Goal: Task Accomplishment & Management: Complete application form

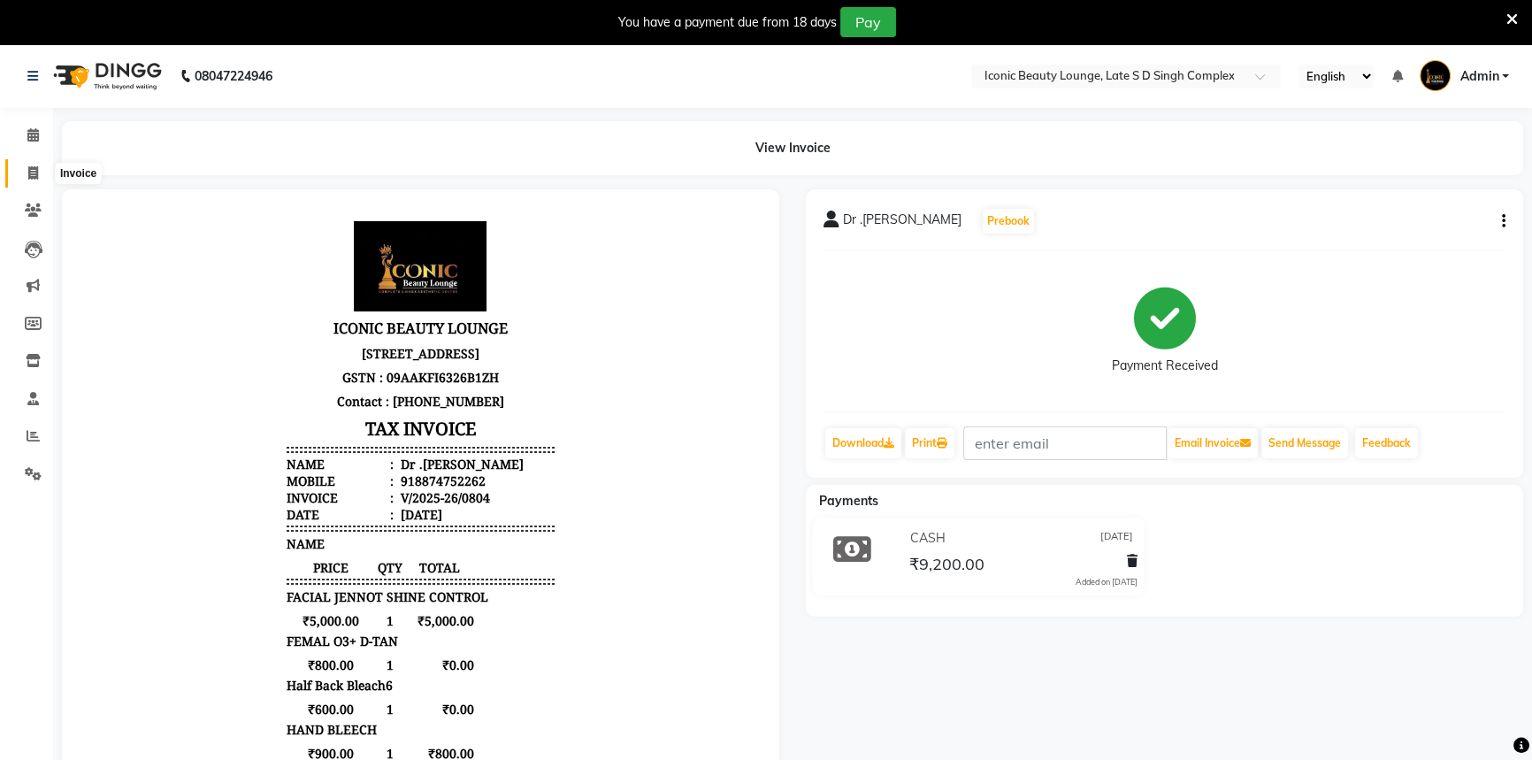
click at [36, 176] on icon at bounding box center [33, 172] width 10 height 13
select select "service"
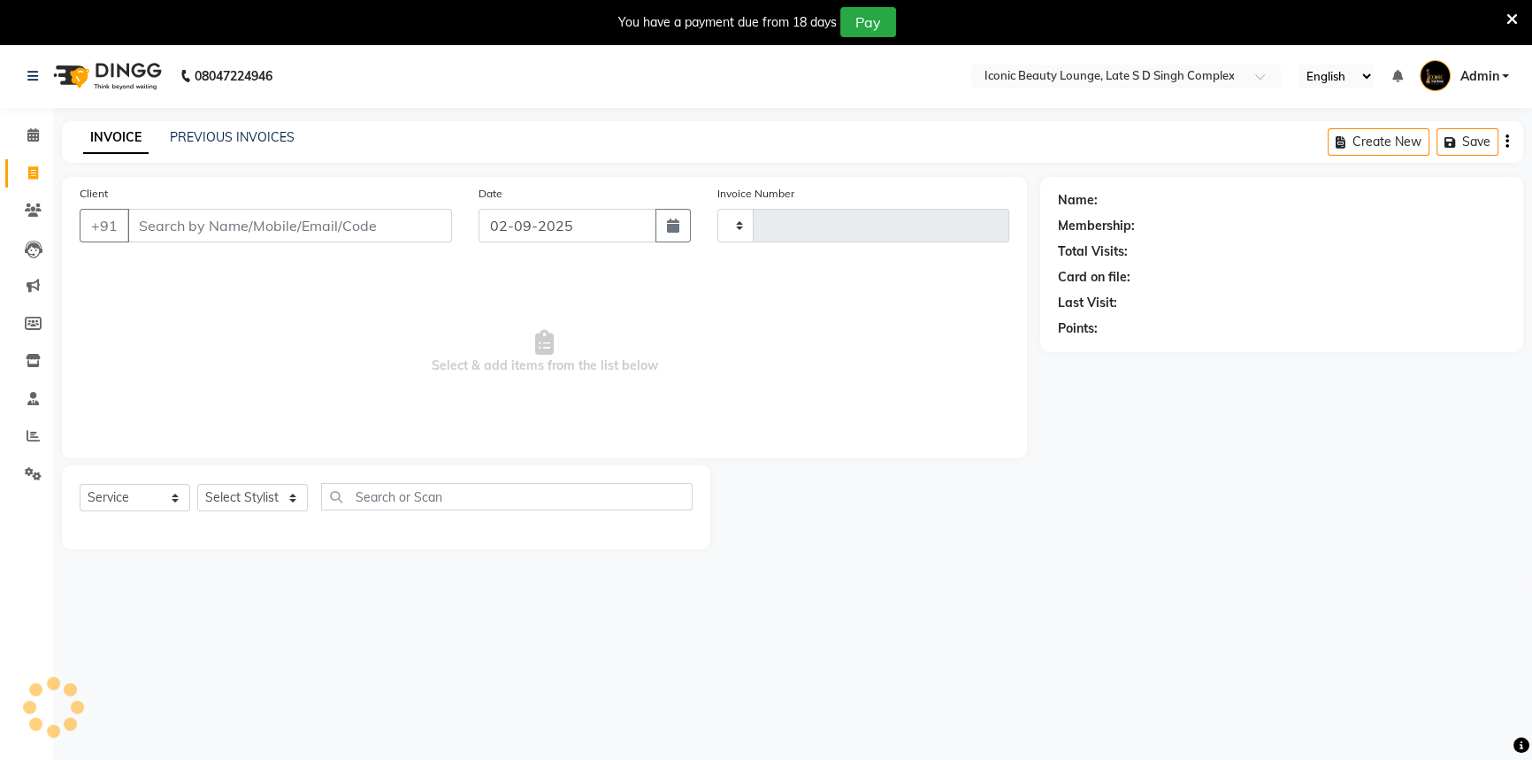
scroll to position [44, 0]
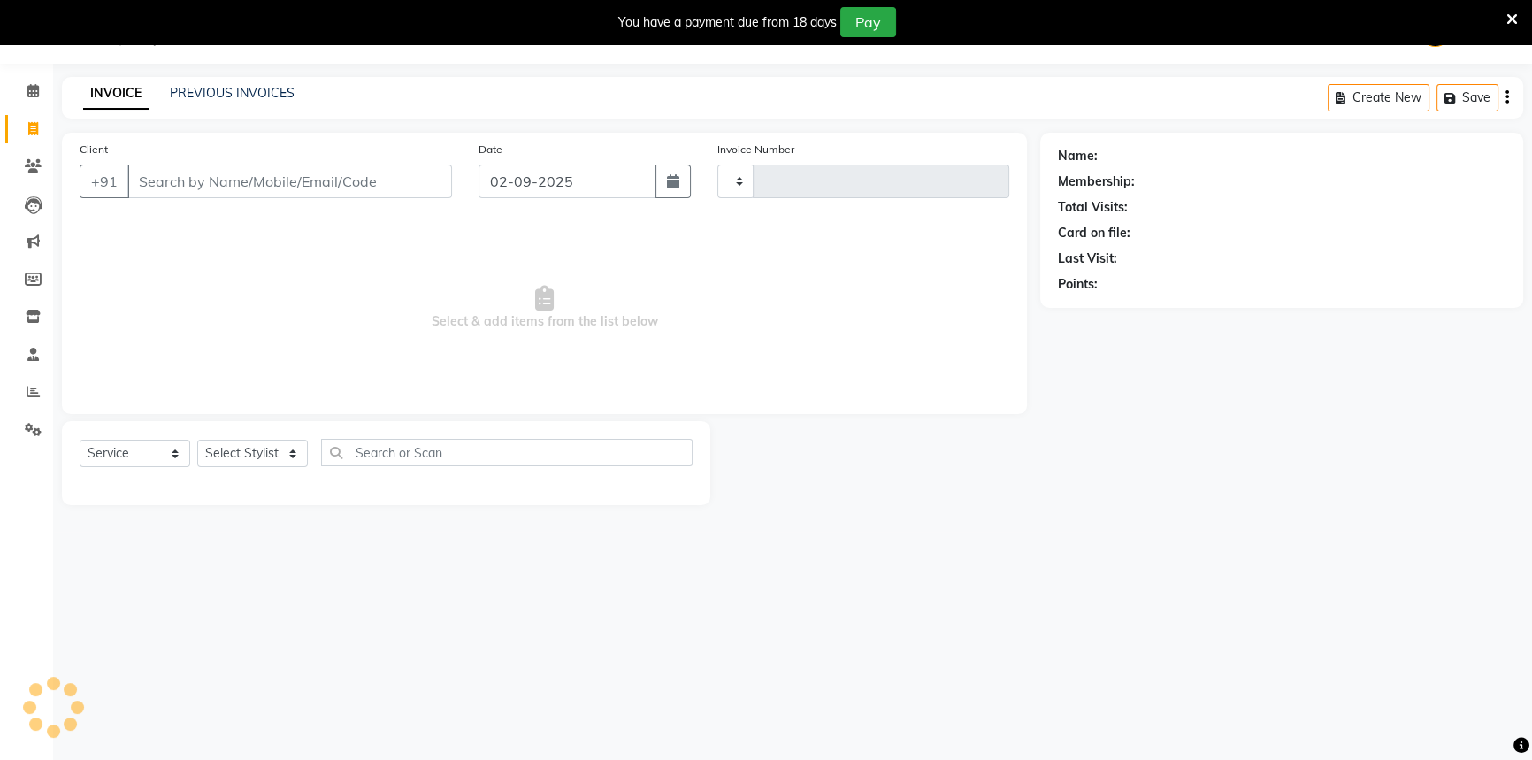
type input "0806"
select select "6614"
click at [270, 189] on input "Client" at bounding box center [289, 182] width 325 height 34
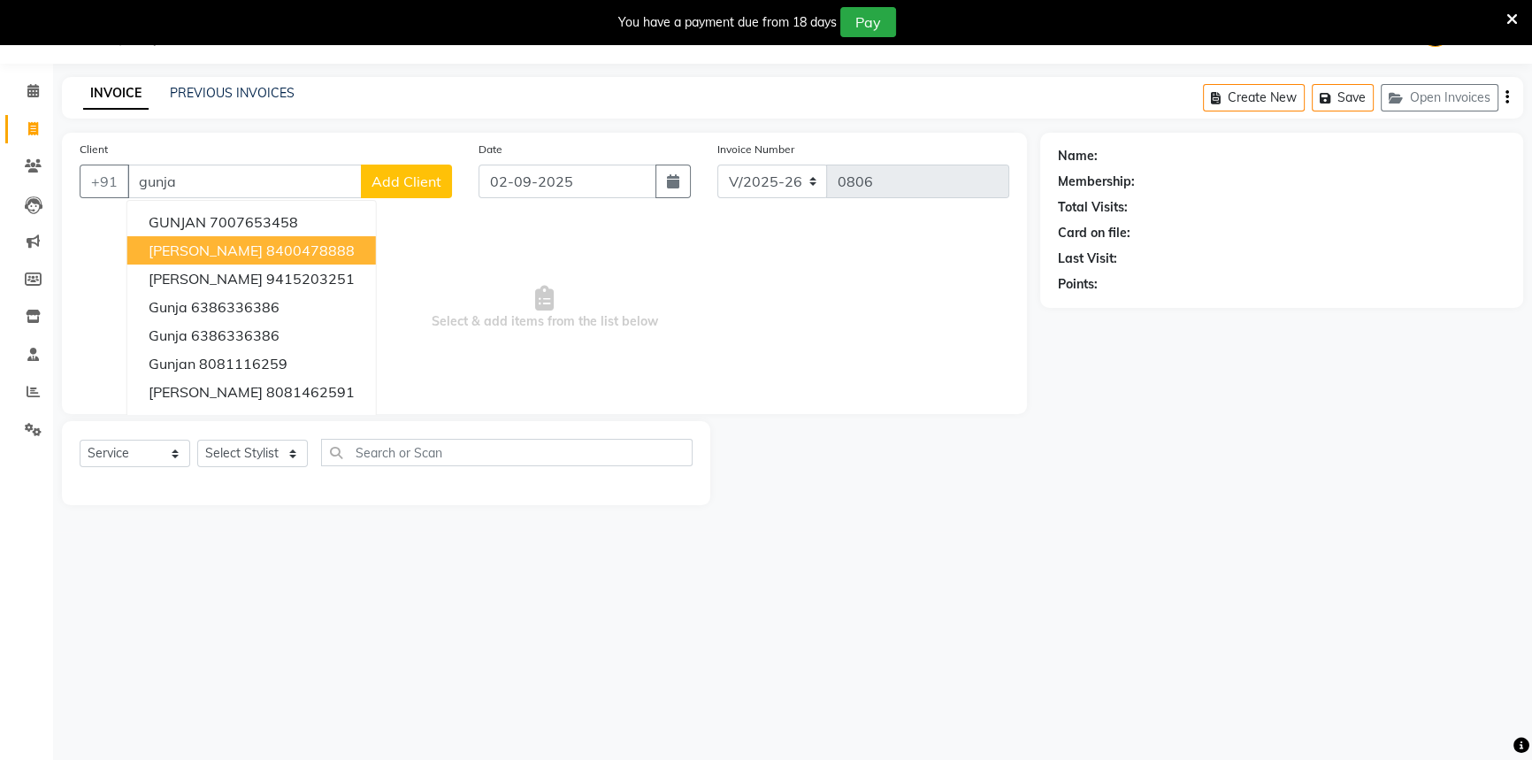
click at [269, 254] on ngb-highlight "8400478888" at bounding box center [310, 251] width 88 height 18
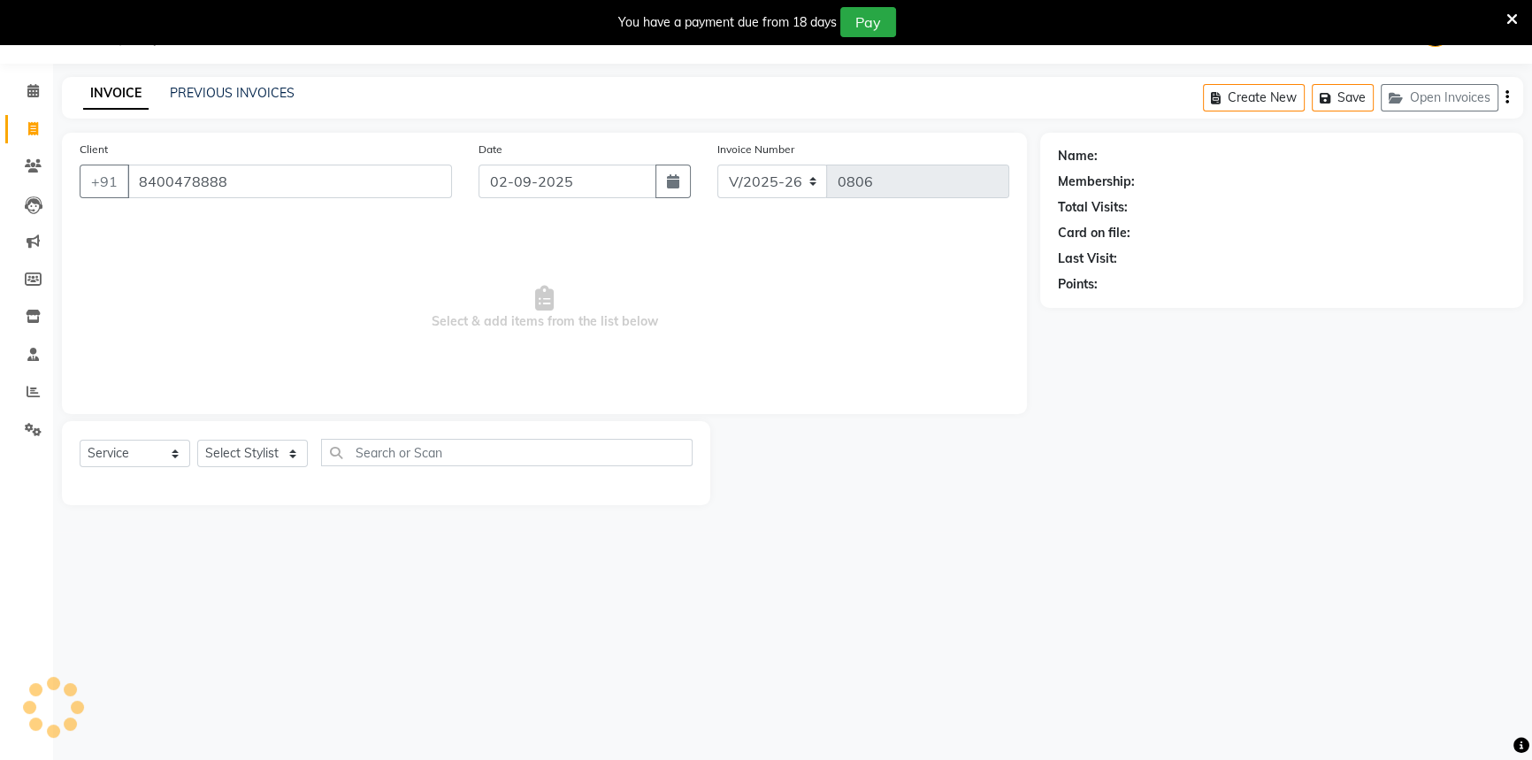
type input "8400478888"
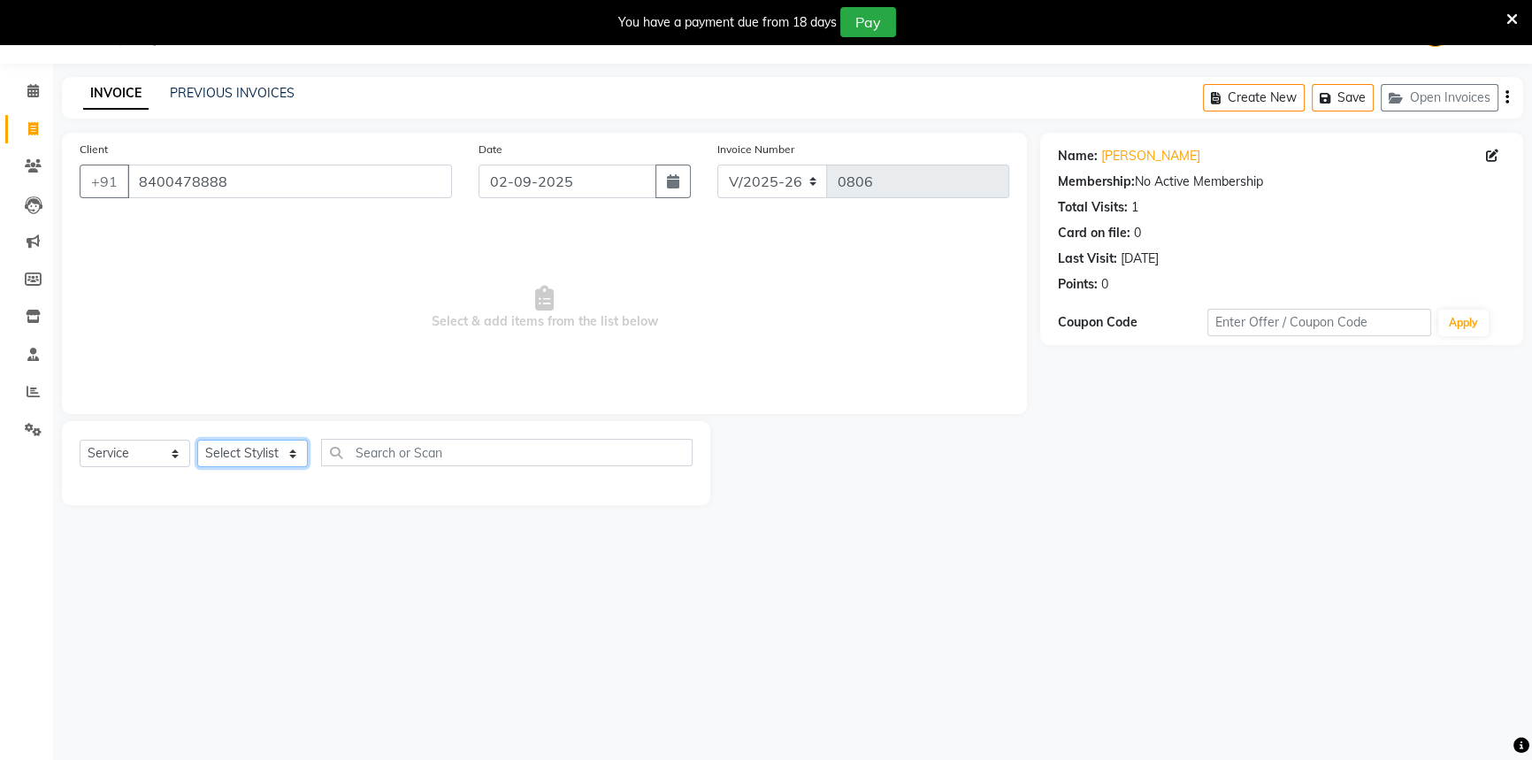
click at [272, 461] on select "Select Stylist Aashu Fatima Neelam neha Priyanka Singh Sakib Tanu Jaiswal" at bounding box center [252, 453] width 111 height 27
select select "50974"
click at [197, 440] on select "Select Stylist Aashu Fatima Neelam neha Priyanka Singh Sakib Tanu Jaiswal" at bounding box center [252, 453] width 111 height 27
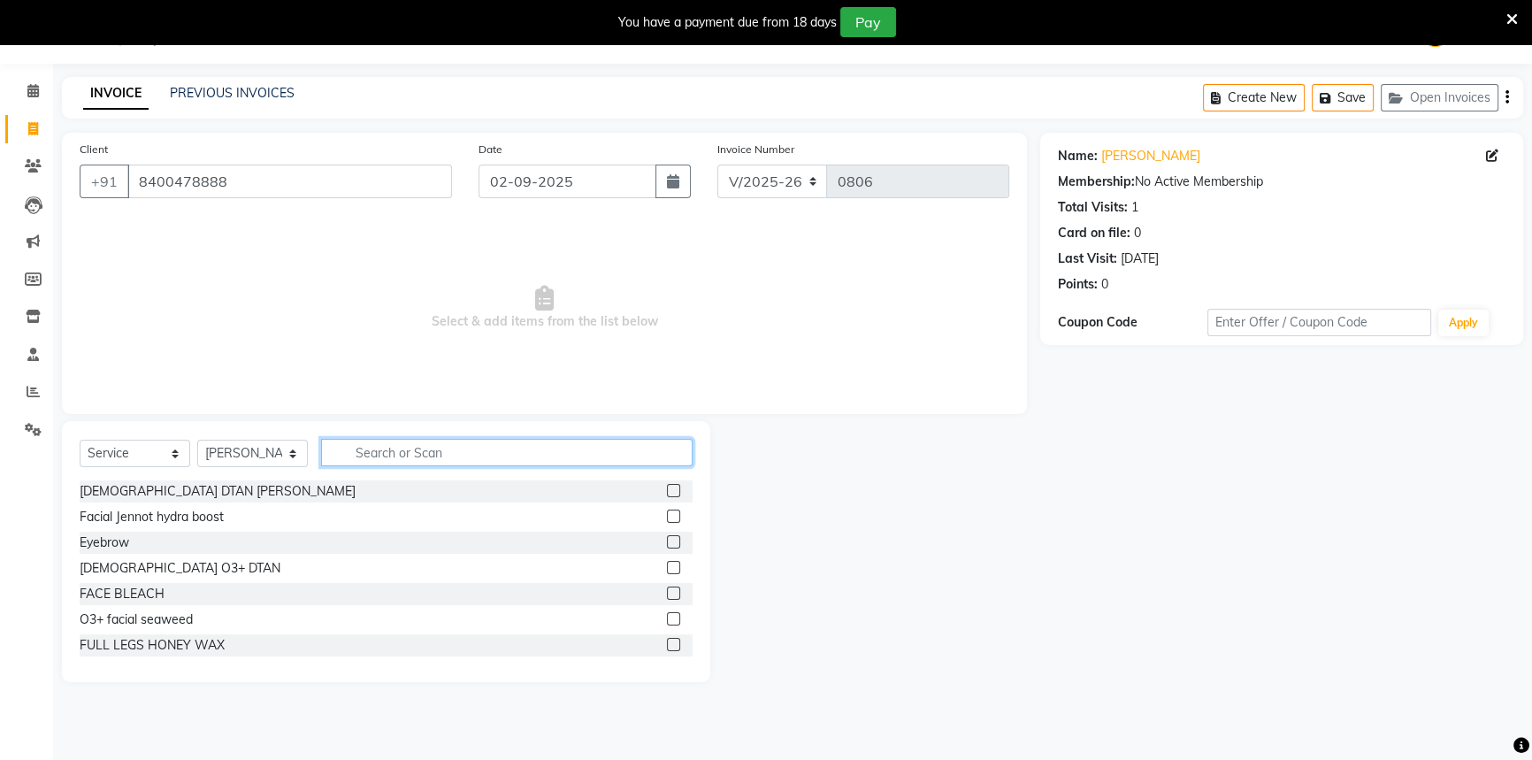
click at [411, 442] on input "text" at bounding box center [507, 452] width 372 height 27
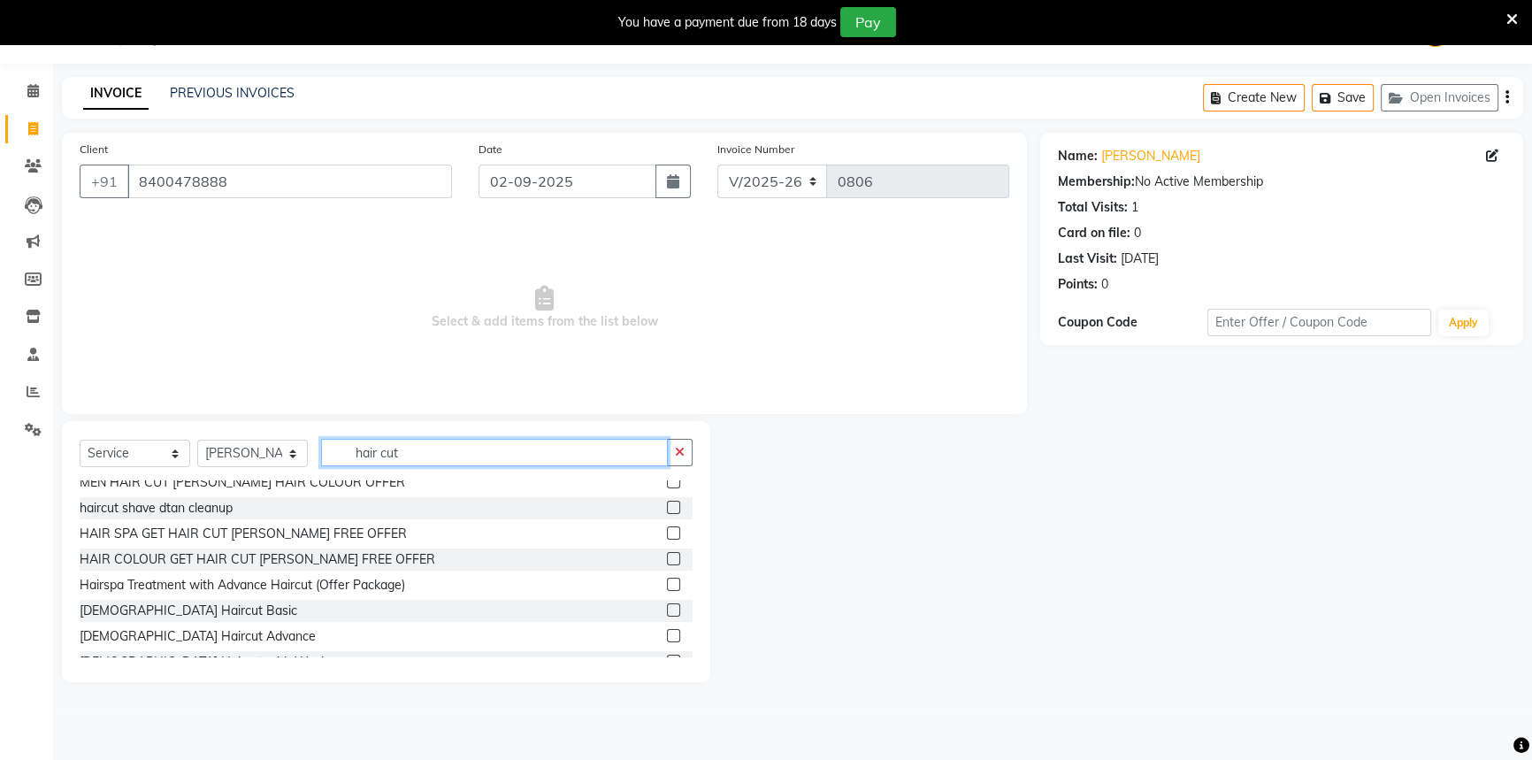
scroll to position [160, 0]
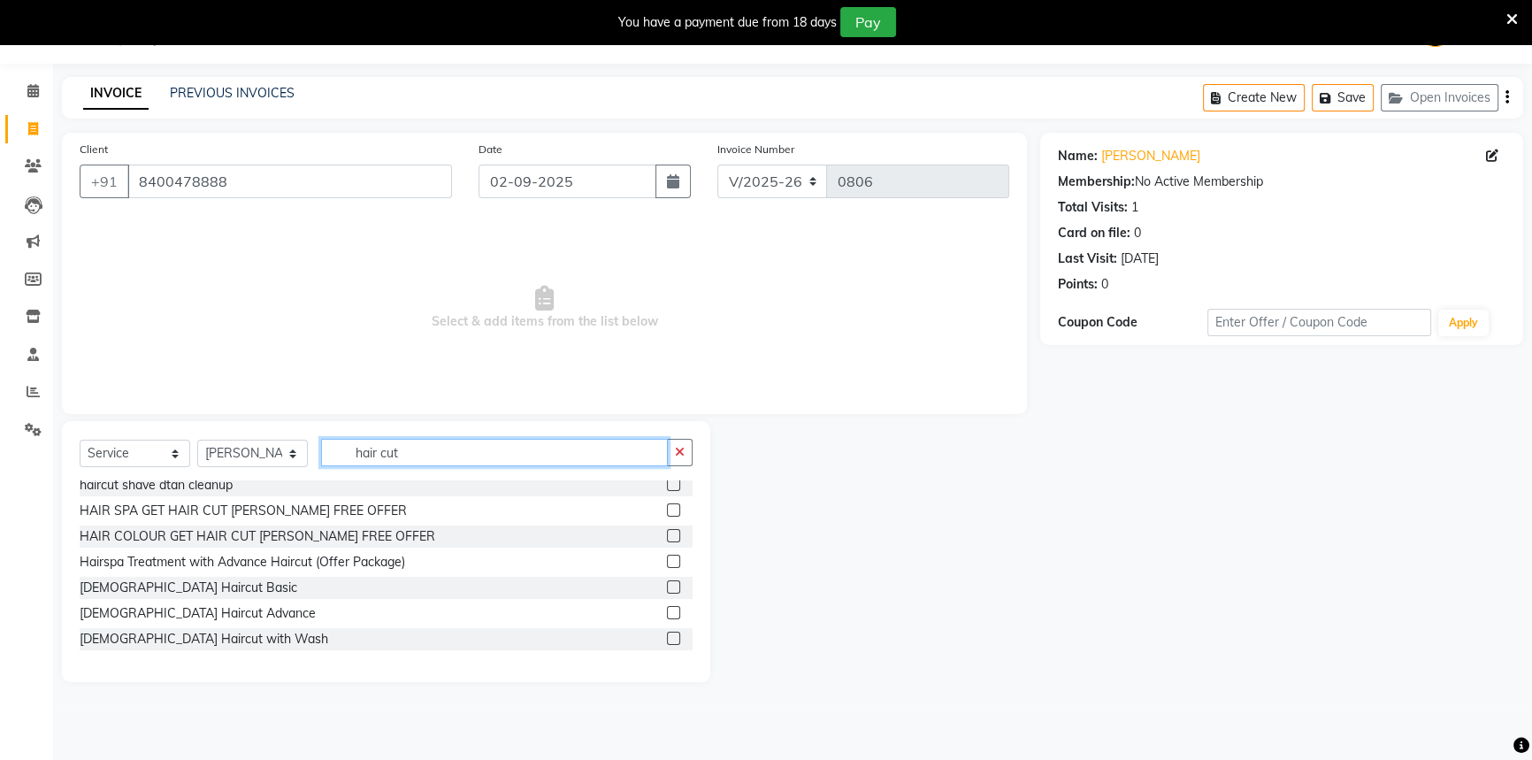
type input "hair cut"
click at [675, 577] on div at bounding box center [680, 588] width 26 height 22
click at [667, 587] on label at bounding box center [673, 586] width 13 height 13
click at [667, 587] on input "checkbox" at bounding box center [673, 588] width 12 height 12
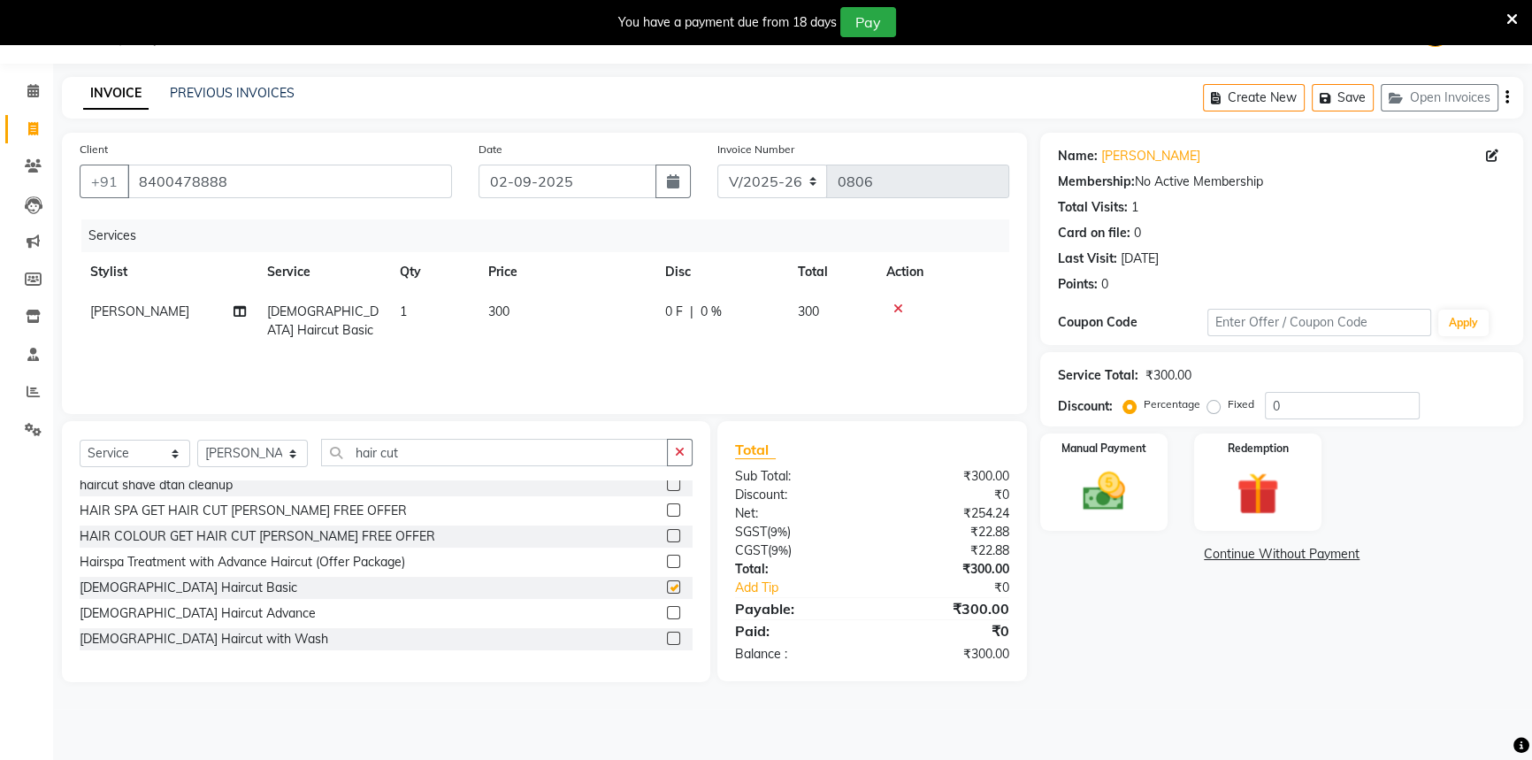
checkbox input "false"
click at [682, 311] on span "0 F" at bounding box center [674, 312] width 18 height 19
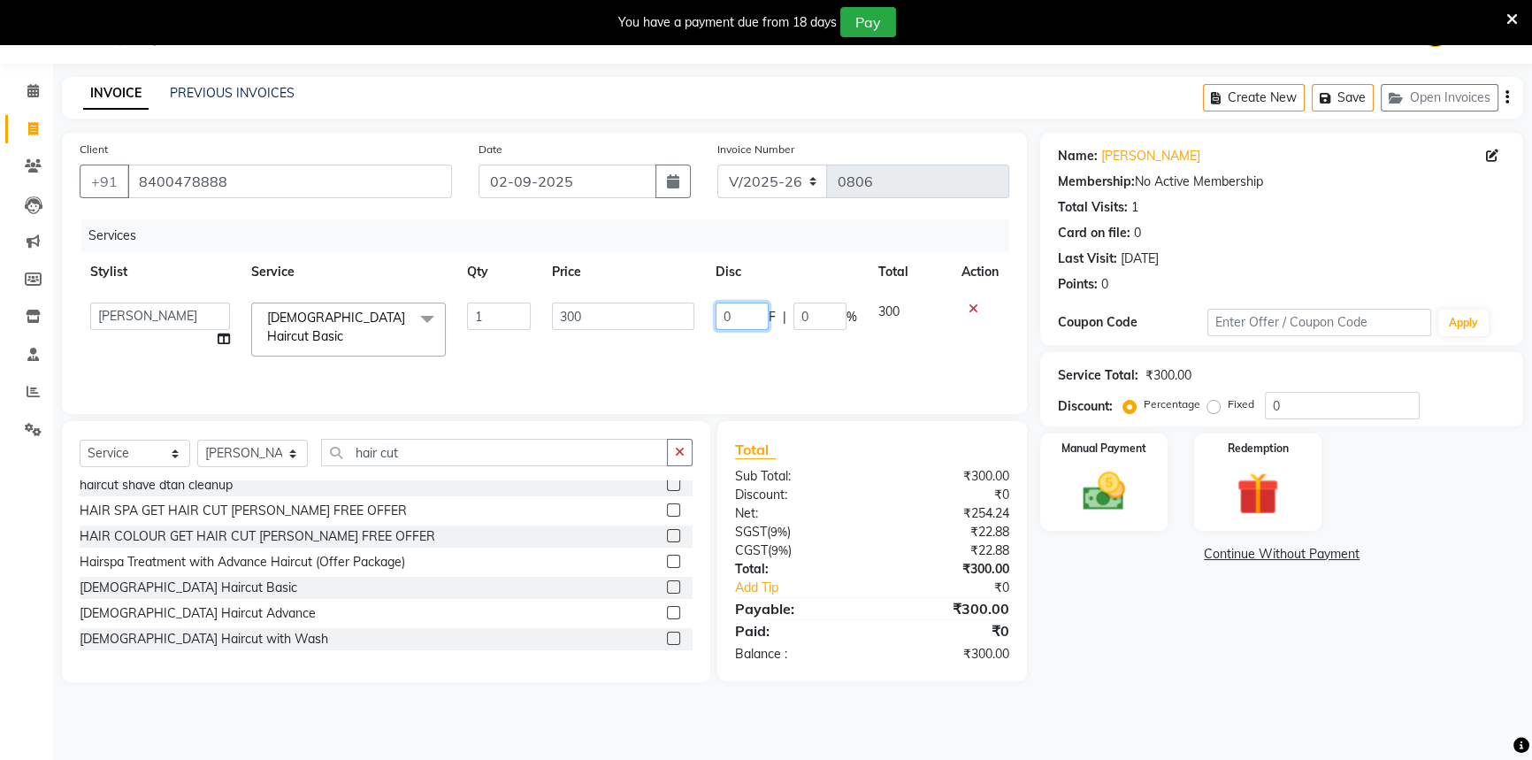
click at [739, 309] on input "0" at bounding box center [742, 316] width 53 height 27
type input "100"
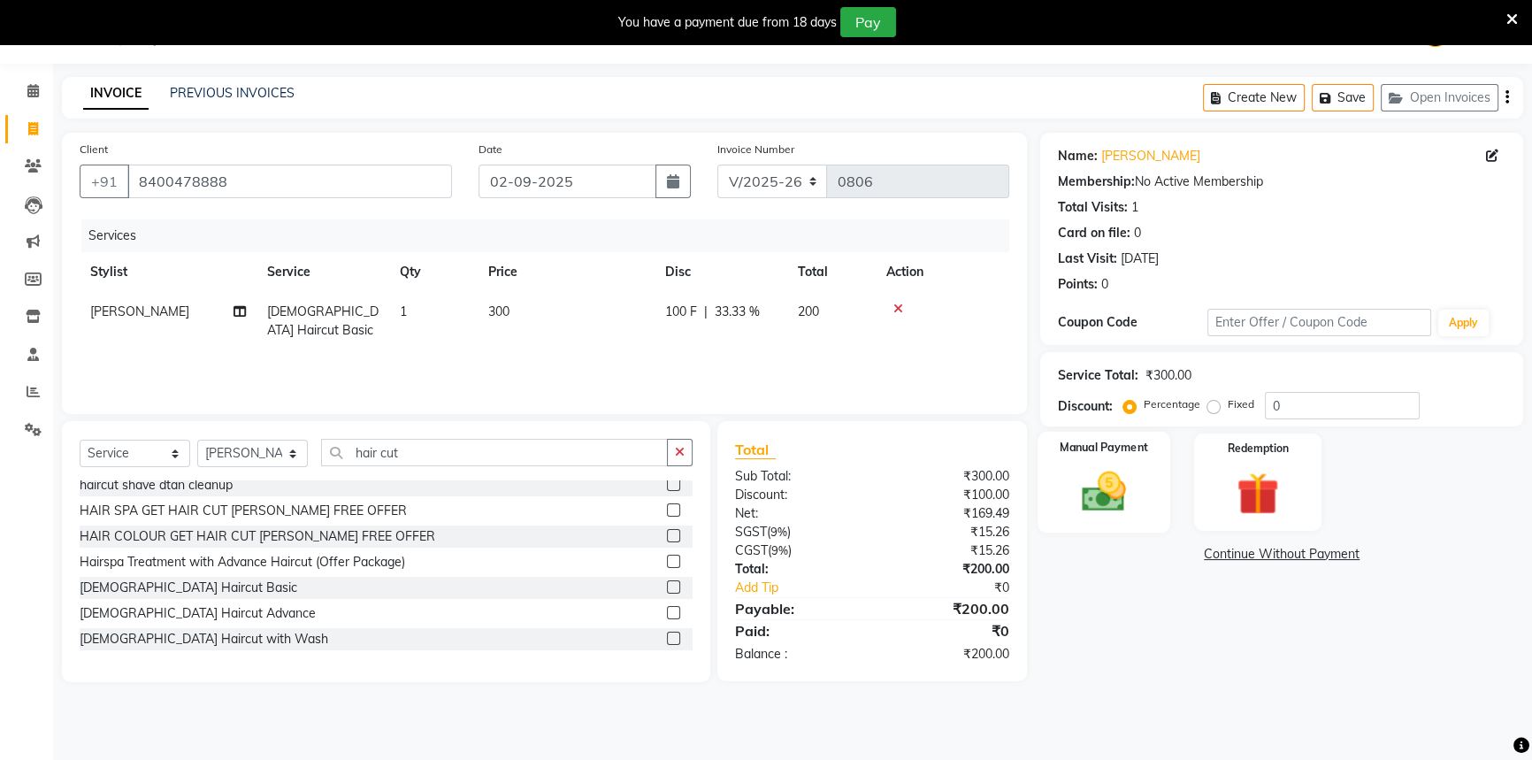
click at [1129, 468] on img at bounding box center [1105, 491] width 72 height 50
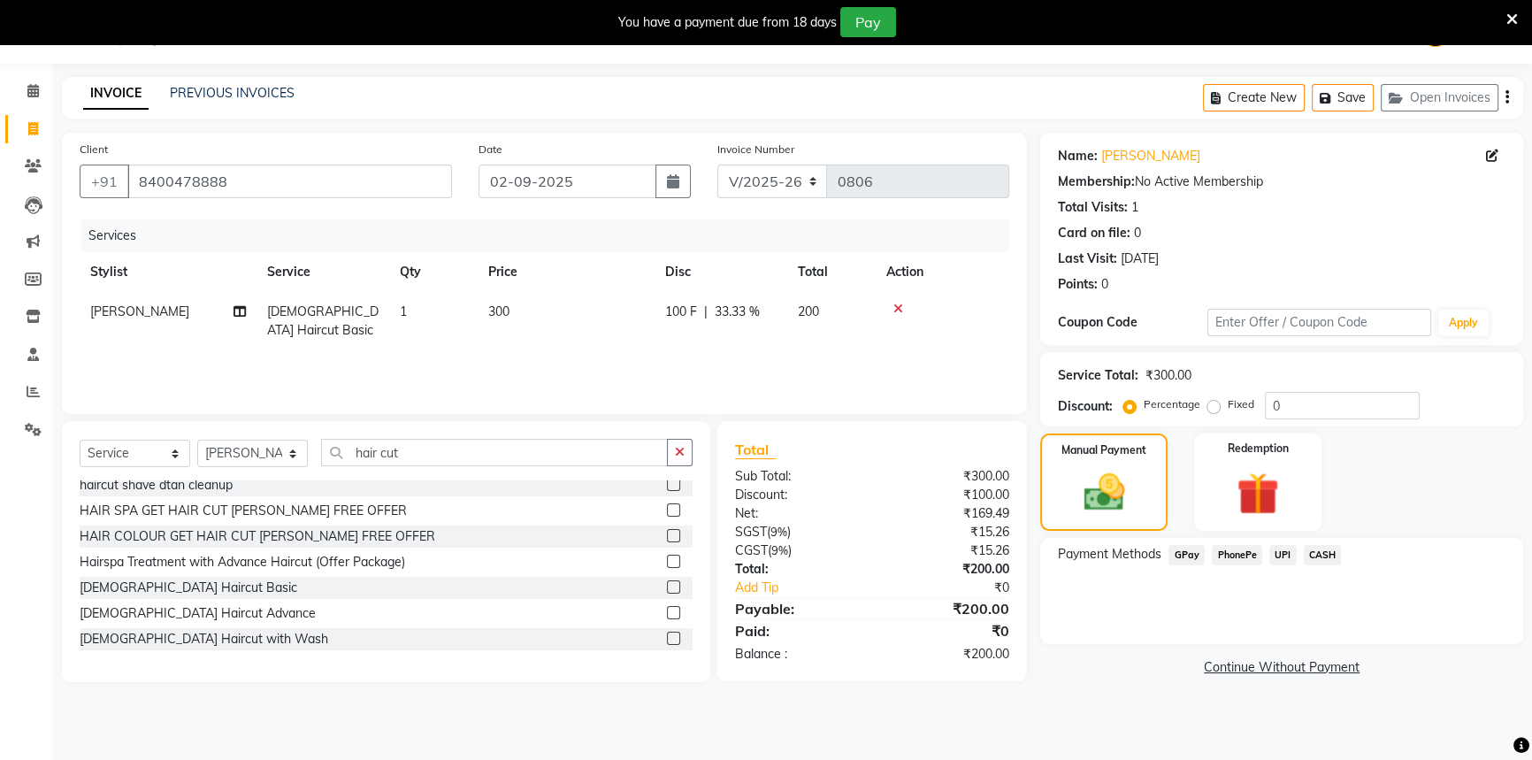
click at [1316, 549] on span "CASH" at bounding box center [1323, 555] width 38 height 20
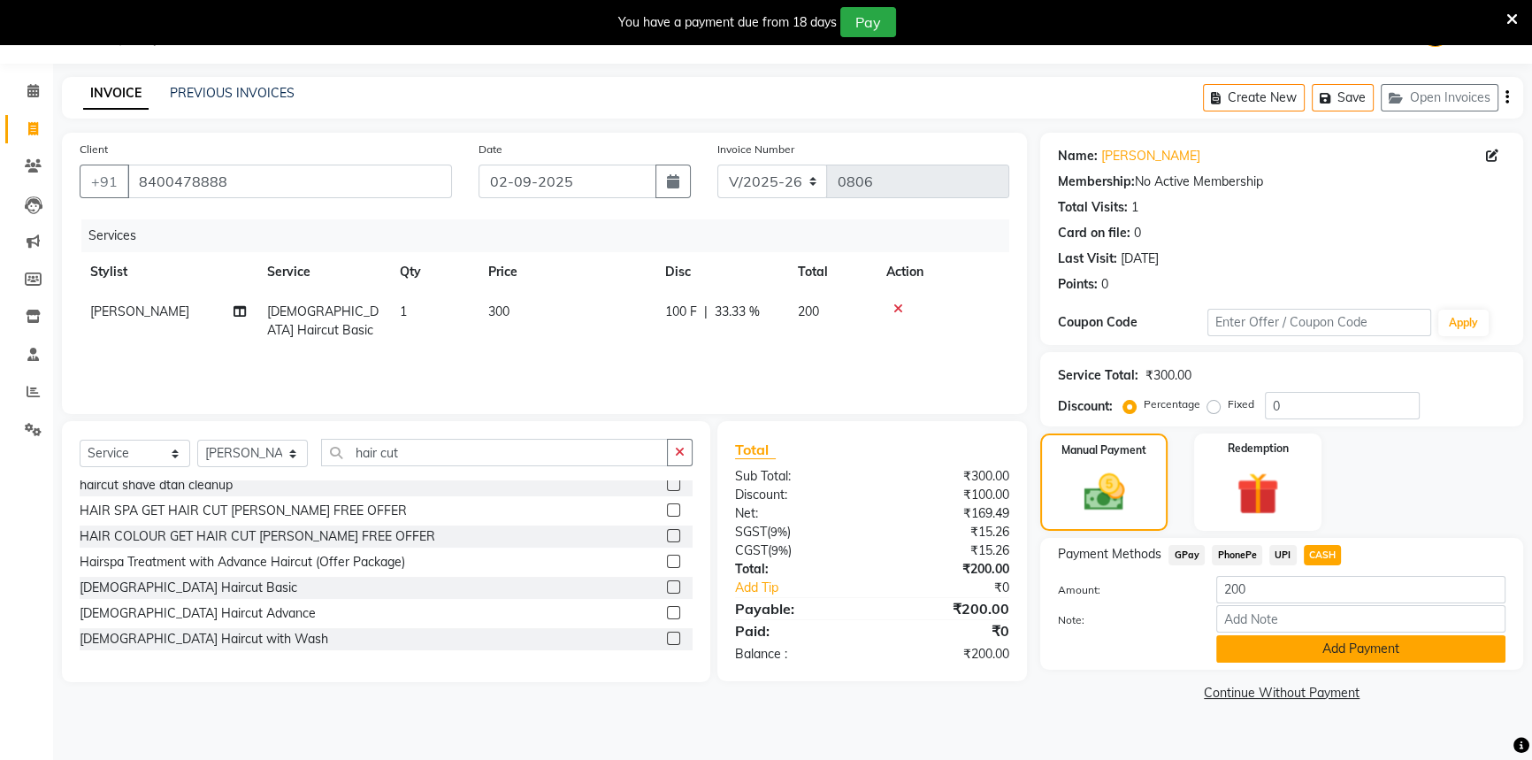
click at [1278, 640] on button "Add Payment" at bounding box center [1360, 648] width 289 height 27
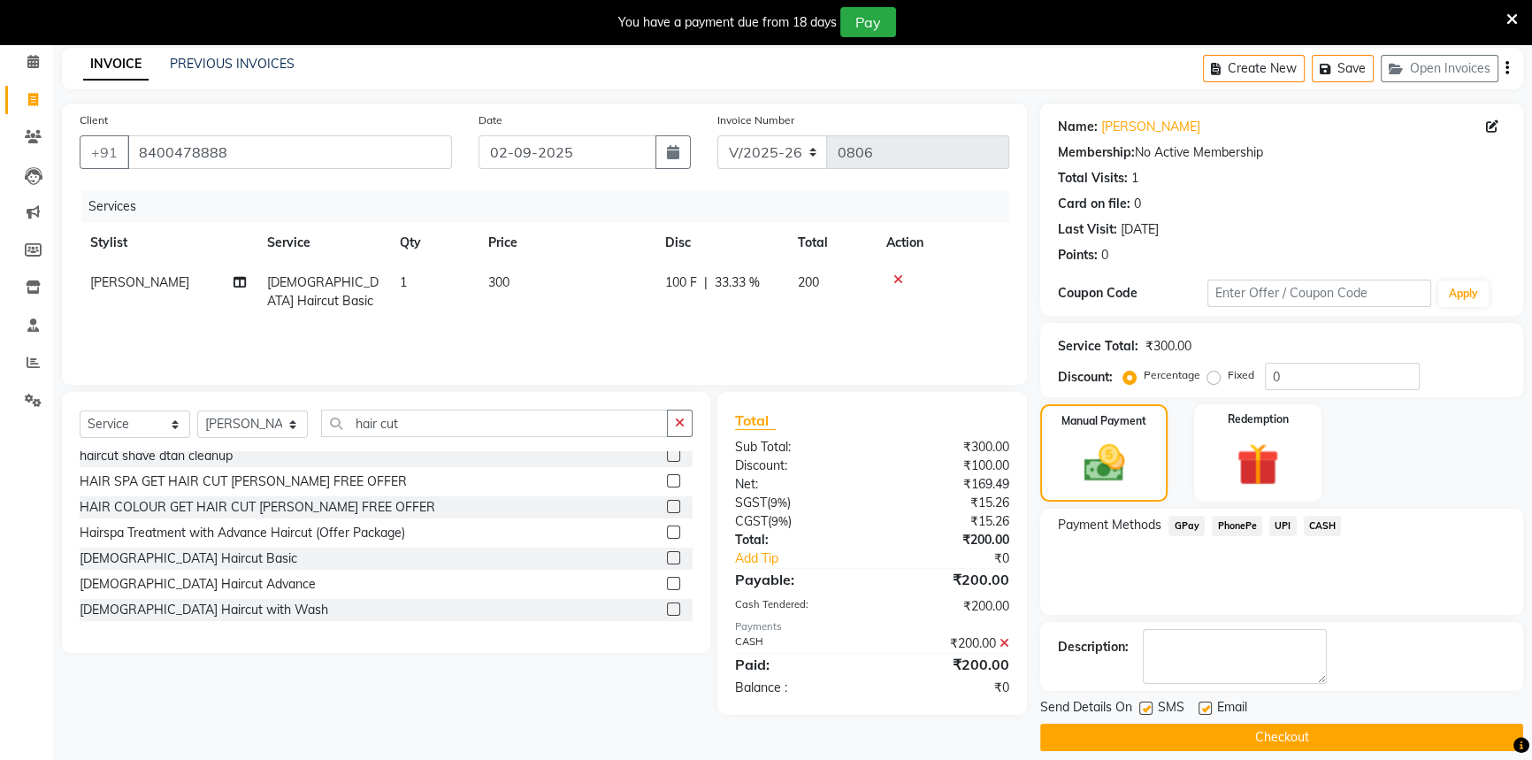
scroll to position [89, 0]
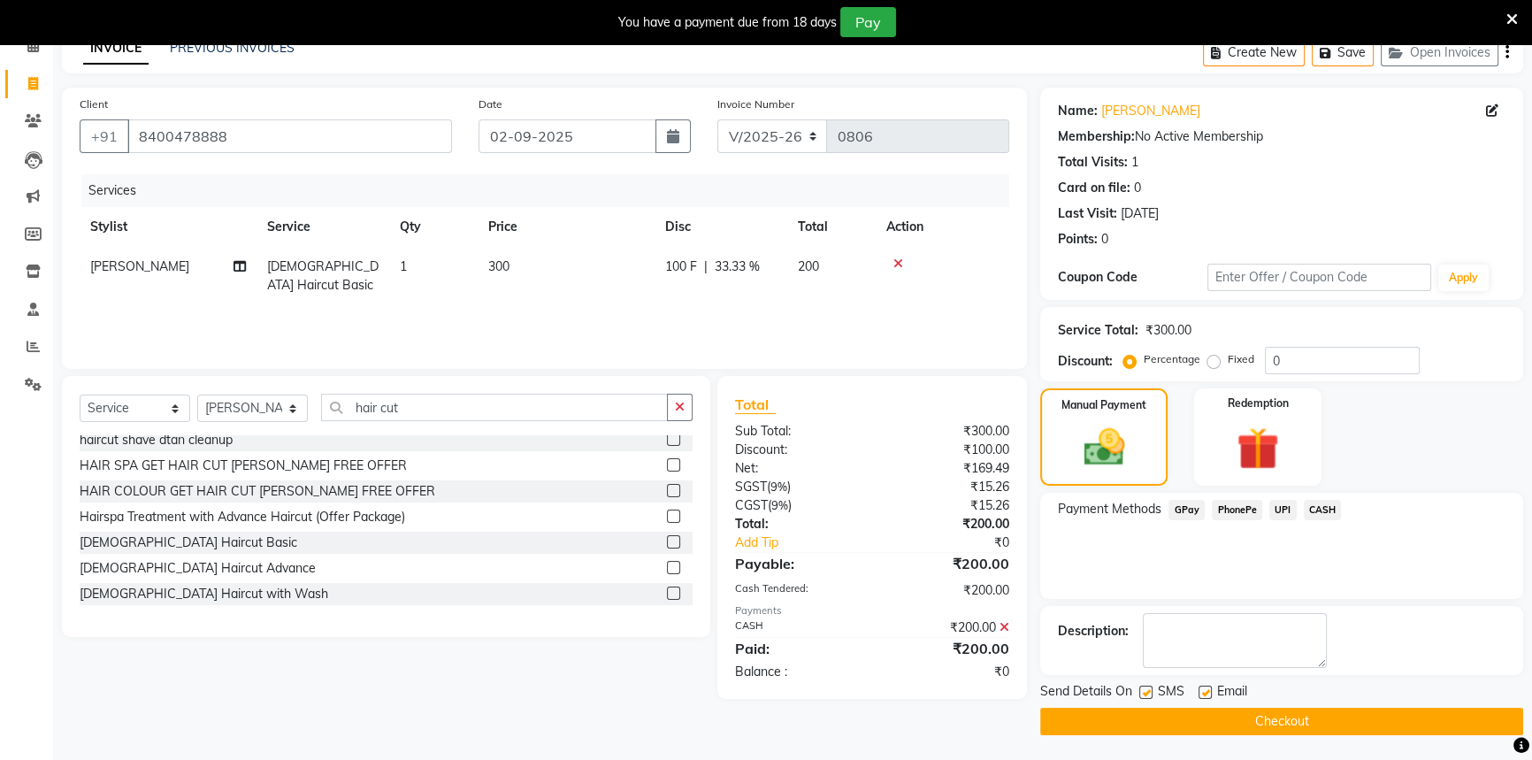
click at [1139, 720] on button "Checkout" at bounding box center [1281, 721] width 483 height 27
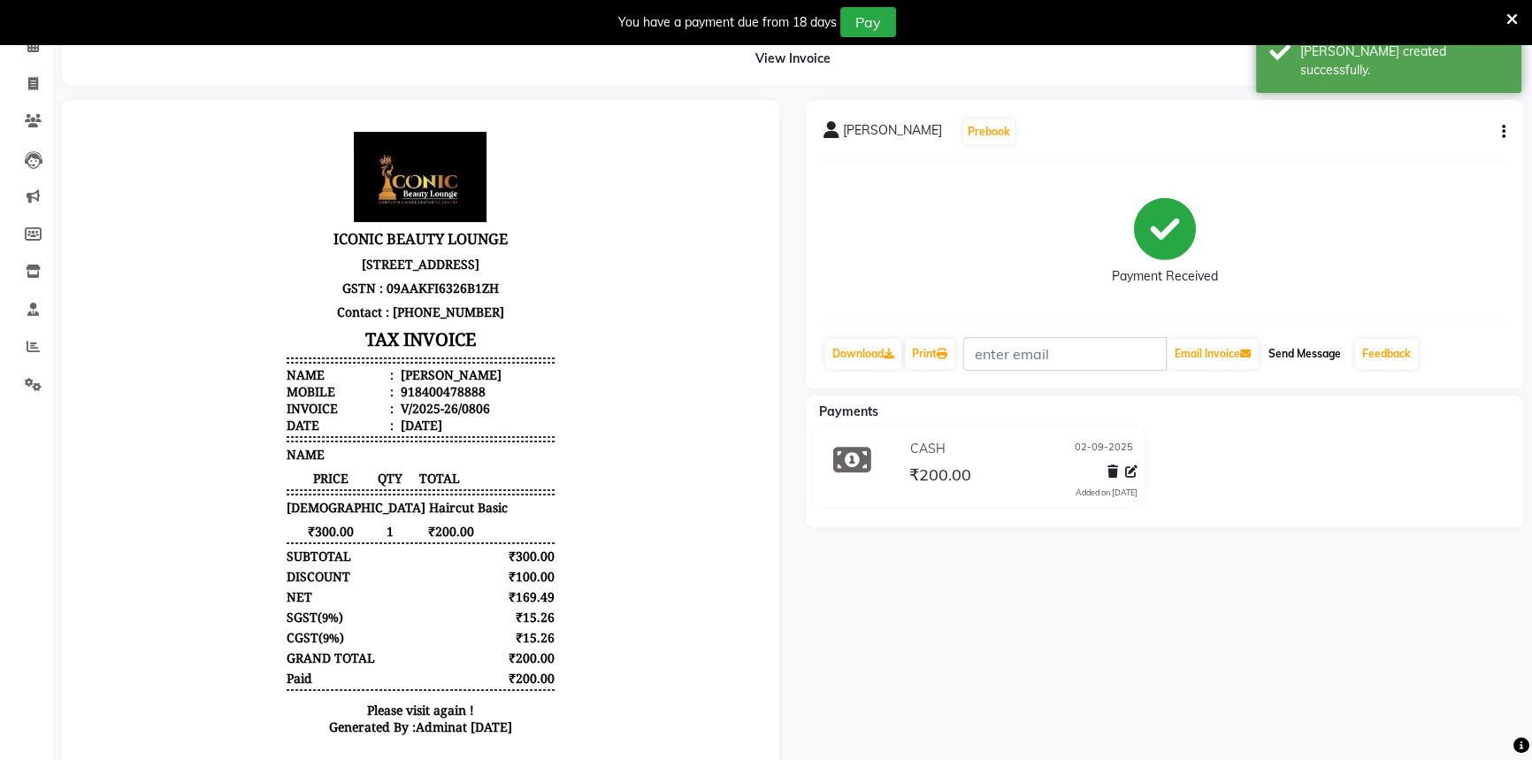
click at [1294, 346] on button "Send Message" at bounding box center [1305, 354] width 87 height 30
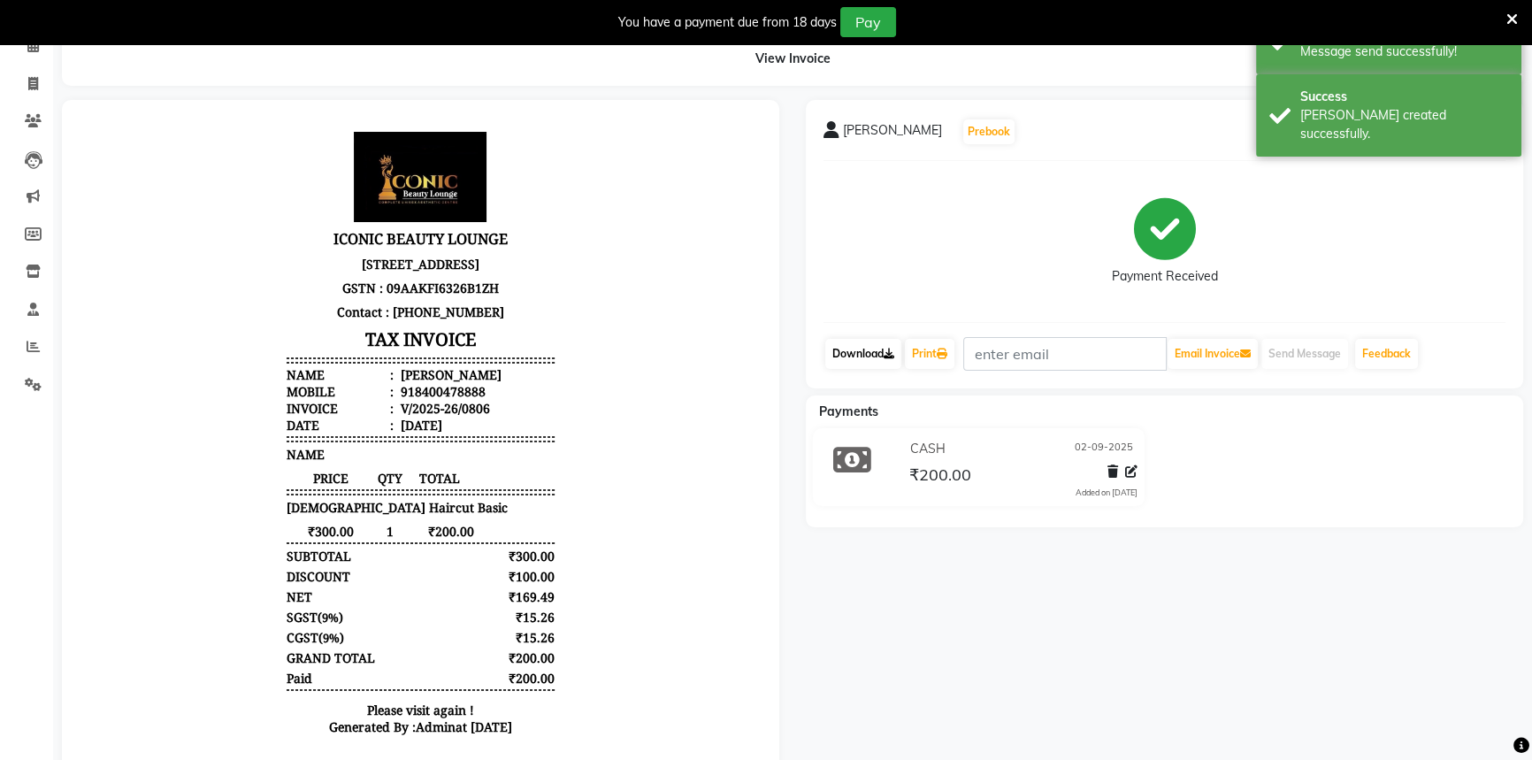
click at [858, 355] on link "Download" at bounding box center [863, 354] width 76 height 30
click at [940, 346] on link "Print" at bounding box center [930, 354] width 50 height 30
click at [32, 80] on icon at bounding box center [33, 83] width 10 height 13
select select "service"
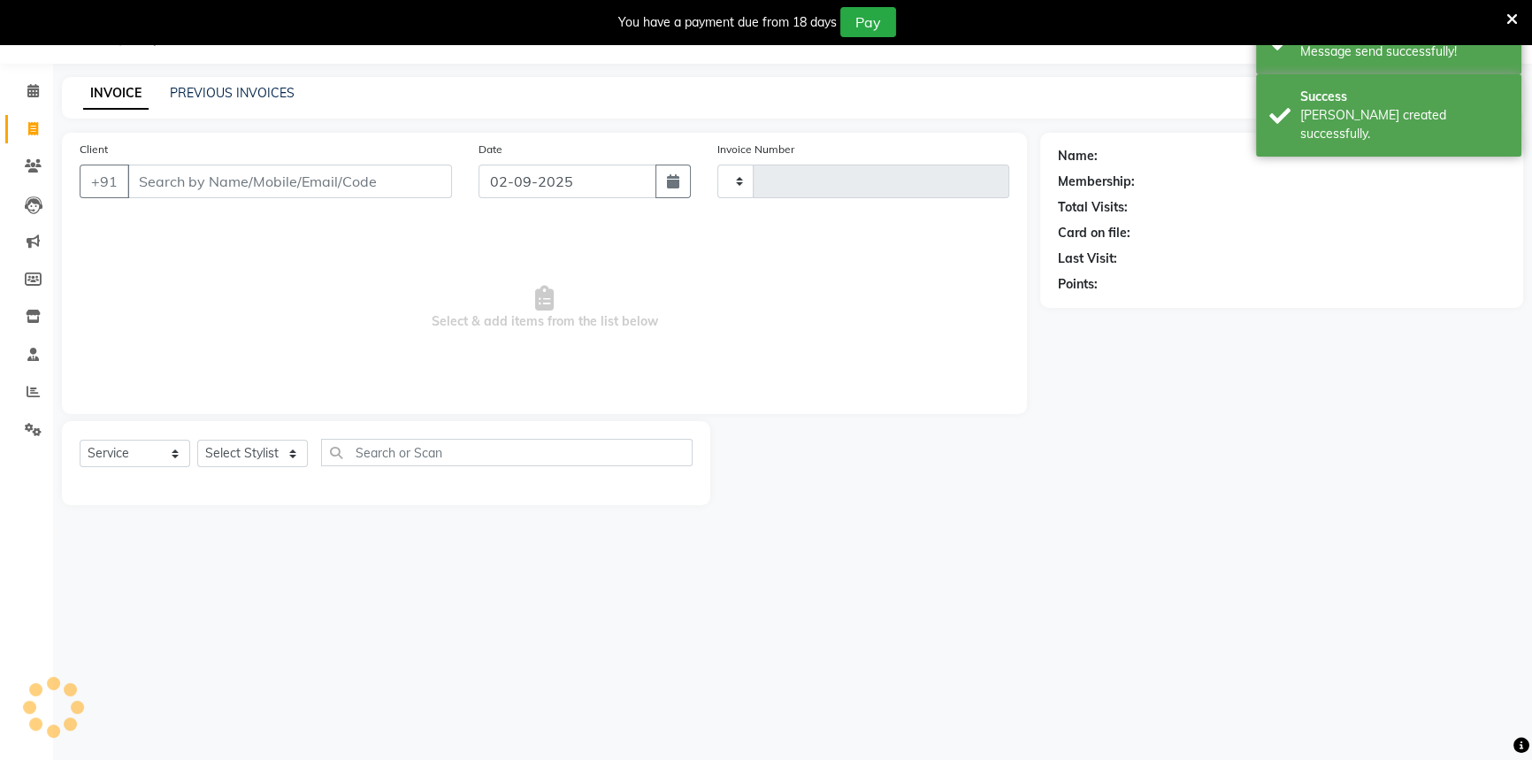
scroll to position [44, 0]
type input "0807"
select select "6614"
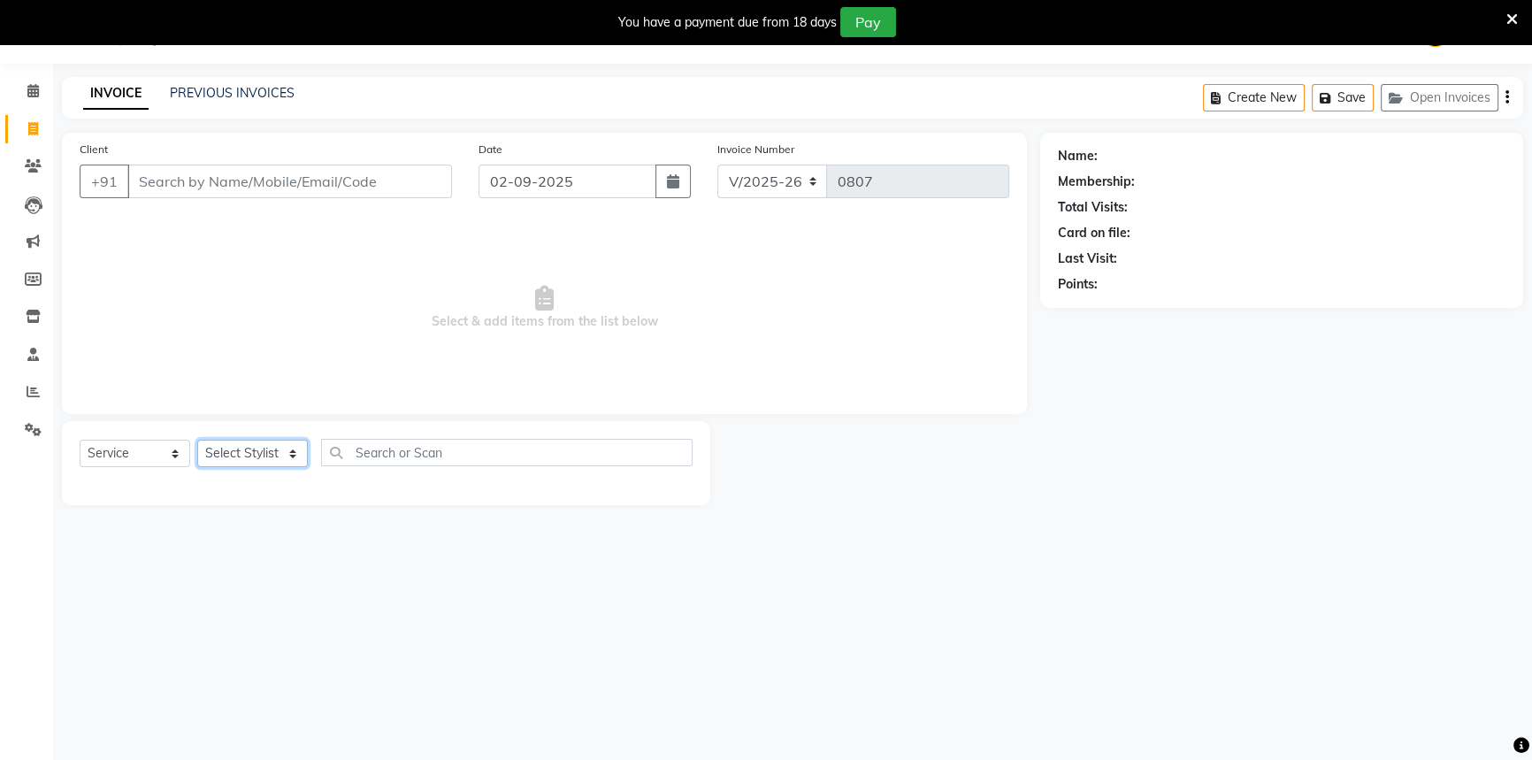
click at [226, 456] on select "Select Stylist Aashu Fatima Neelam neha Priyanka Singh Sakib Tanu Jaiswal" at bounding box center [252, 453] width 111 height 27
click at [234, 443] on select "Select Stylist Aashu Fatima Neelam neha Priyanka Singh Sakib Tanu Jaiswal" at bounding box center [252, 453] width 111 height 27
select select "58605"
click at [197, 440] on select "Select Stylist Aashu Fatima Neelam neha Priyanka Singh Sakib Tanu Jaiswal" at bounding box center [252, 453] width 111 height 27
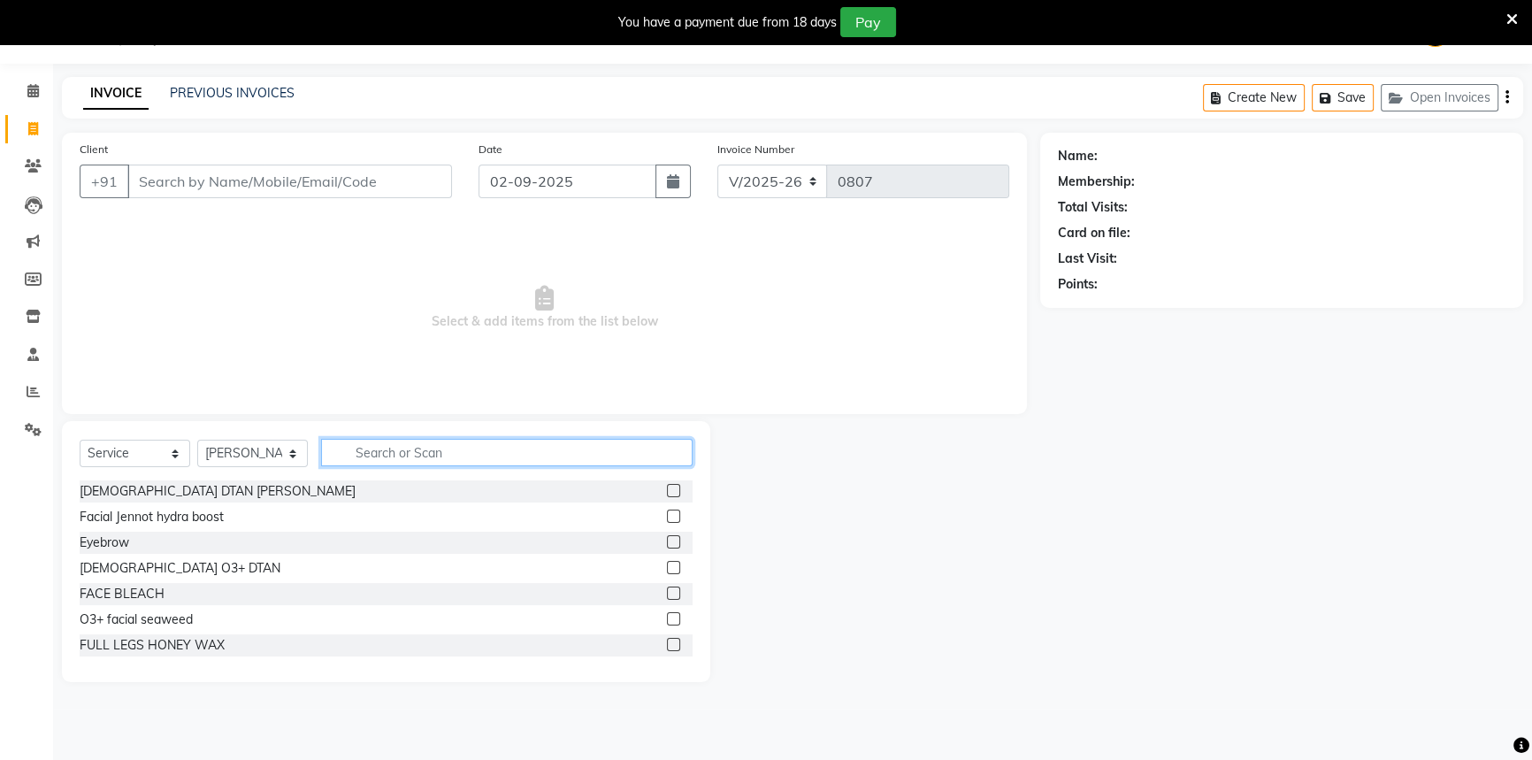
click at [487, 451] on input "text" at bounding box center [507, 452] width 372 height 27
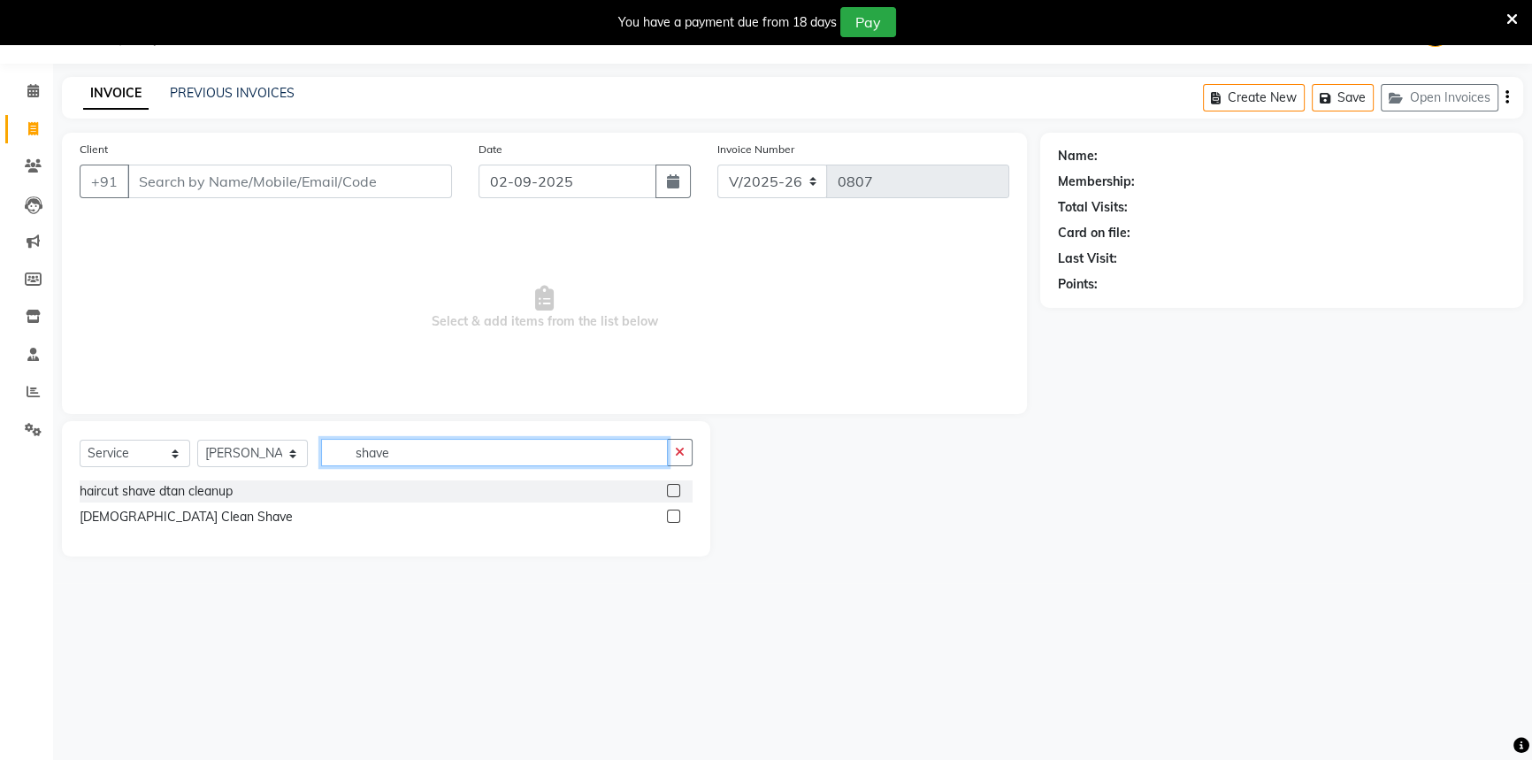
type input "shave"
click at [674, 513] on label at bounding box center [673, 516] width 13 height 13
click at [674, 513] on input "checkbox" at bounding box center [673, 517] width 12 height 12
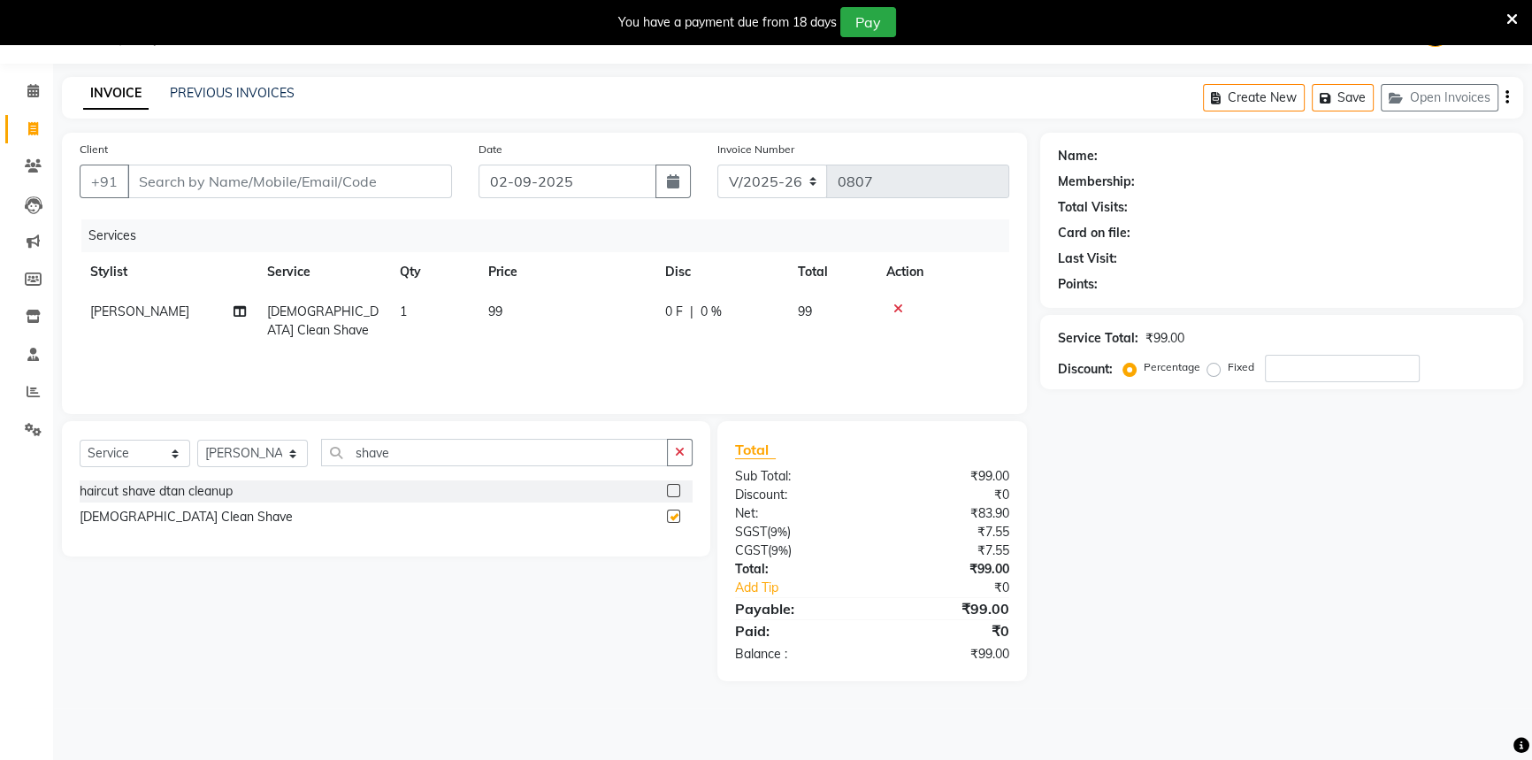
checkbox input "false"
click at [222, 178] on input "Client" at bounding box center [289, 182] width 325 height 34
type input "v"
type input "0"
click at [143, 183] on input "virant" at bounding box center [244, 182] width 234 height 34
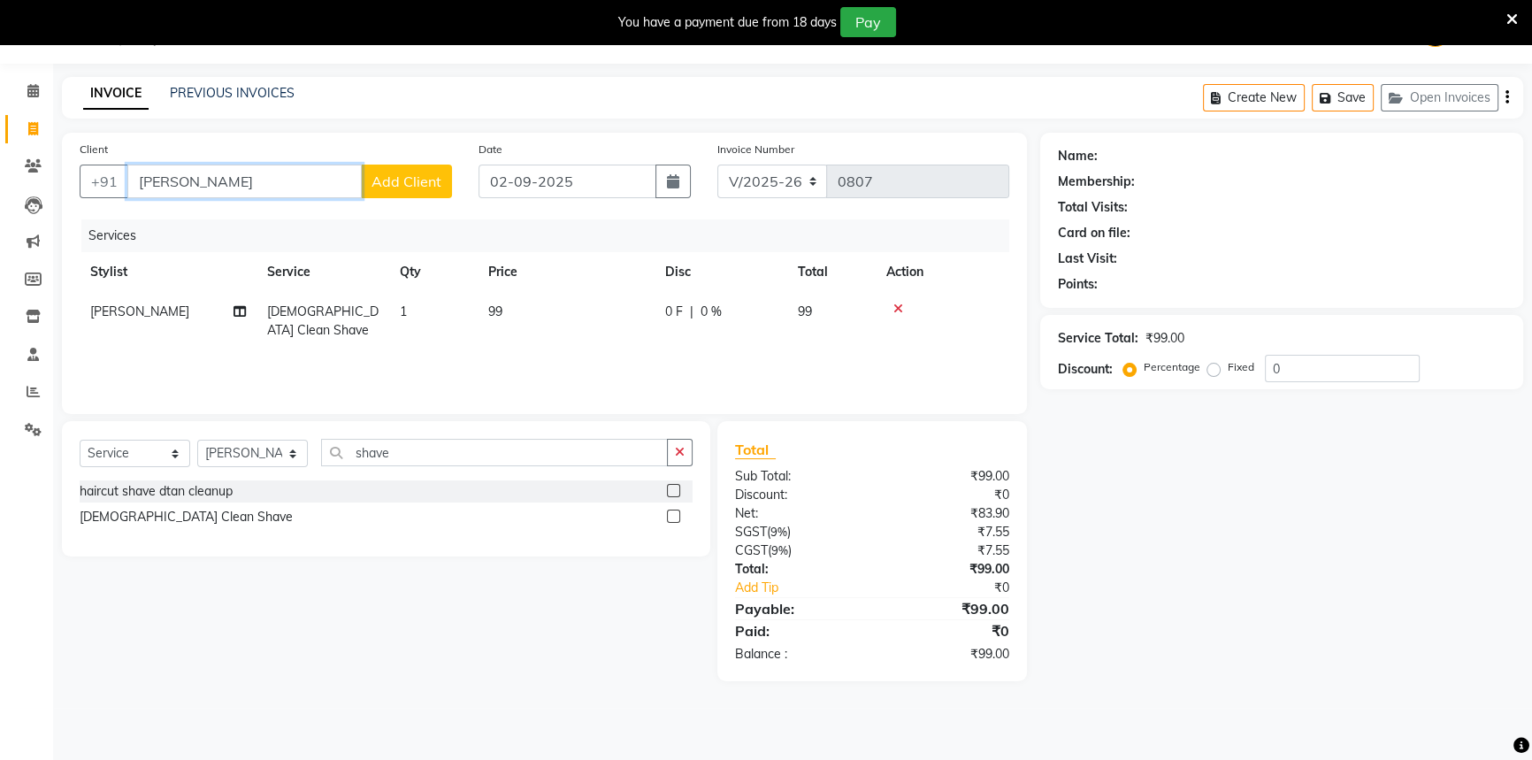
type input "Virant"
click at [407, 178] on span "Add Client" at bounding box center [407, 182] width 70 height 18
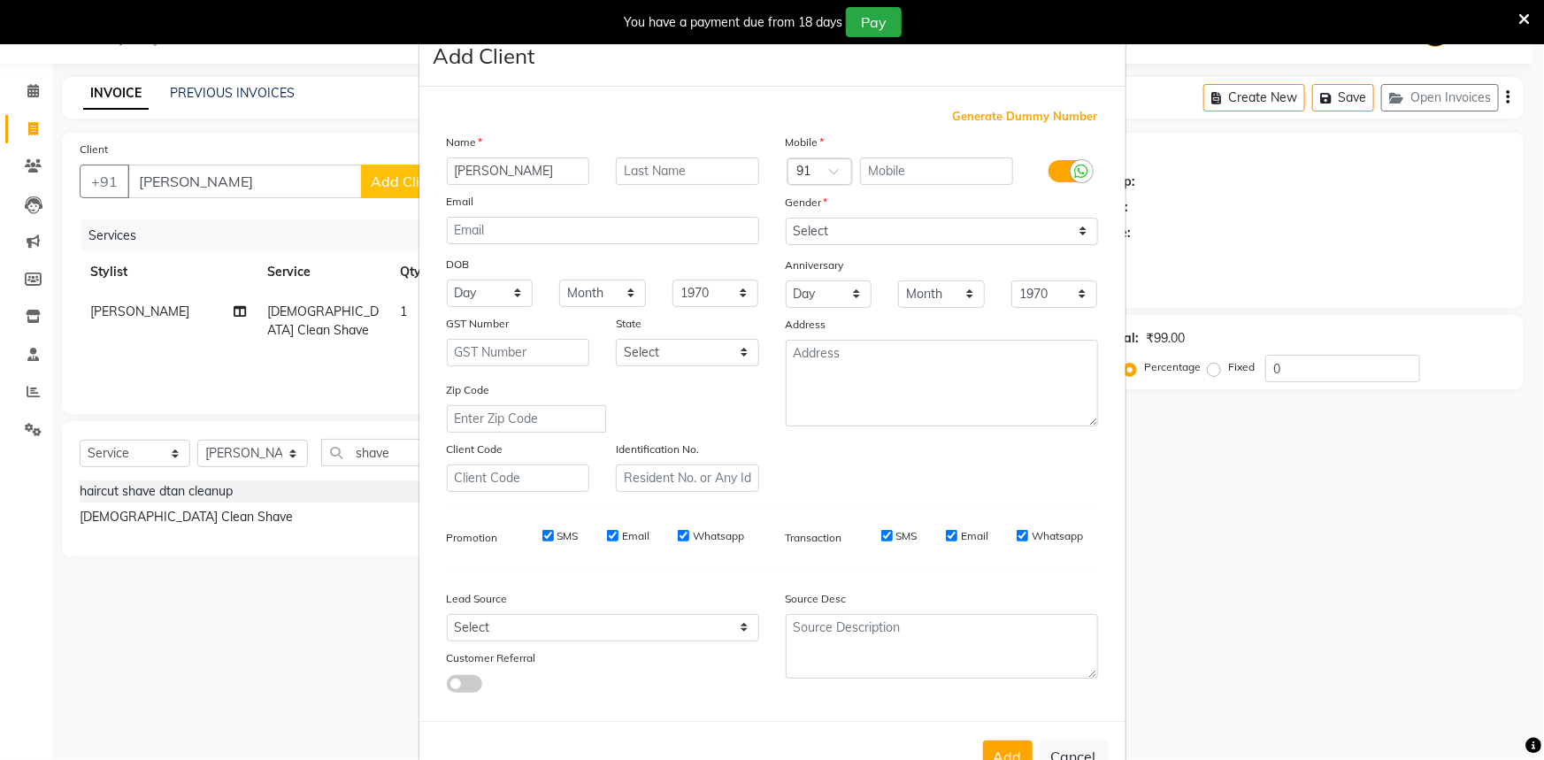
click at [469, 170] on input "Virant" at bounding box center [518, 170] width 143 height 27
type input "Viraant"
click at [877, 164] on input "text" at bounding box center [936, 170] width 153 height 27
click at [880, 176] on input "text" at bounding box center [936, 170] width 153 height 27
type input "9259040448"
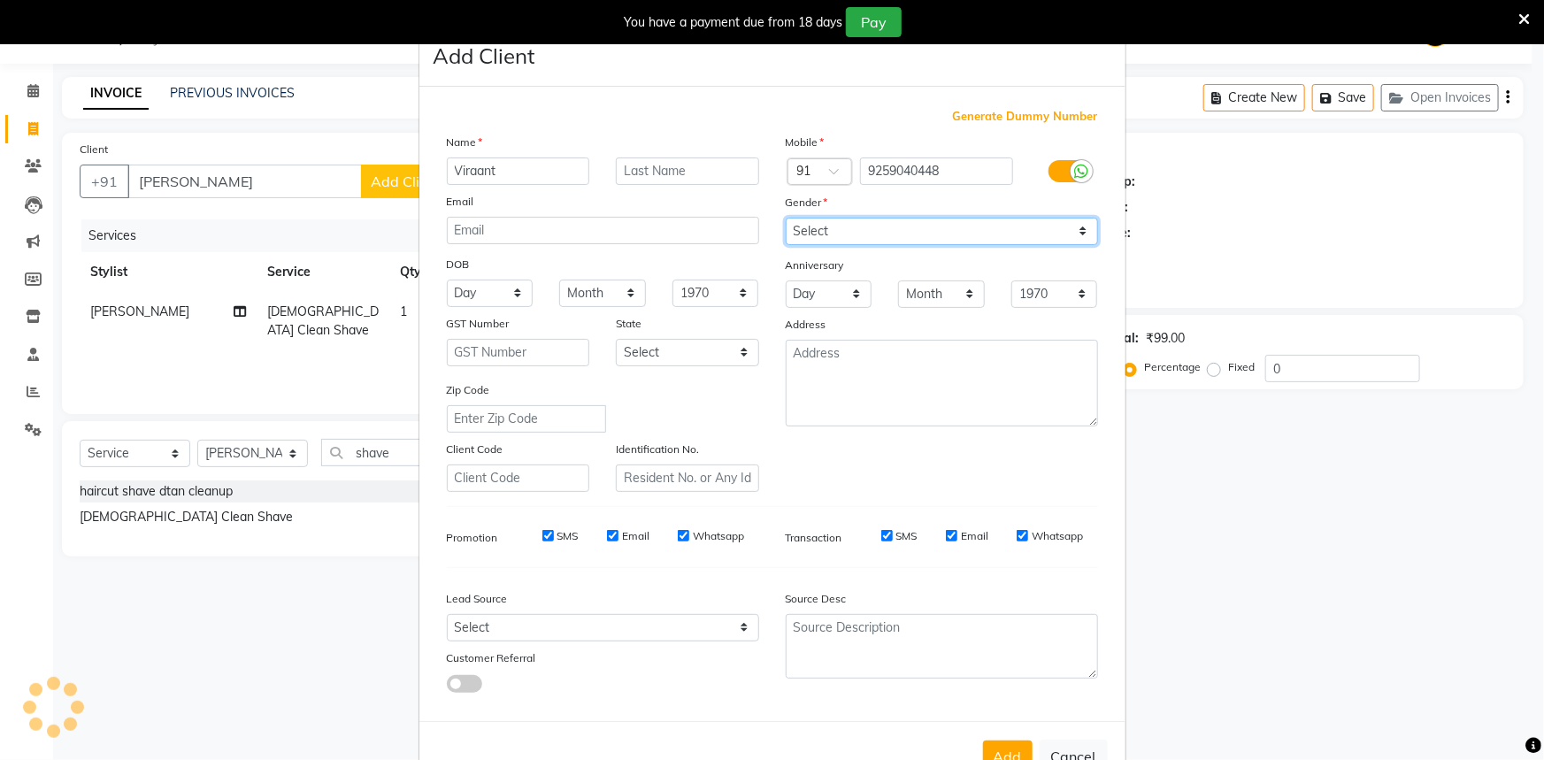
click at [881, 221] on select "Select Male Female Other Prefer Not To Say" at bounding box center [942, 231] width 312 height 27
click at [786, 218] on select "Select Male Female Other Prefer Not To Say" at bounding box center [942, 231] width 312 height 27
click at [875, 211] on div "Gender" at bounding box center [941, 205] width 339 height 25
click at [875, 221] on select "Select Male Female Other Prefer Not To Say" at bounding box center [942, 231] width 312 height 27
select select "male"
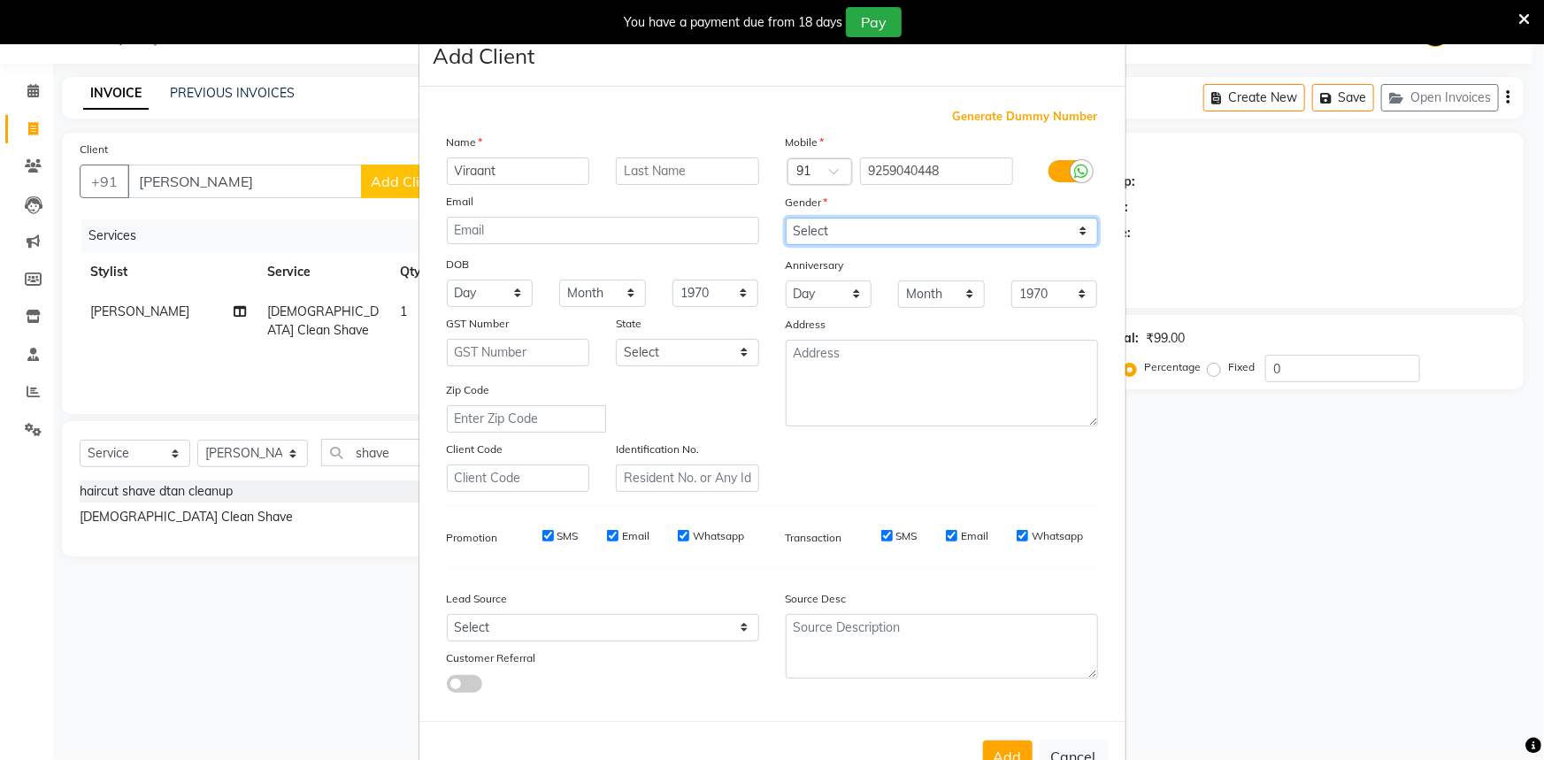
click at [786, 218] on select "Select Male Female Other Prefer Not To Say" at bounding box center [942, 231] width 312 height 27
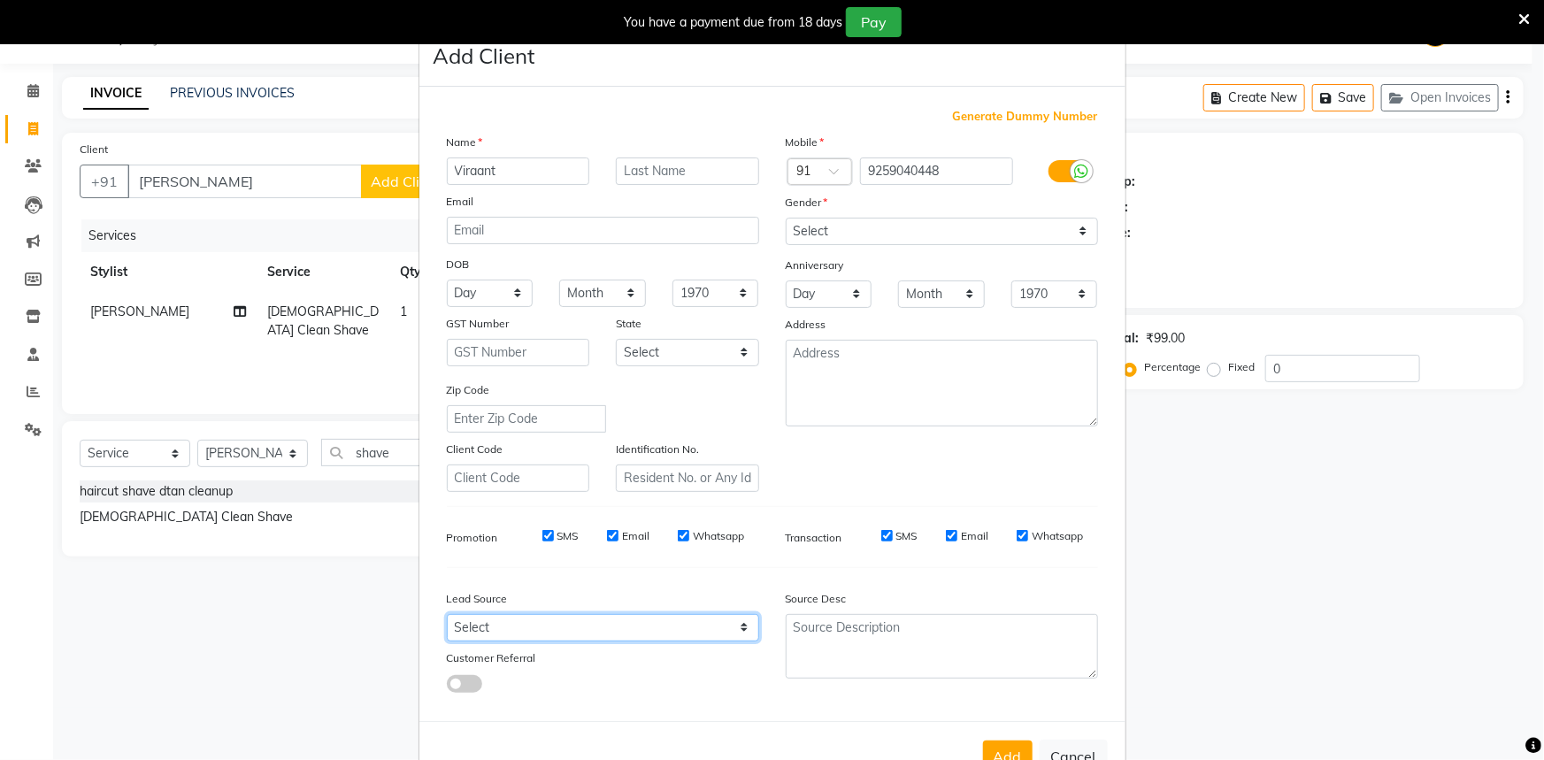
click at [526, 634] on select "Select Walk-in Referral Internet Friend Word of Mouth Advertisement Facebook Ju…" at bounding box center [603, 627] width 312 height 27
select select "46862"
click at [447, 618] on select "Select Walk-in Referral Internet Friend Word of Mouth Advertisement Facebook Ju…" at bounding box center [603, 627] width 312 height 27
click at [599, 415] on input "text" at bounding box center [526, 418] width 159 height 27
click at [994, 748] on button "Add" at bounding box center [1008, 756] width 50 height 32
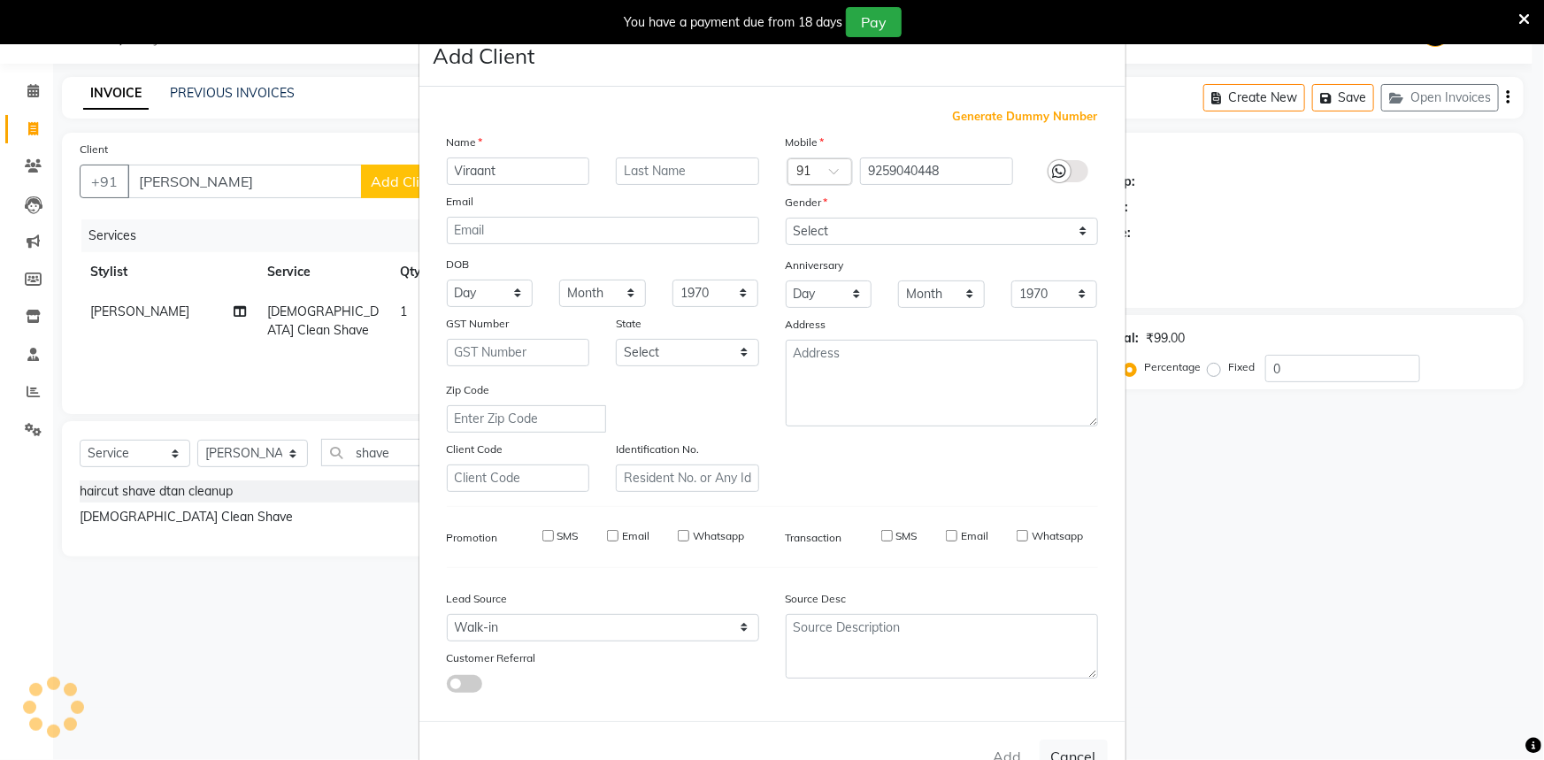
type input "9259040448"
select select
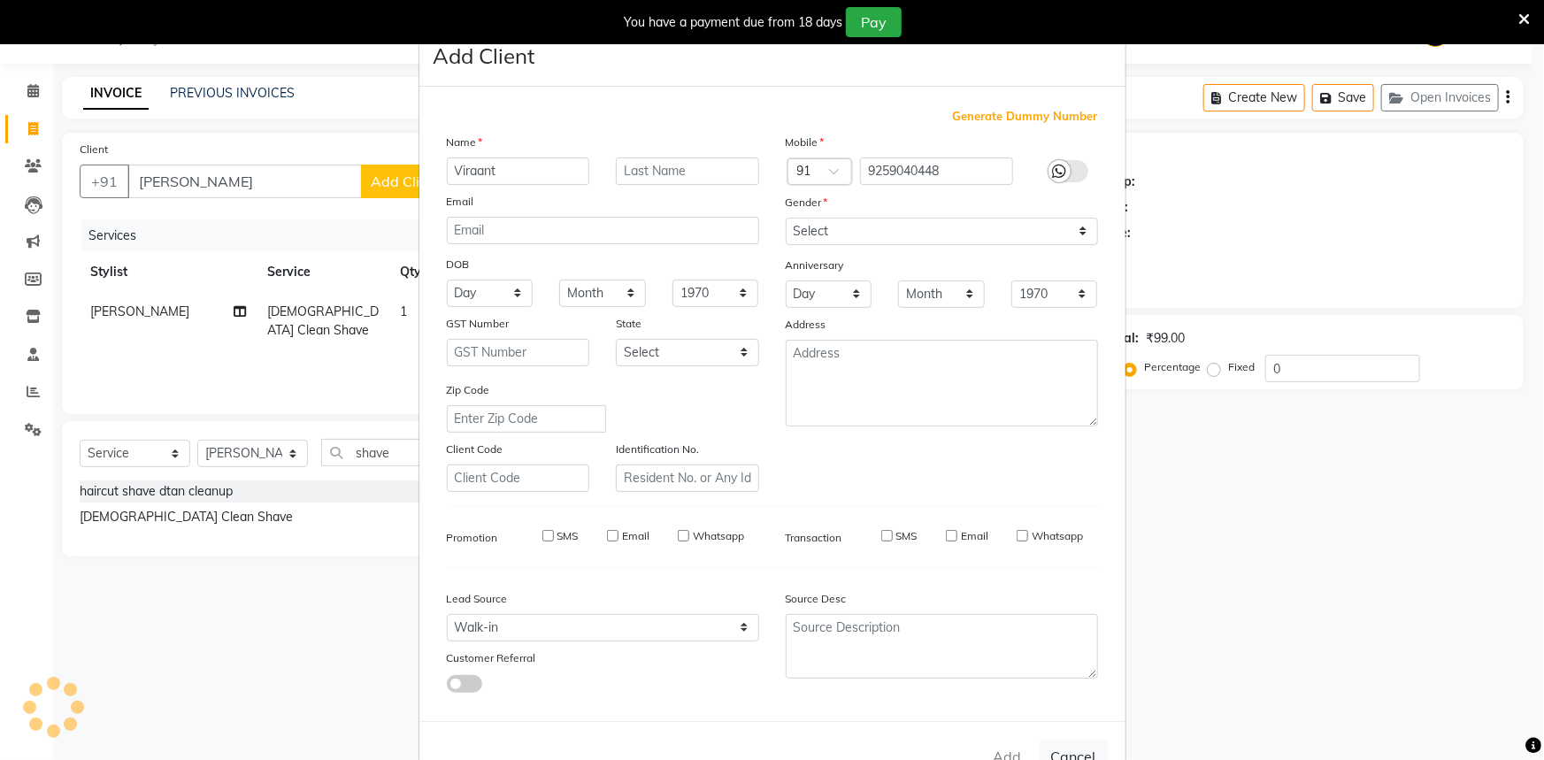
select select
checkbox input "false"
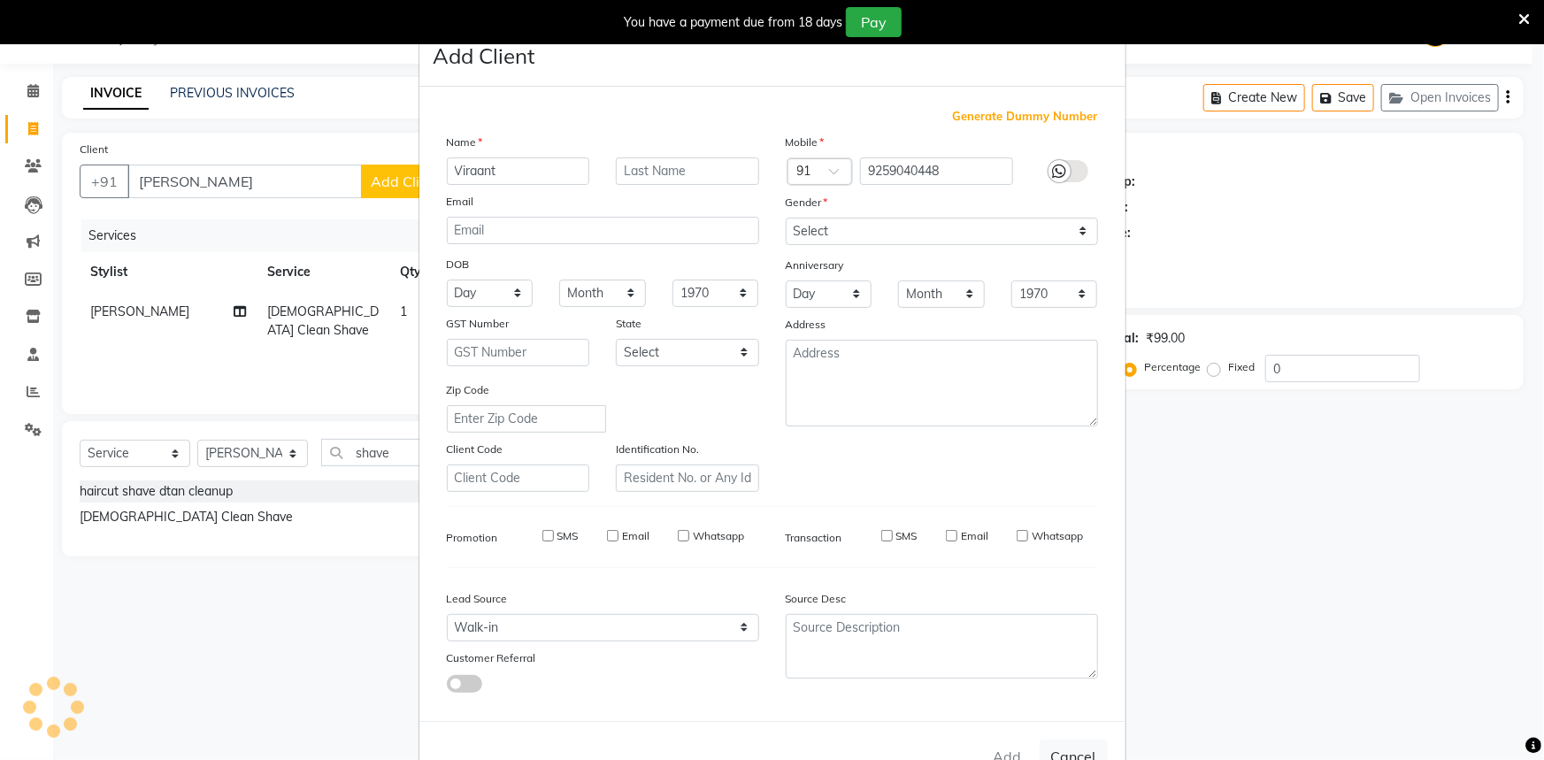
checkbox input "false"
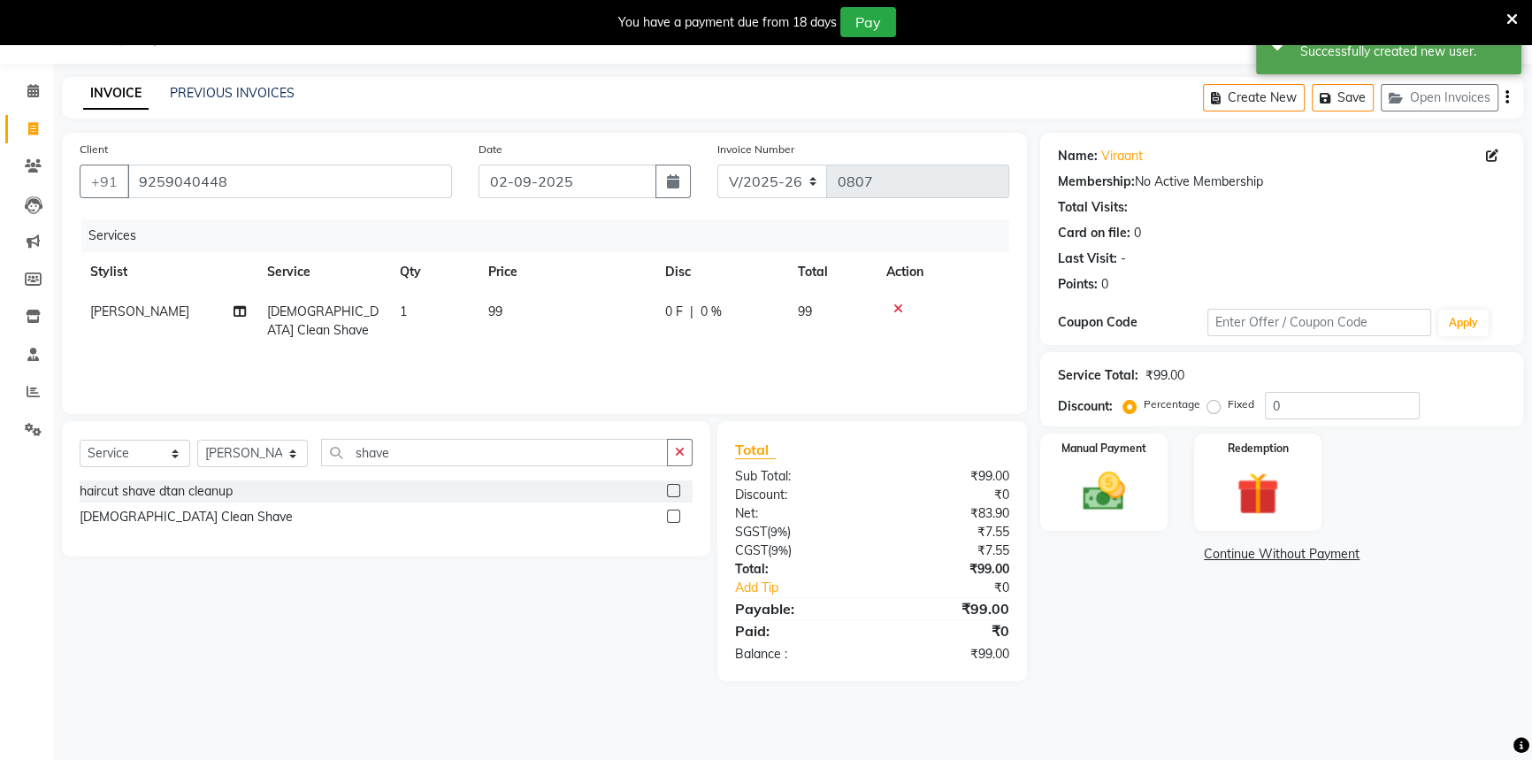
click at [1228, 405] on label "Fixed" at bounding box center [1241, 404] width 27 height 16
click at [1211, 405] on input "Fixed" at bounding box center [1217, 404] width 12 height 12
radio input "true"
click at [1145, 478] on div "Manual Payment" at bounding box center [1104, 482] width 133 height 101
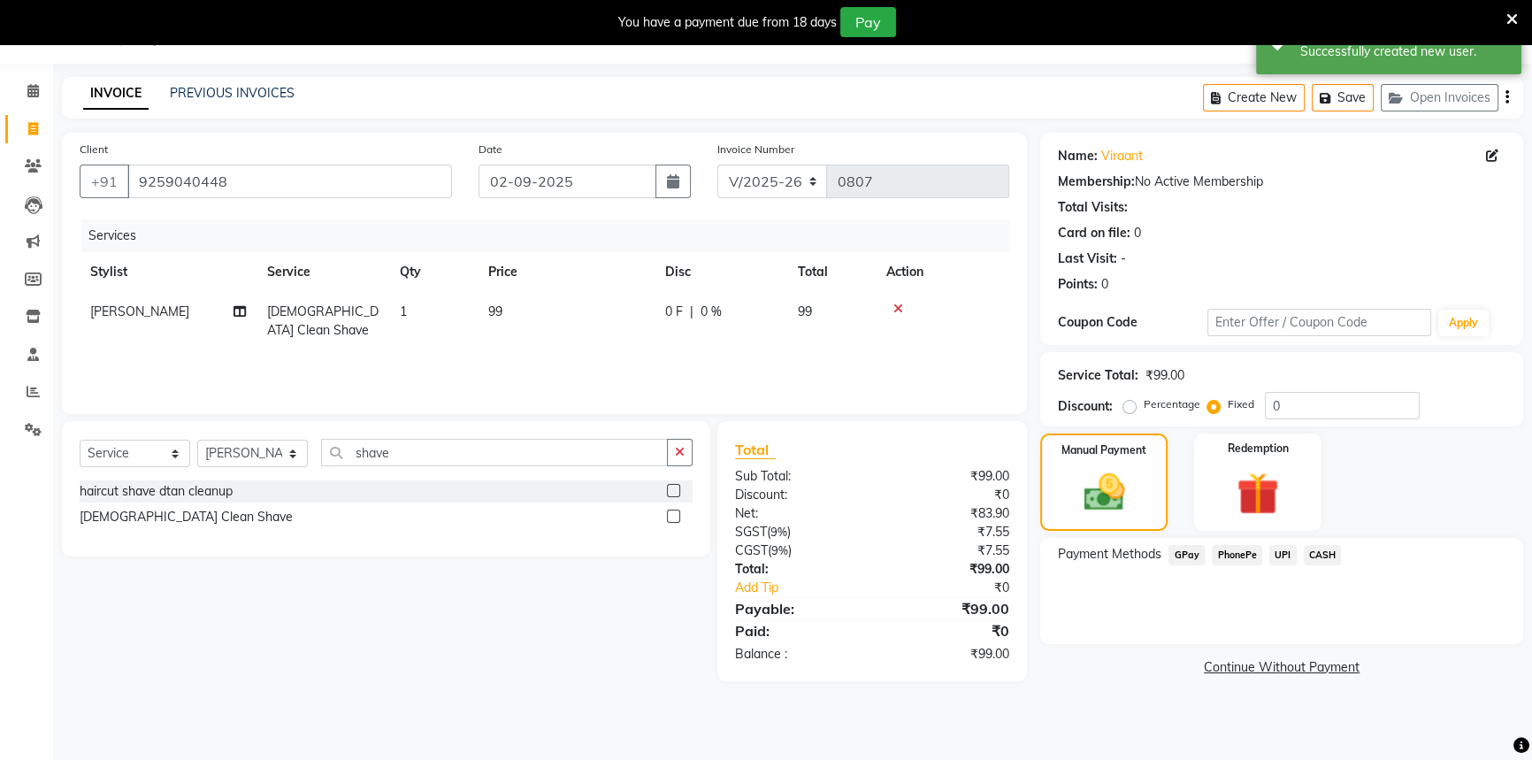
click at [1273, 555] on span "UPI" at bounding box center [1283, 555] width 27 height 20
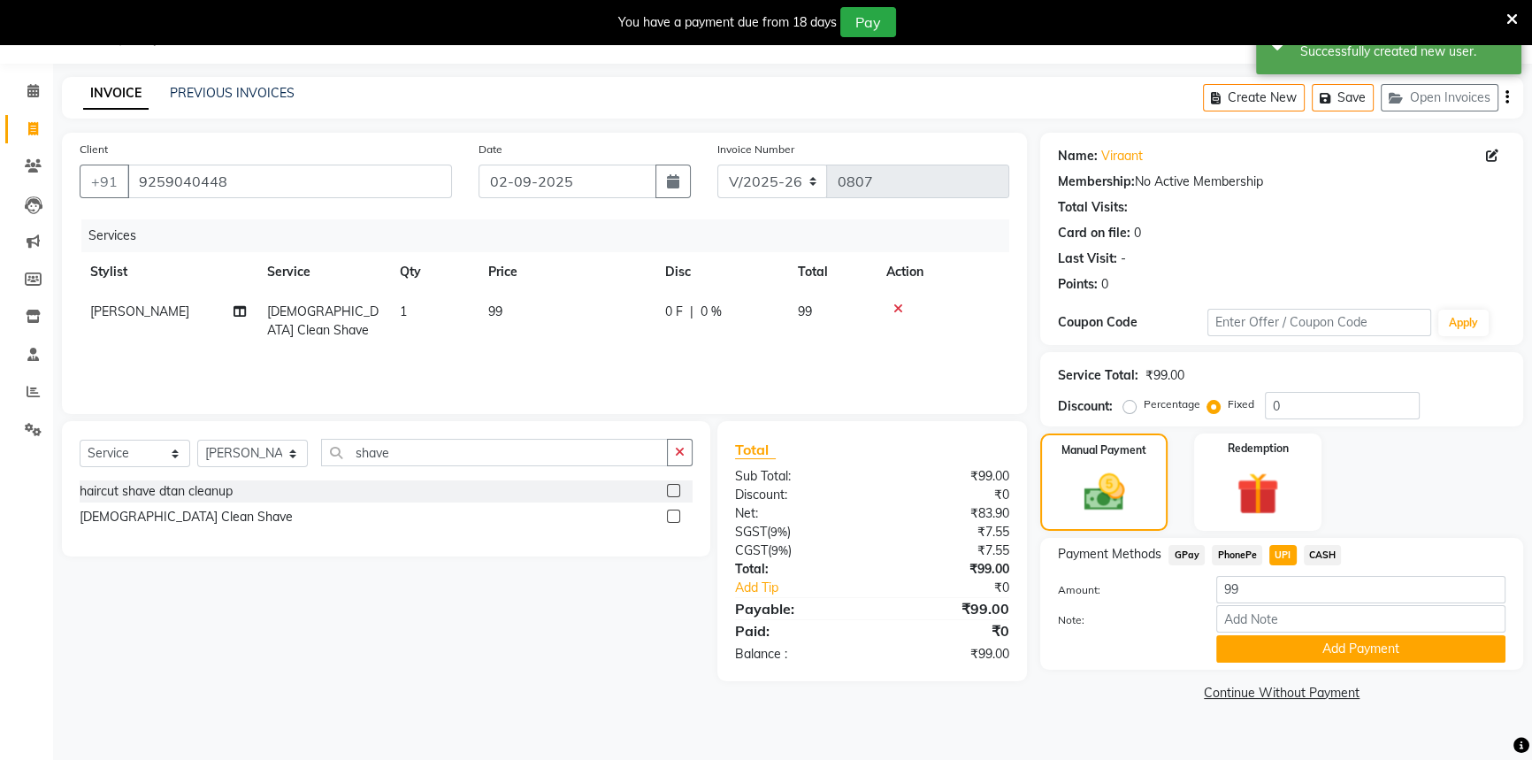
click at [1273, 555] on span "UPI" at bounding box center [1283, 555] width 27 height 20
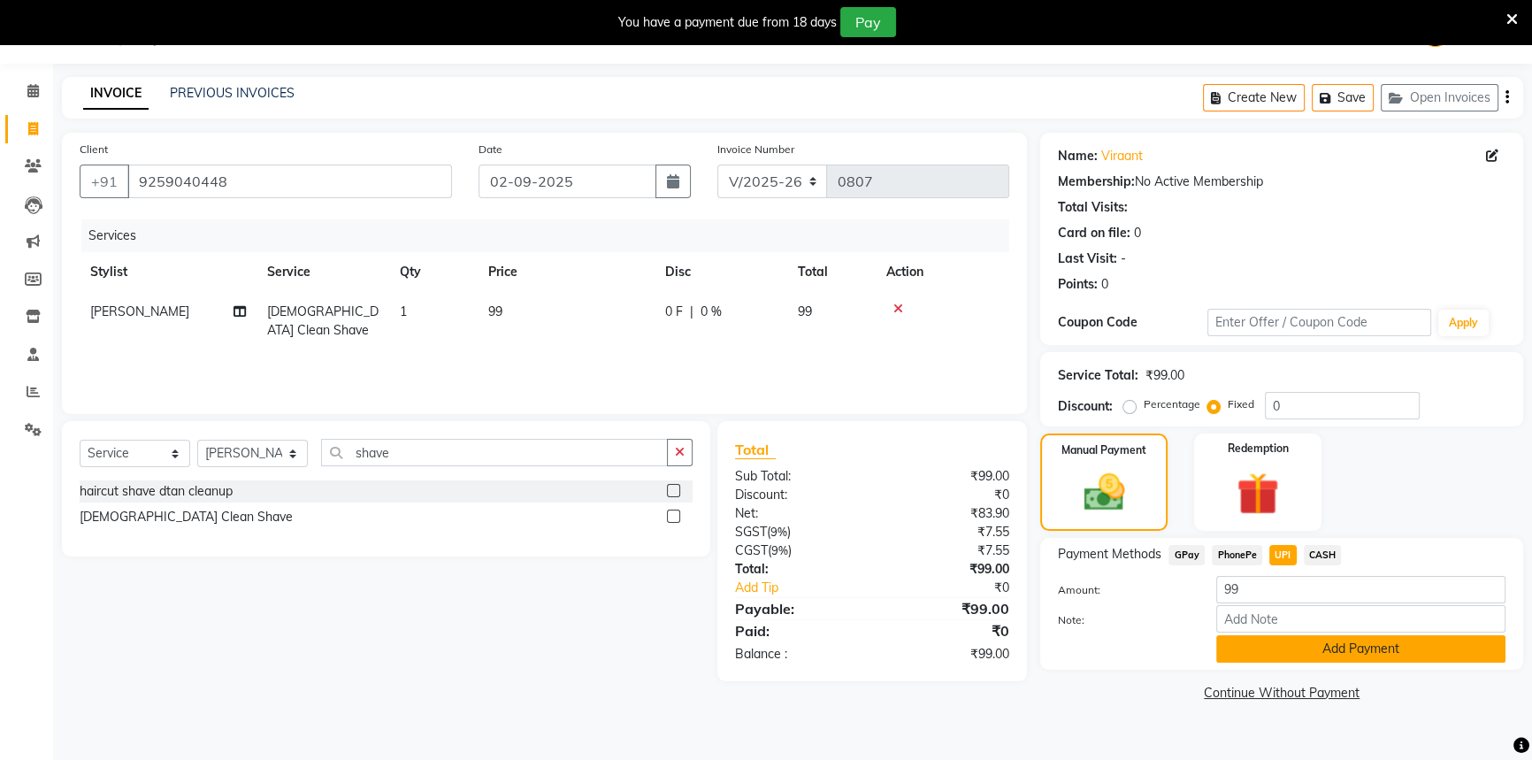
click at [1266, 652] on button "Add Payment" at bounding box center [1360, 648] width 289 height 27
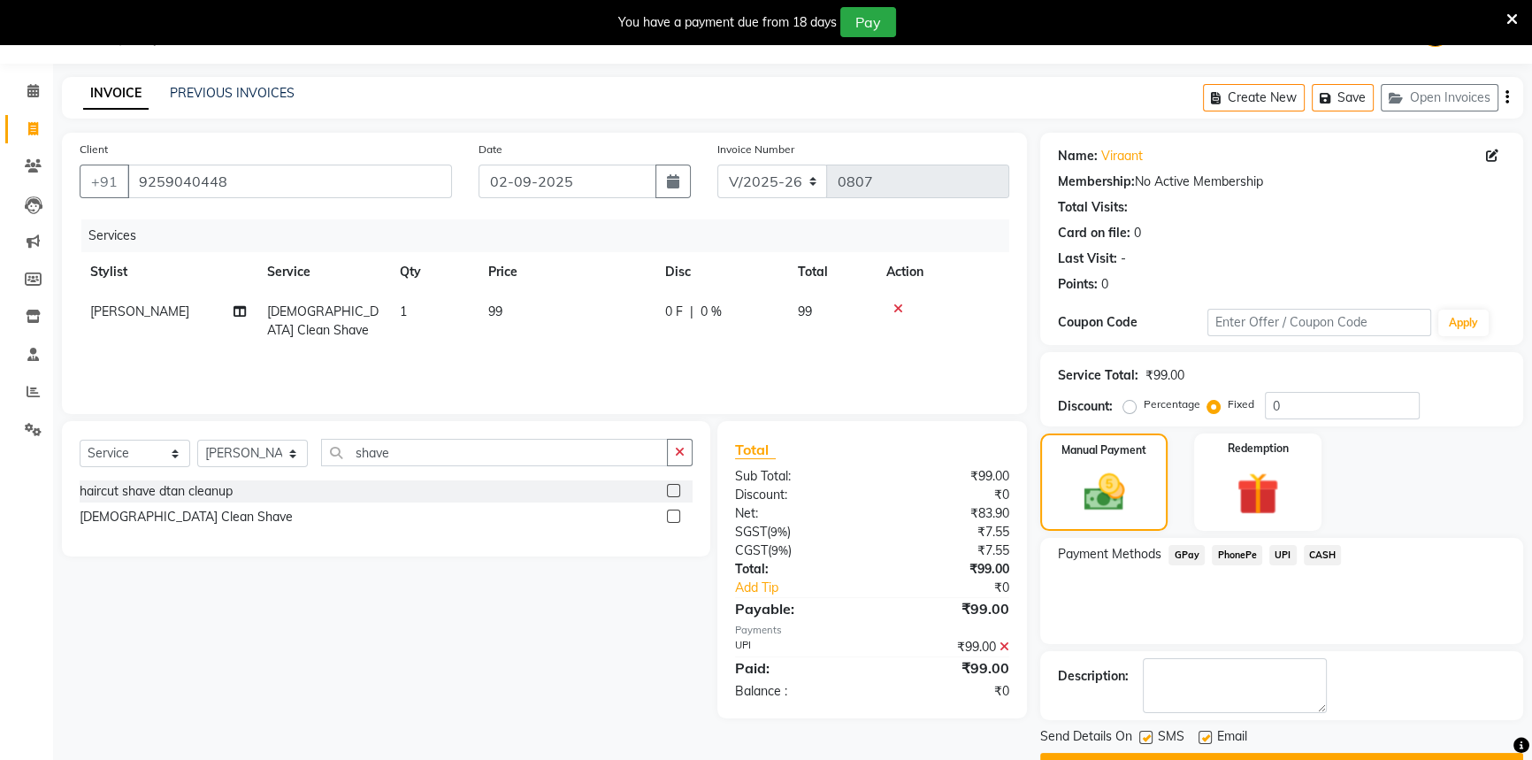
click at [1246, 753] on button "Checkout" at bounding box center [1281, 766] width 483 height 27
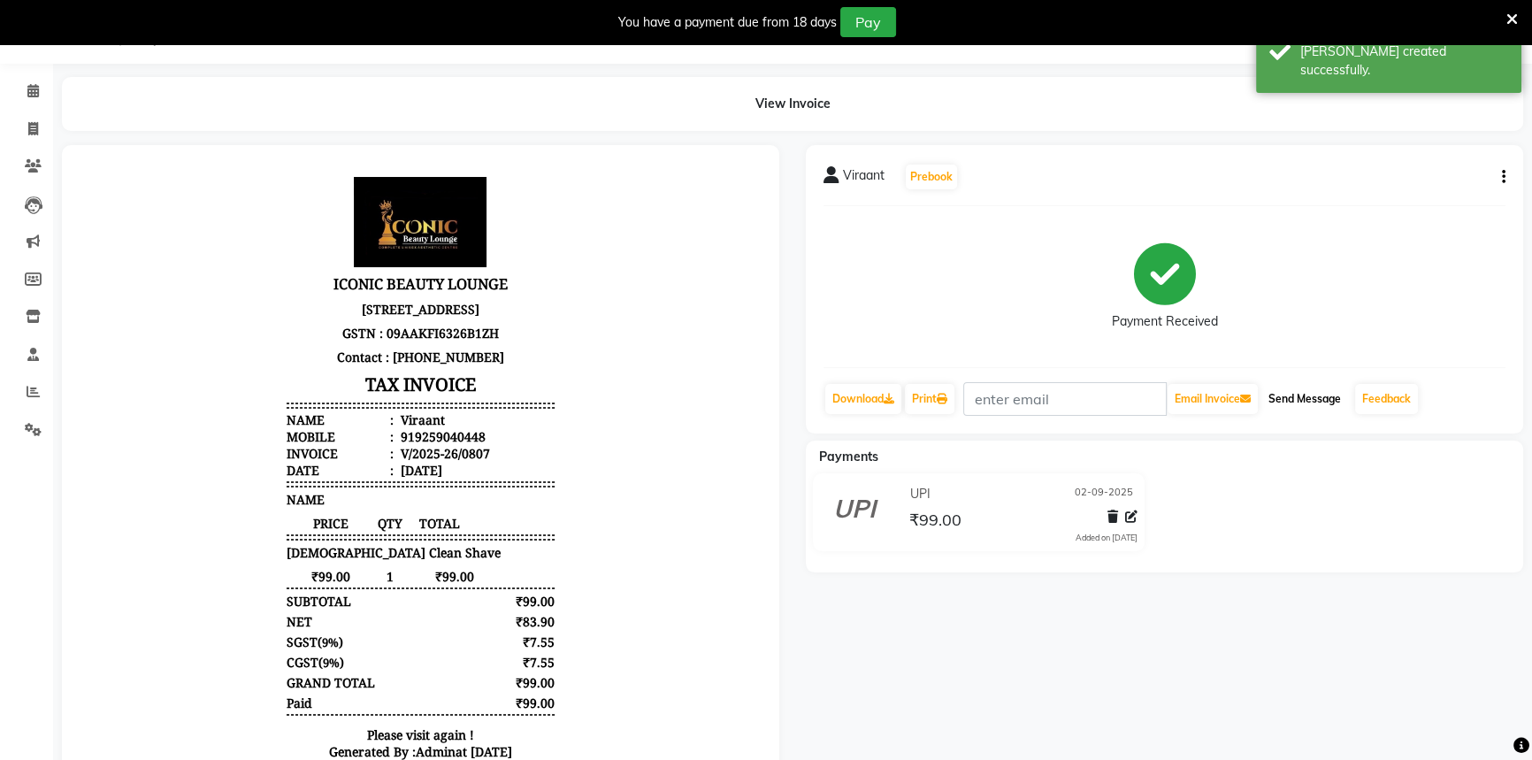
click at [1339, 391] on button "Send Message" at bounding box center [1305, 399] width 87 height 30
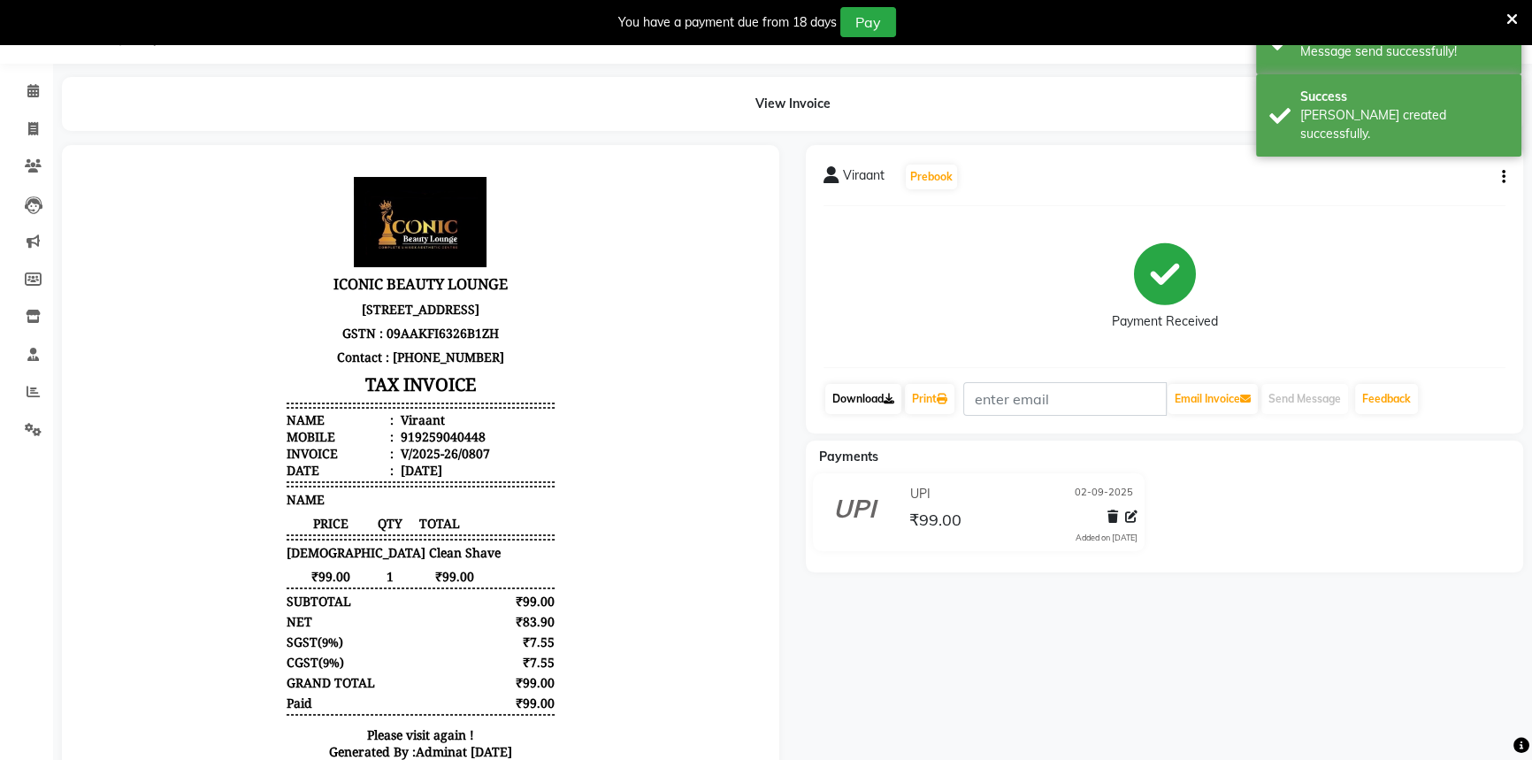
click at [866, 397] on link "Download" at bounding box center [863, 399] width 76 height 30
click at [937, 397] on link "Print" at bounding box center [930, 399] width 50 height 30
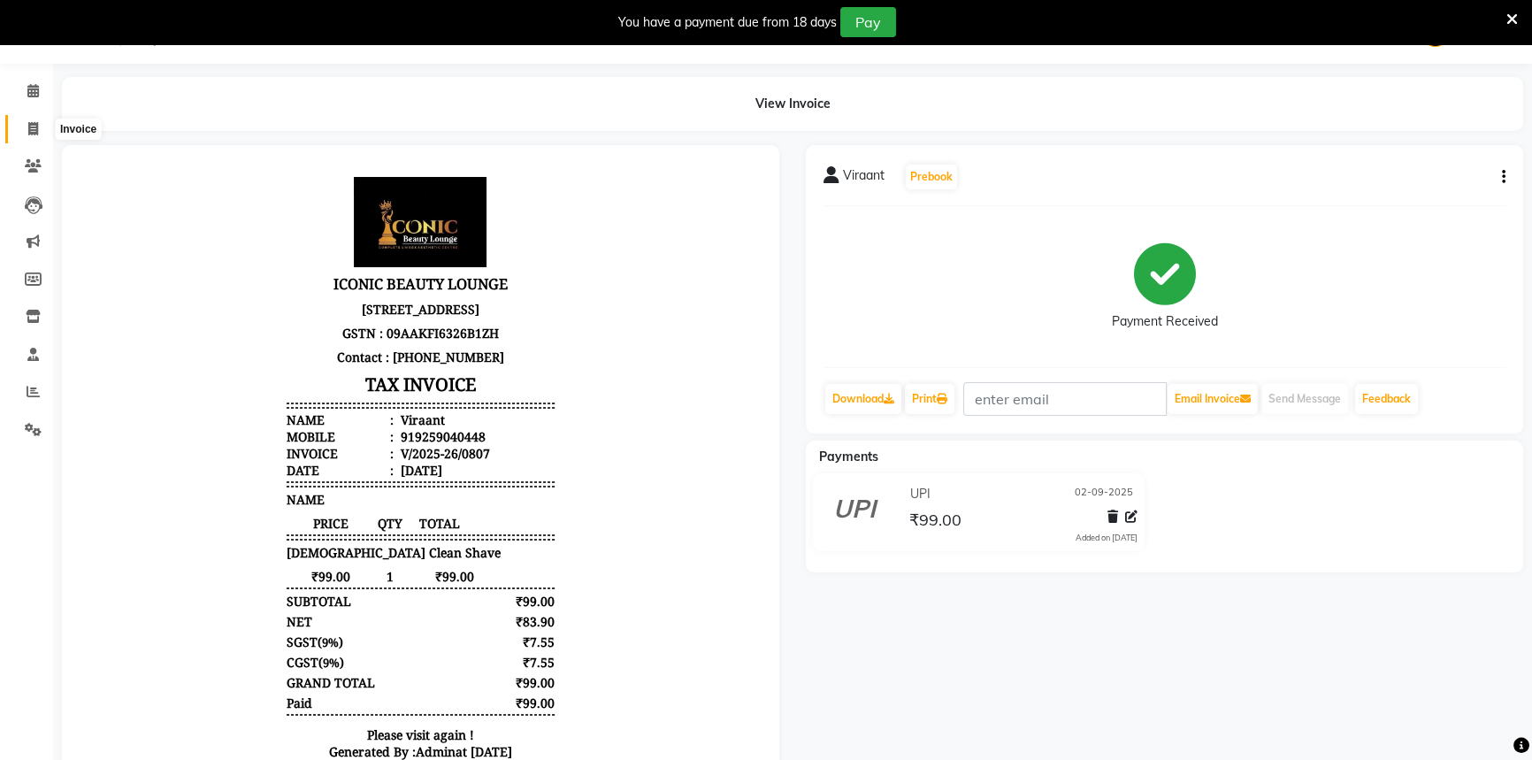
click at [34, 119] on span at bounding box center [33, 129] width 31 height 20
select select "service"
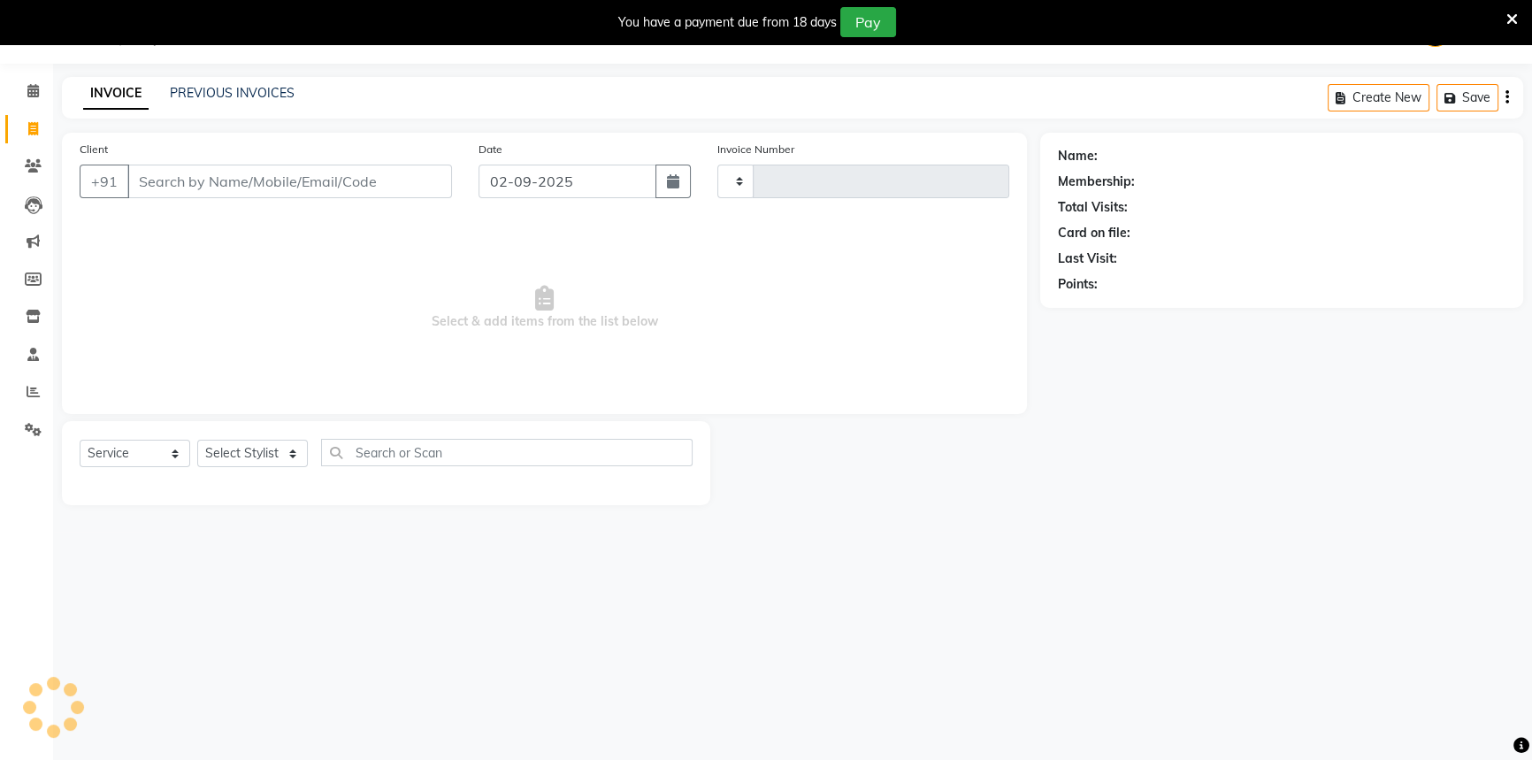
type input "0808"
select select "6614"
click at [241, 272] on span "Select & add items from the list below" at bounding box center [545, 307] width 930 height 177
click at [1504, 13] on div "You have a payment due from 18 days Pay" at bounding box center [757, 22] width 1500 height 30
click at [1511, 17] on icon at bounding box center [1513, 20] width 12 height 16
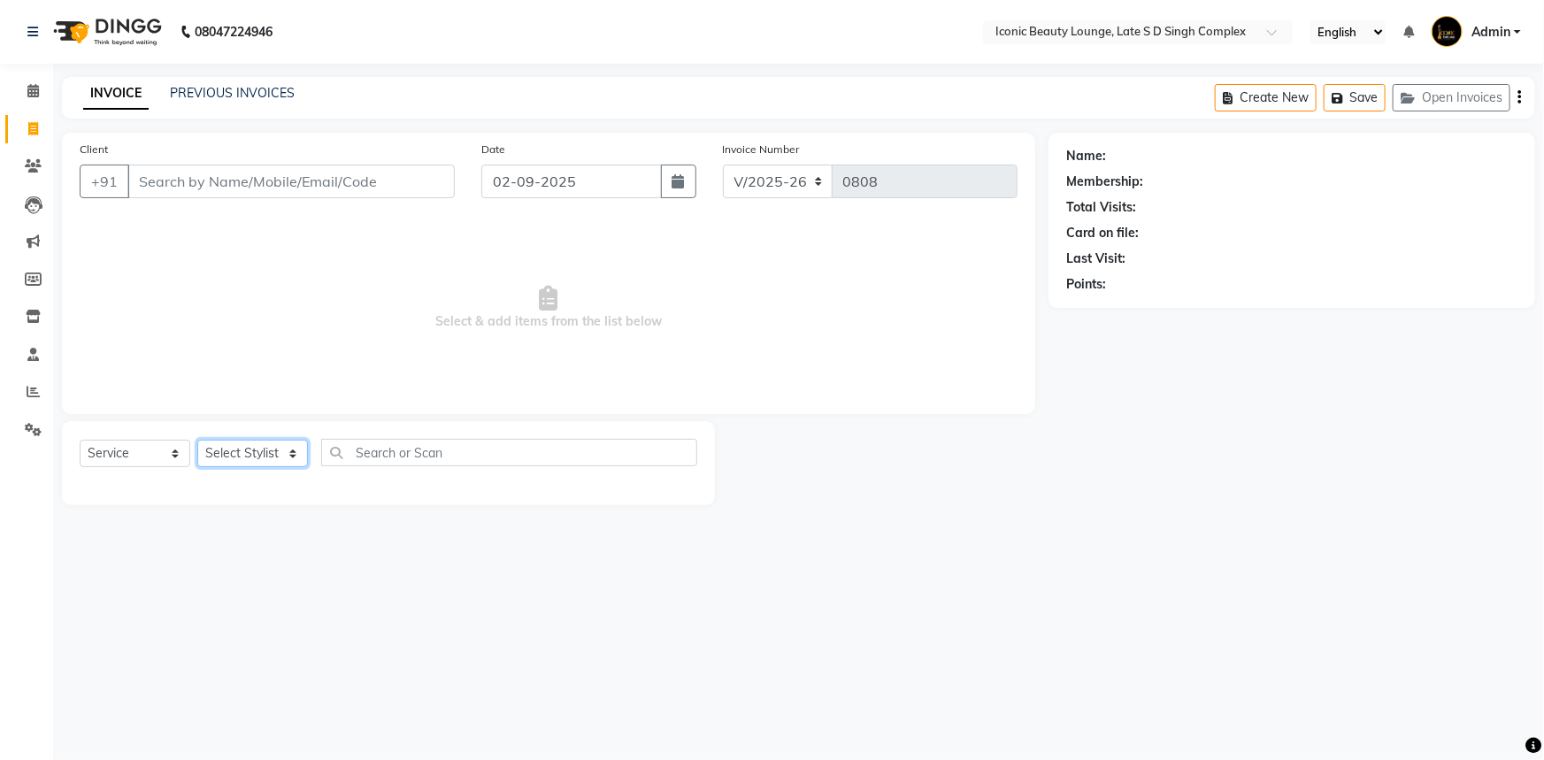
click at [264, 450] on select "Select Stylist Aashu Fatima Neelam neha Priyanka Singh Sakib Tanu Jaiswal" at bounding box center [252, 453] width 111 height 27
select select "58605"
click at [197, 440] on select "Select Stylist Aashu Fatima Neelam neha Priyanka Singh Sakib Tanu Jaiswal" at bounding box center [252, 453] width 111 height 27
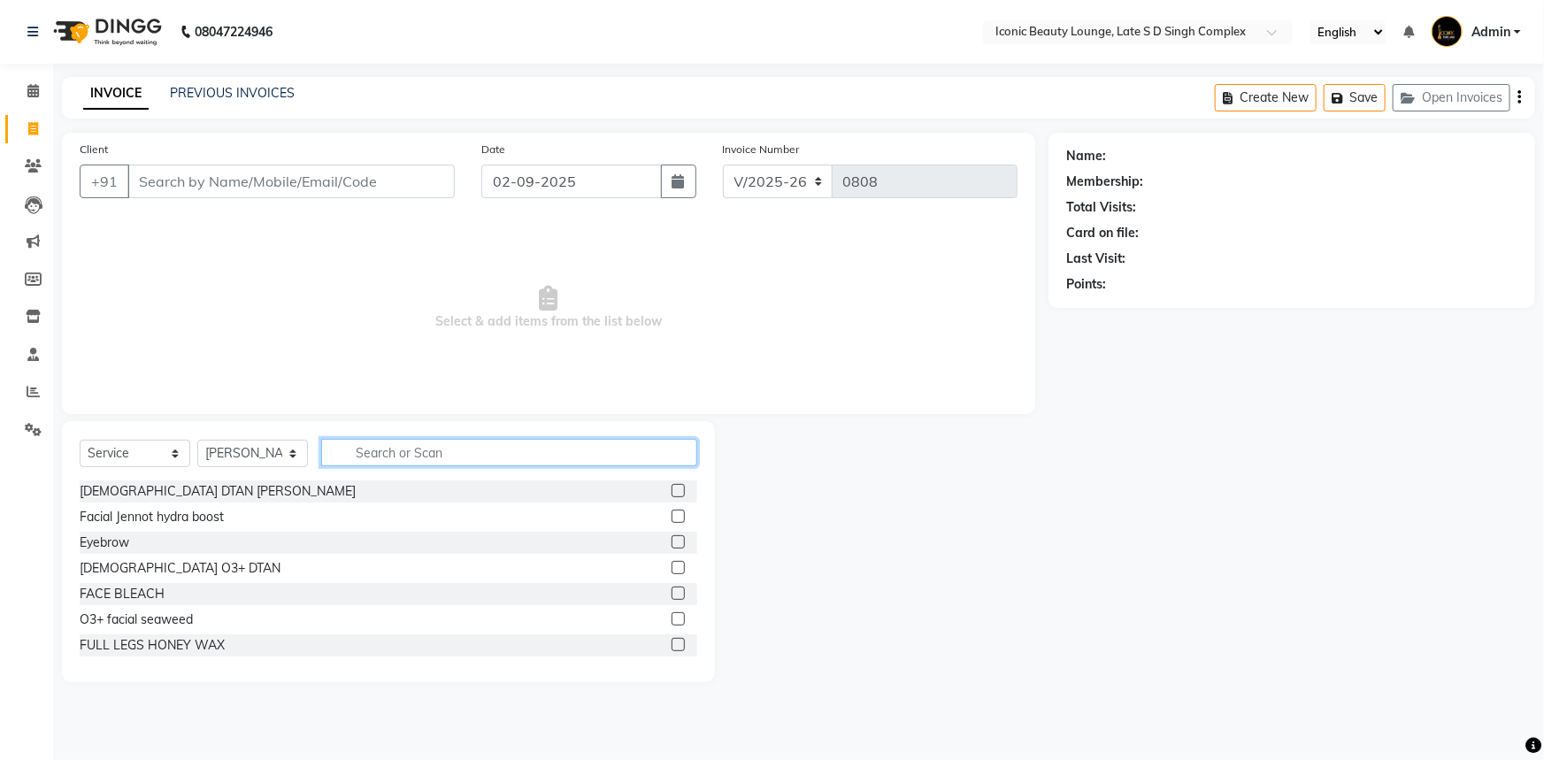
click at [410, 457] on input "text" at bounding box center [509, 452] width 376 height 27
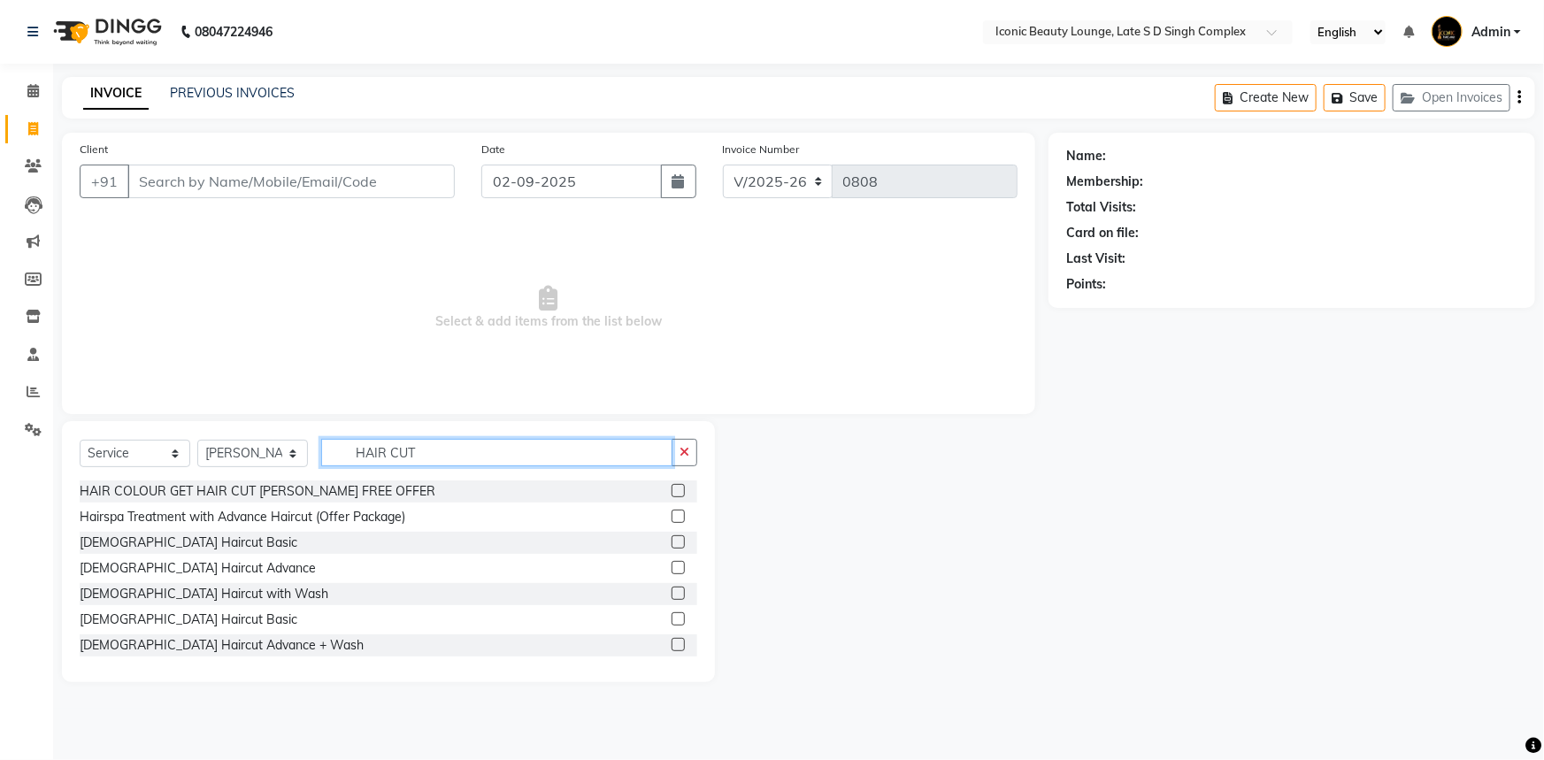
scroll to position [241, 0]
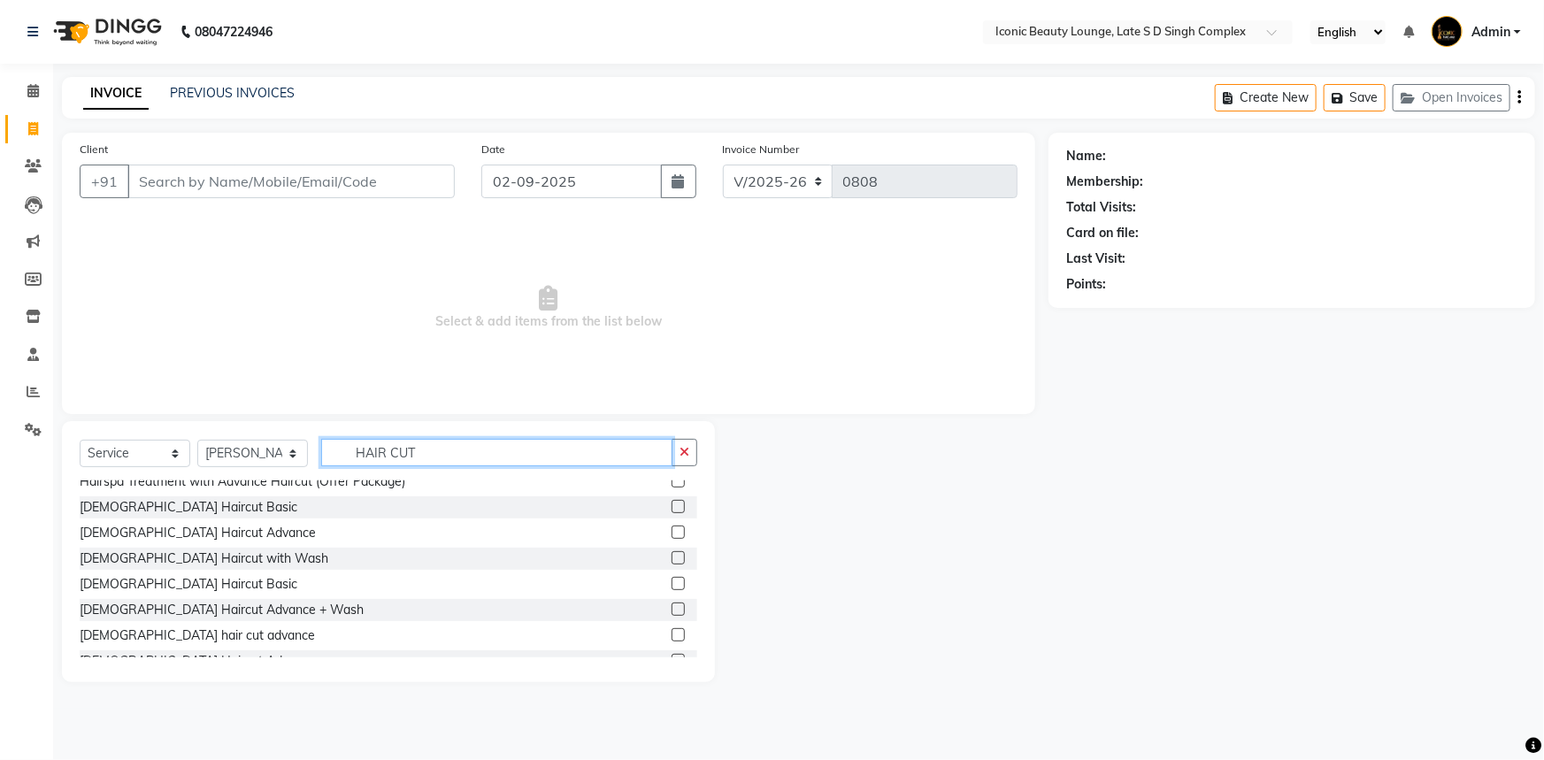
type input "HAIR CUT"
click at [671, 582] on label at bounding box center [677, 583] width 13 height 13
click at [671, 582] on input "checkbox" at bounding box center [677, 585] width 12 height 12
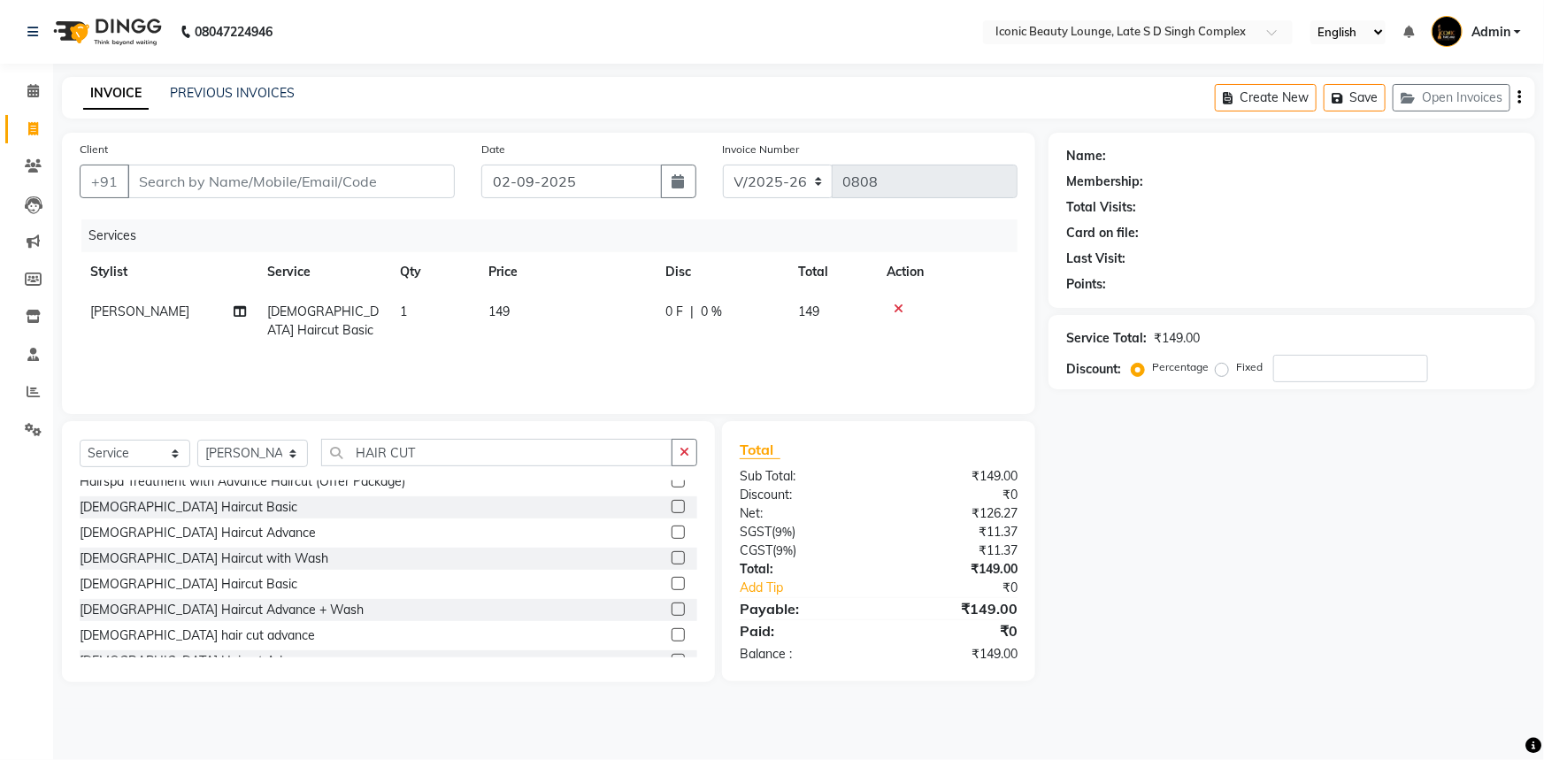
click at [671, 584] on label at bounding box center [677, 583] width 13 height 13
click at [671, 584] on input "checkbox" at bounding box center [677, 585] width 12 height 12
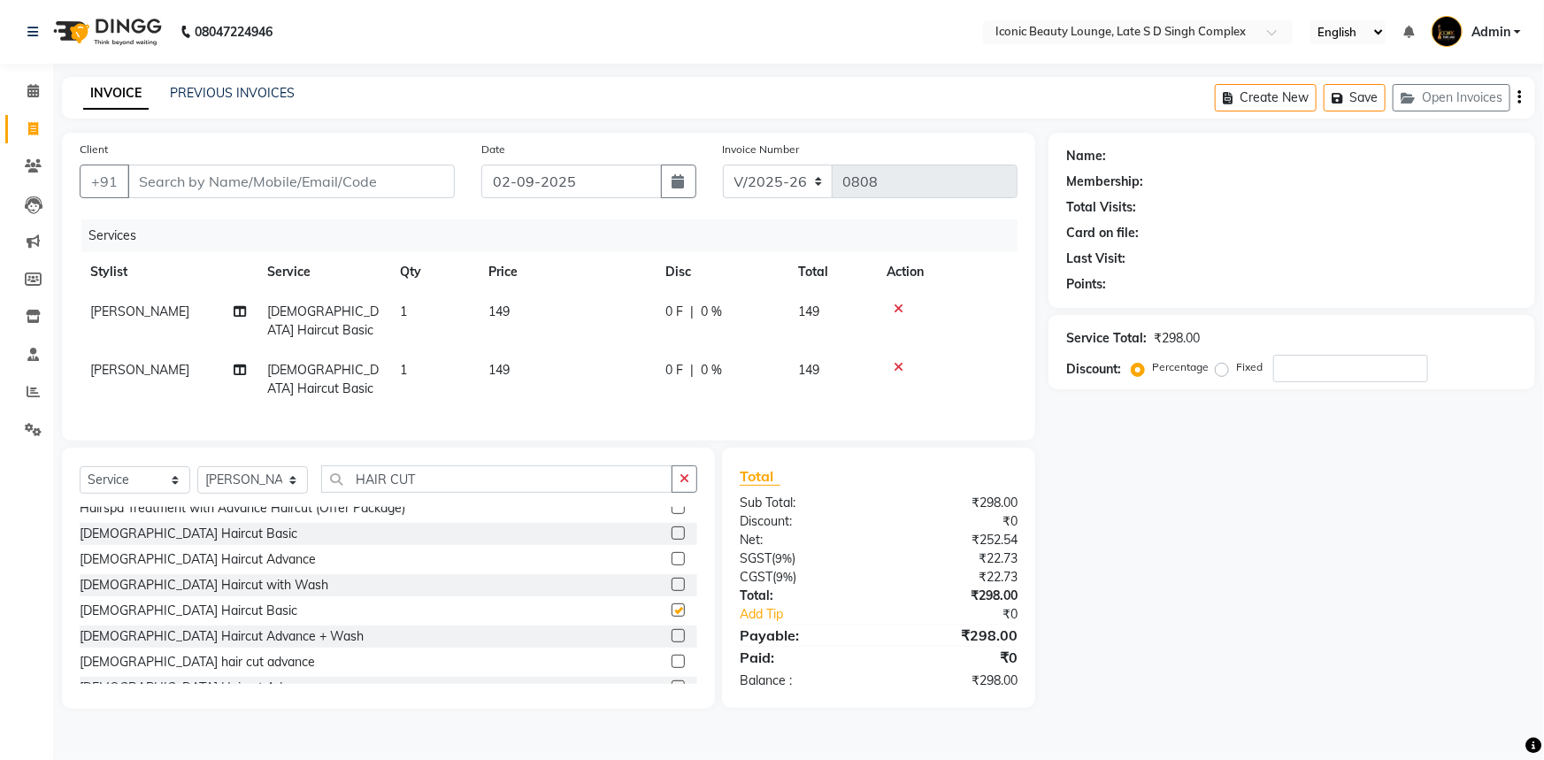
checkbox input "false"
click at [688, 485] on icon "button" at bounding box center [684, 478] width 10 height 12
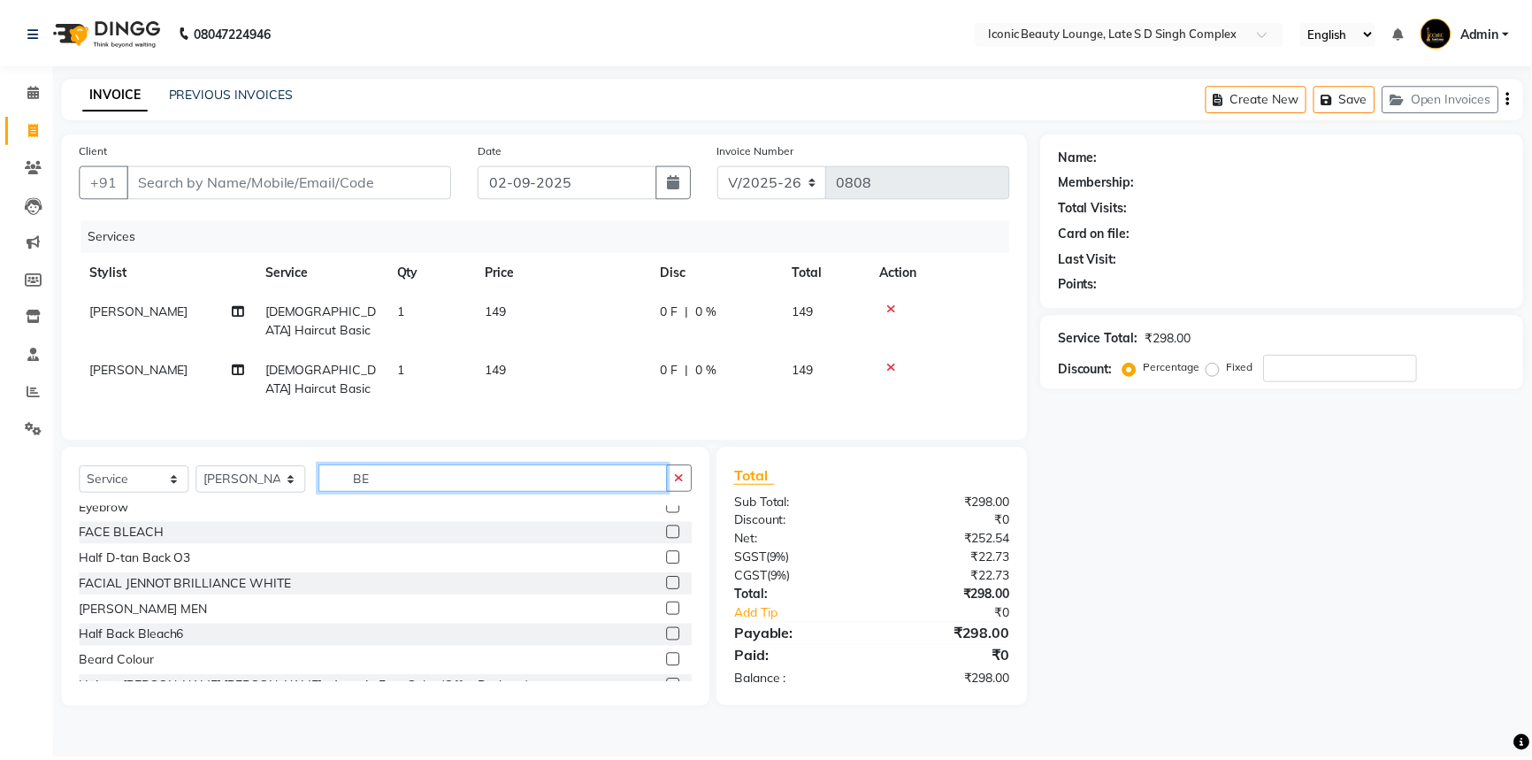
scroll to position [0, 0]
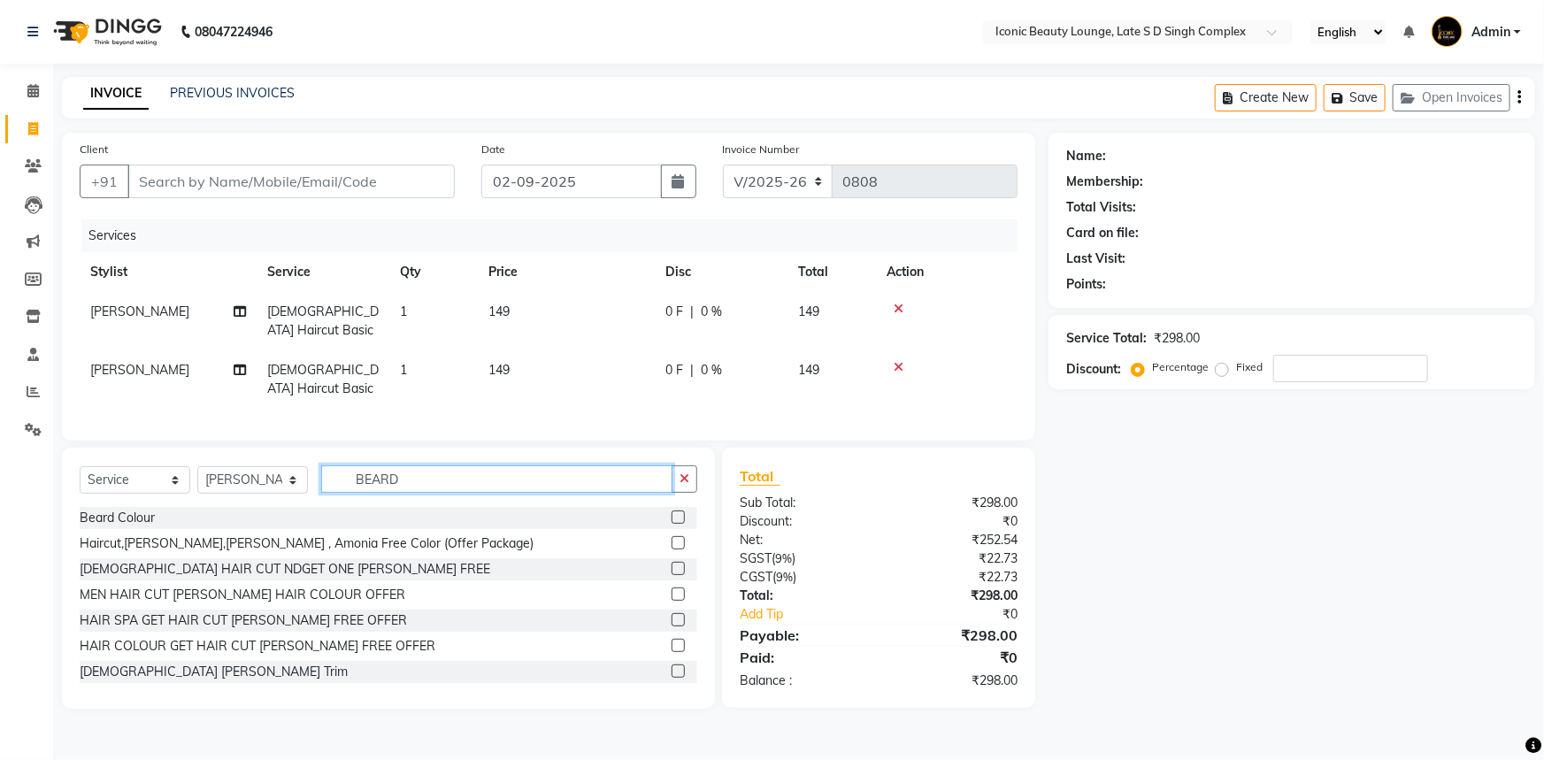
type input "BEARD"
click at [671, 678] on label at bounding box center [677, 670] width 13 height 13
click at [671, 678] on input "checkbox" at bounding box center [677, 672] width 12 height 12
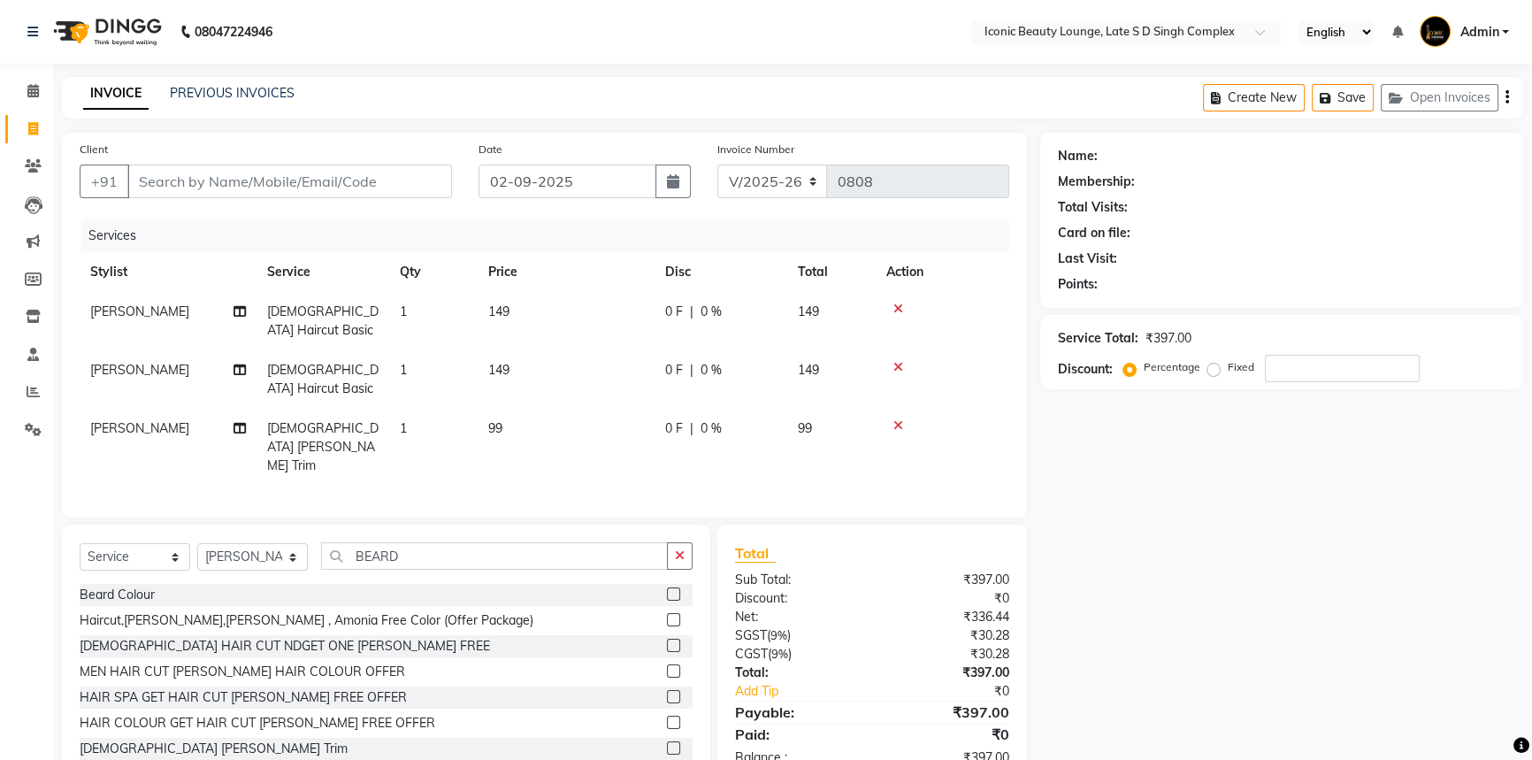
click at [667, 741] on label at bounding box center [673, 747] width 13 height 13
click at [667, 743] on input "checkbox" at bounding box center [673, 749] width 12 height 12
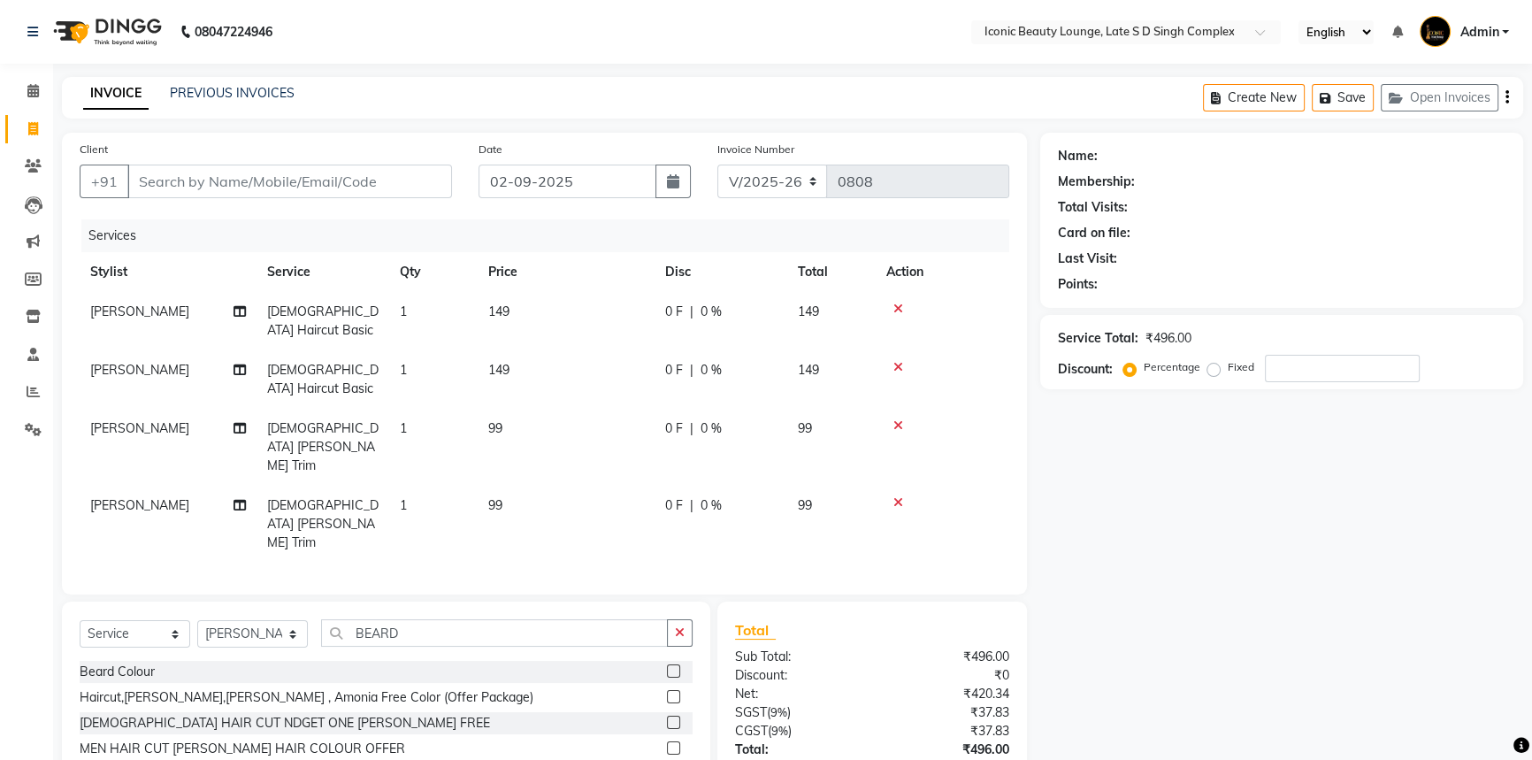
checkbox input "false"
click at [634, 389] on td "149" at bounding box center [566, 379] width 177 height 58
select select "58605"
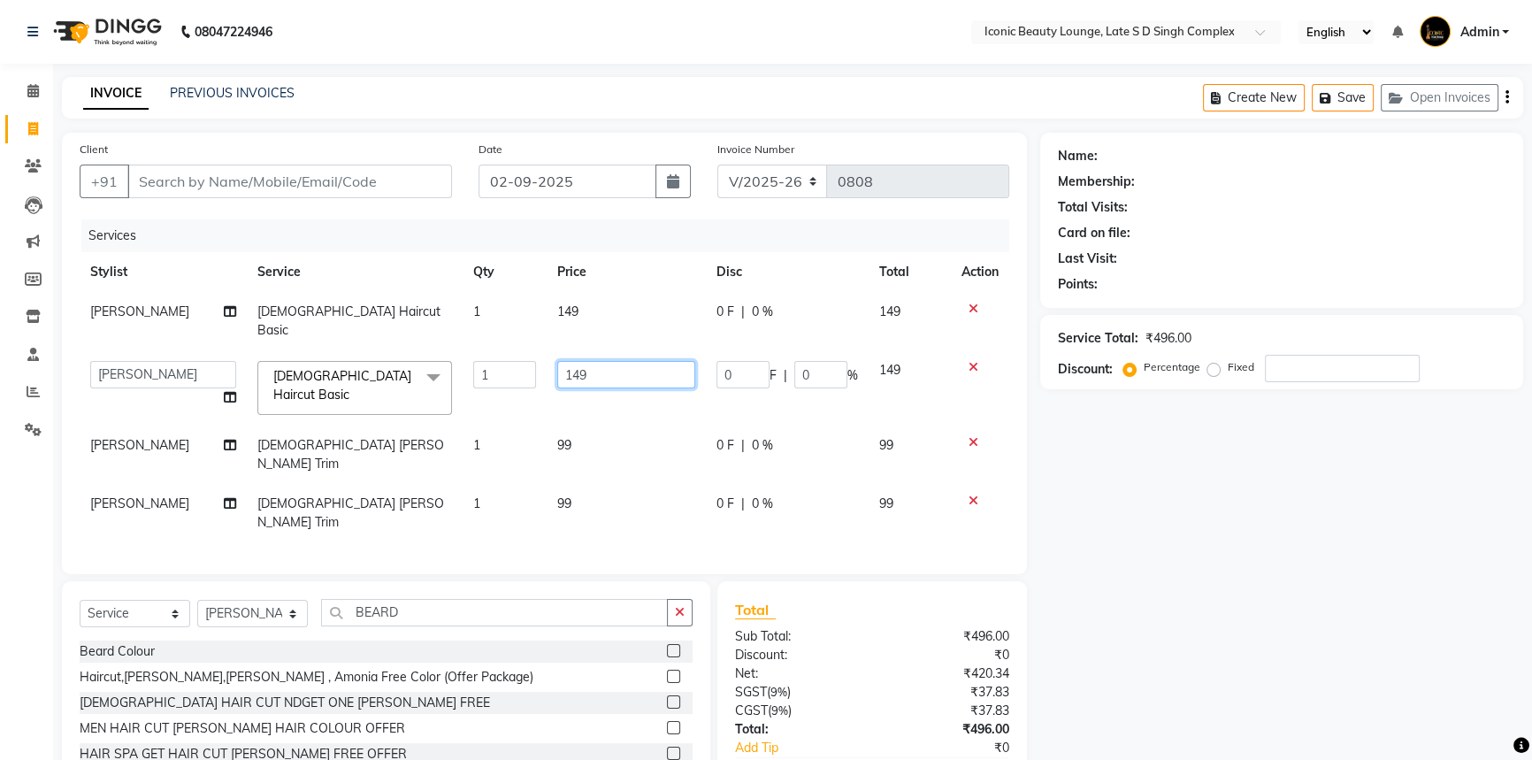
click at [637, 364] on input "149" at bounding box center [626, 374] width 138 height 27
type input "1"
type input "150"
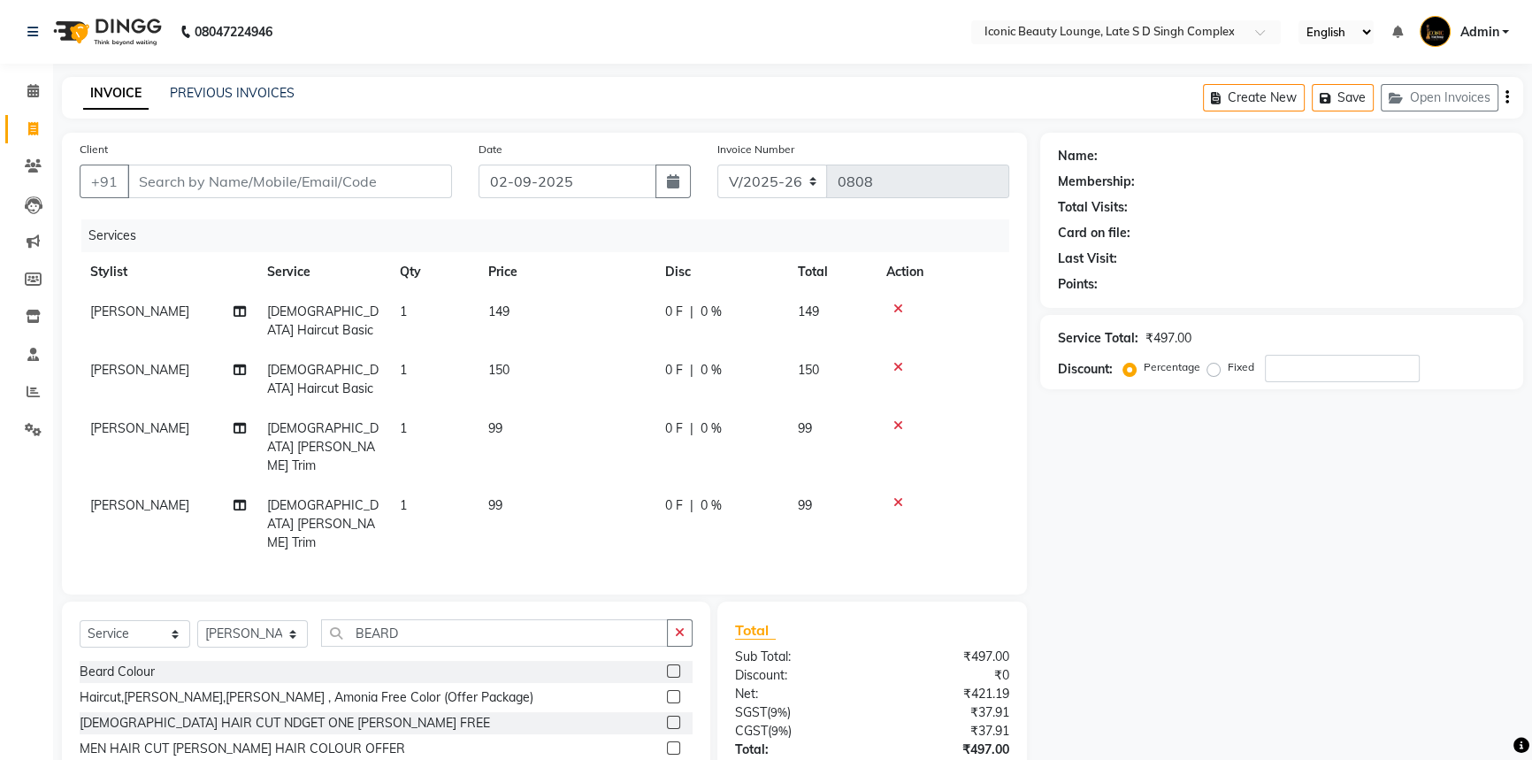
click at [634, 306] on td "149" at bounding box center [566, 321] width 177 height 58
select select "58605"
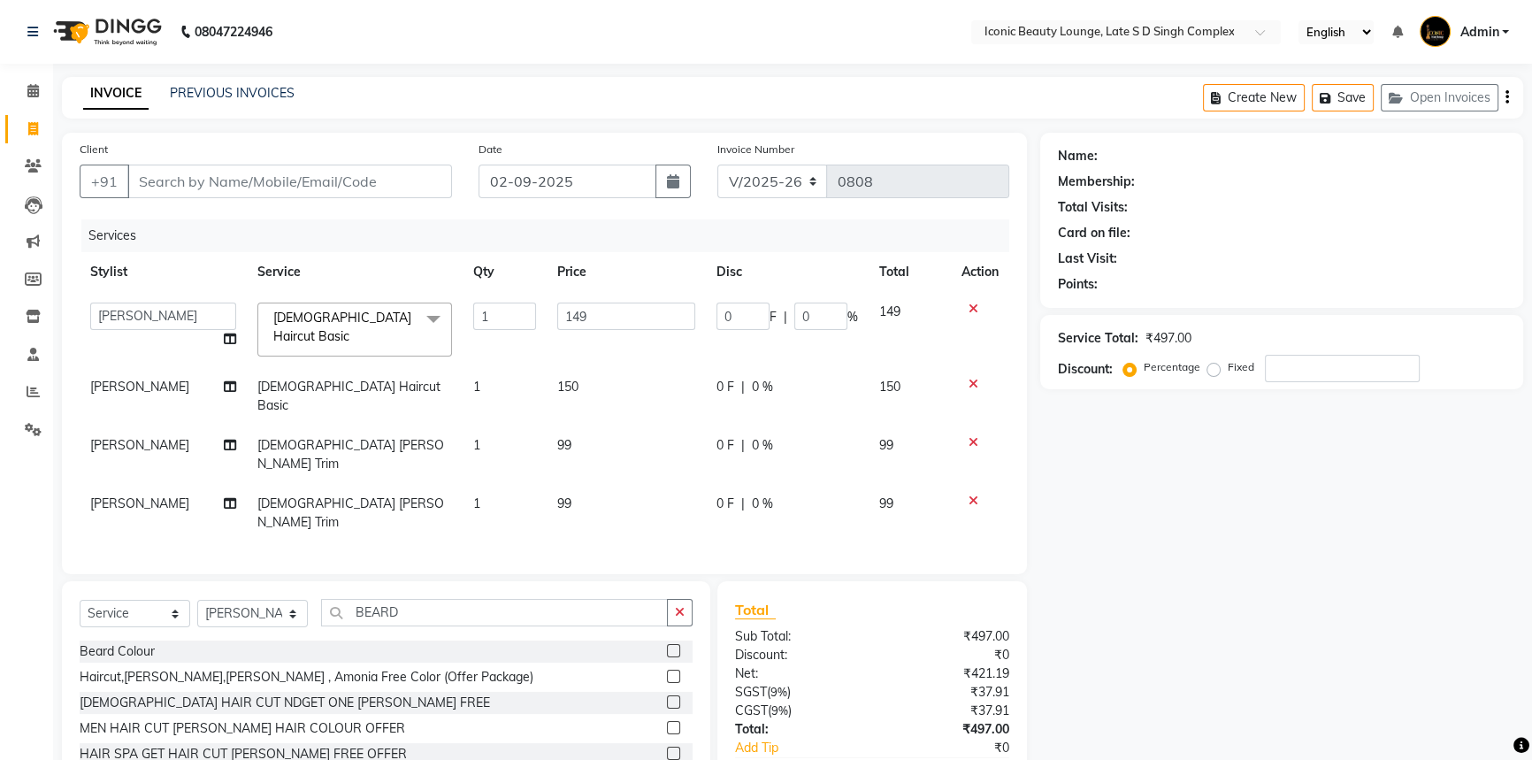
click at [634, 306] on input "149" at bounding box center [626, 316] width 138 height 27
type input "1"
type input "150"
click at [608, 401] on tbody "Aashu Fatima Neelam neha Priyanka Singh Sakib Tanu Jaiswal MALE Haircut Basic x…" at bounding box center [545, 417] width 930 height 250
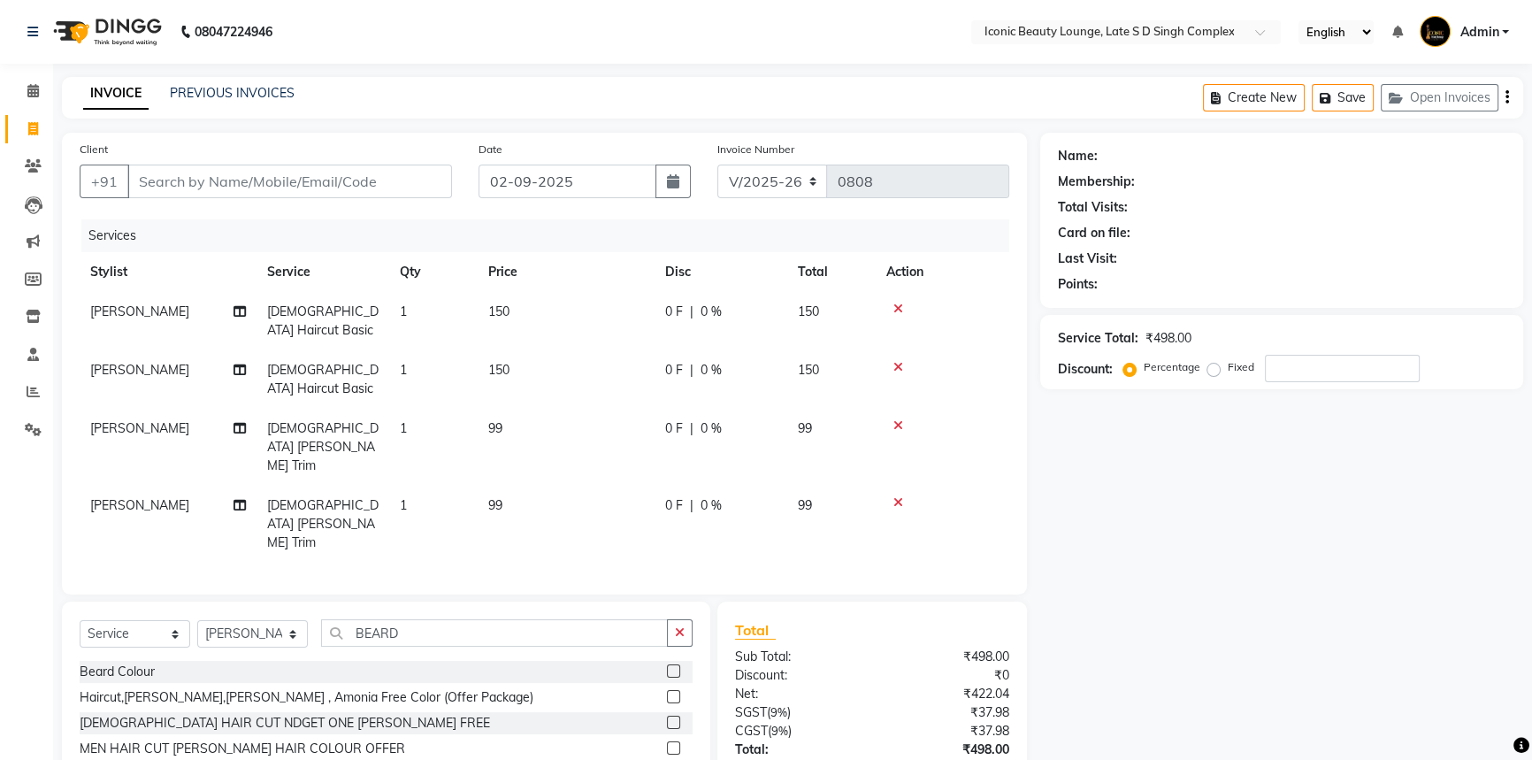
click at [608, 401] on td "150" at bounding box center [566, 379] width 177 height 58
select select "58605"
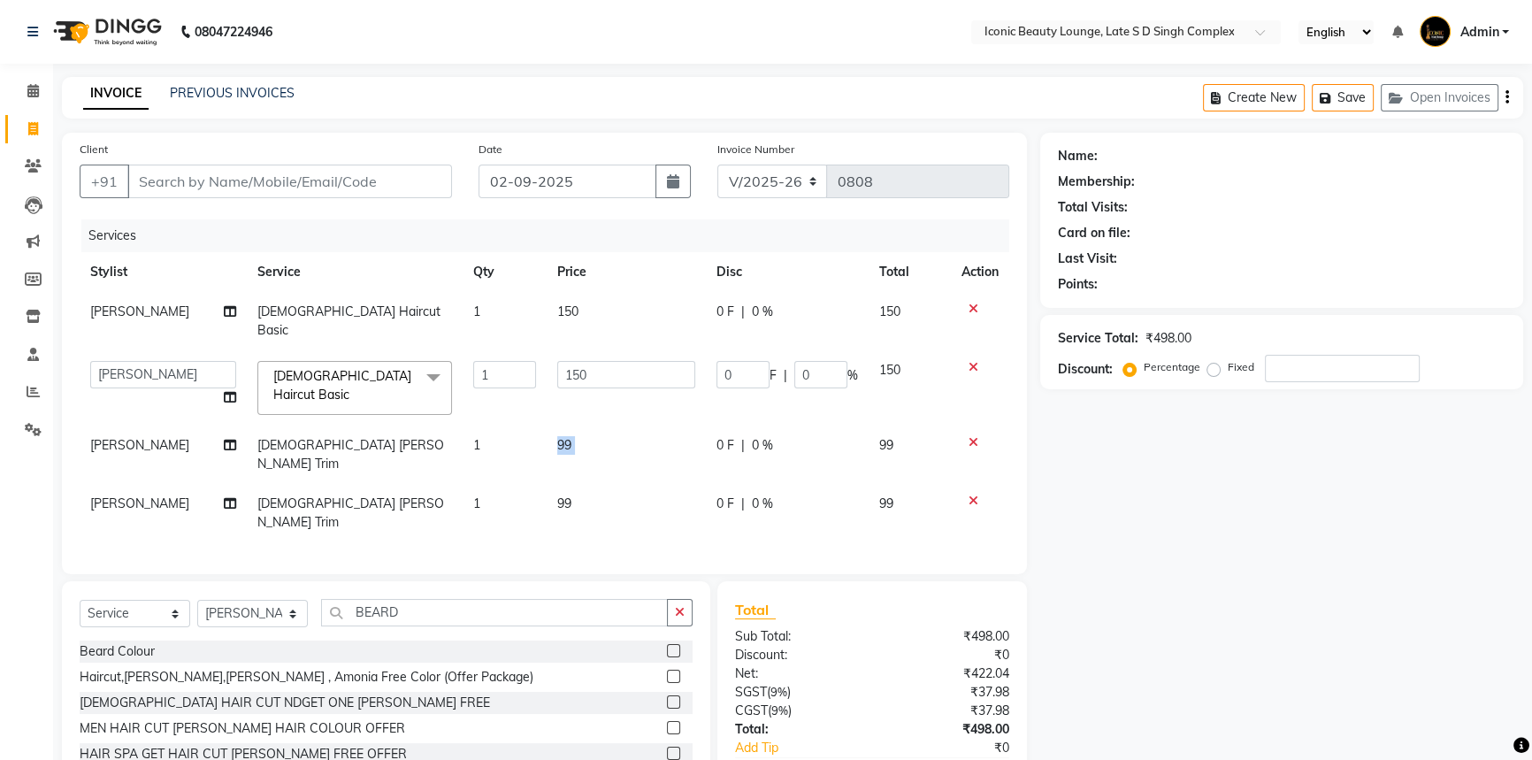
drag, startPoint x: 609, startPoint y: 400, endPoint x: 611, endPoint y: 411, distance: 10.9
click at [611, 426] on td "99" at bounding box center [626, 455] width 159 height 58
select select "58605"
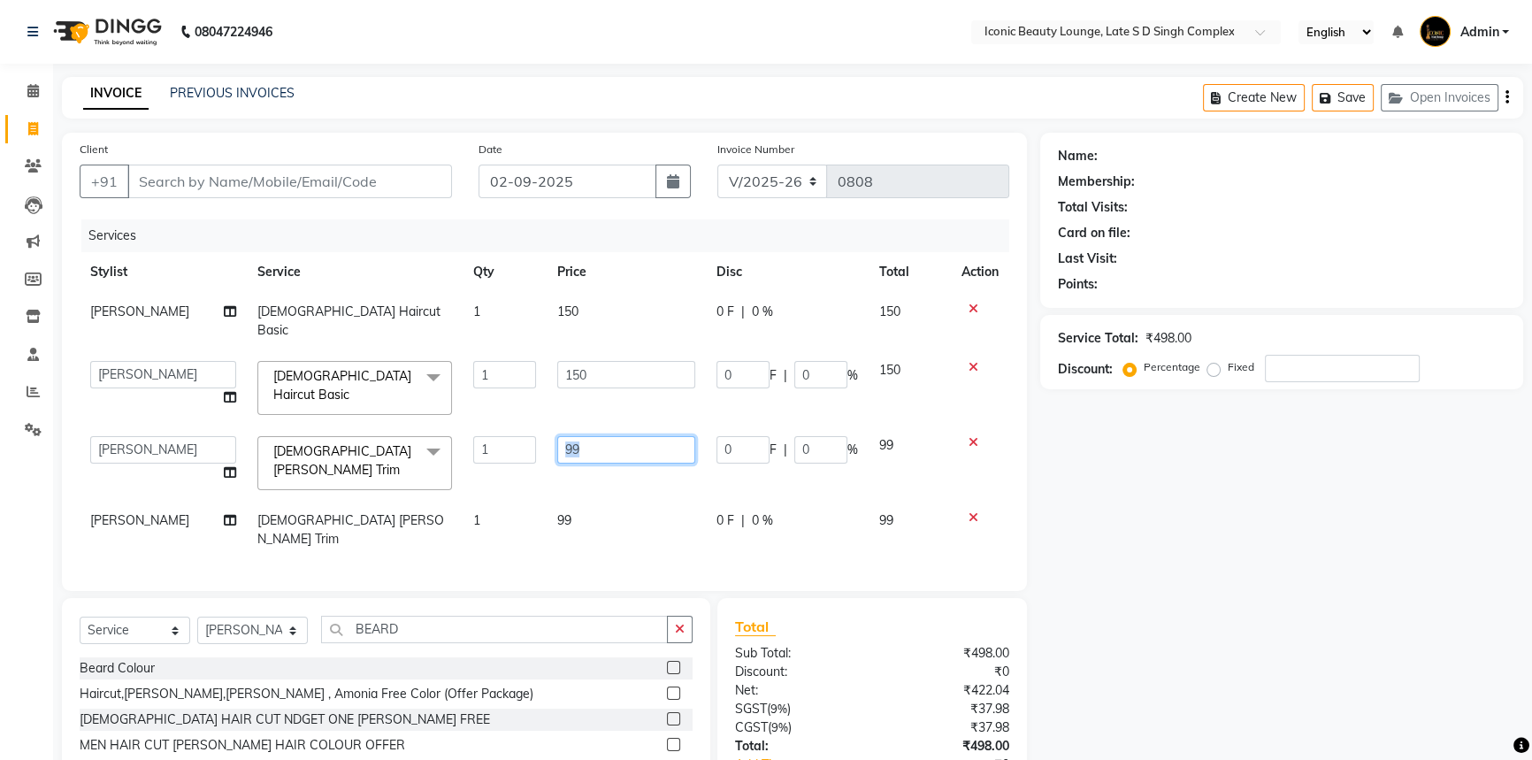
click at [607, 436] on input "99" at bounding box center [626, 449] width 138 height 27
type input "9"
type input "100"
click at [605, 491] on div "Services Stylist Service Qty Price Disc Total Action Sakib MALE Haircut Basic 1…" at bounding box center [545, 396] width 930 height 354
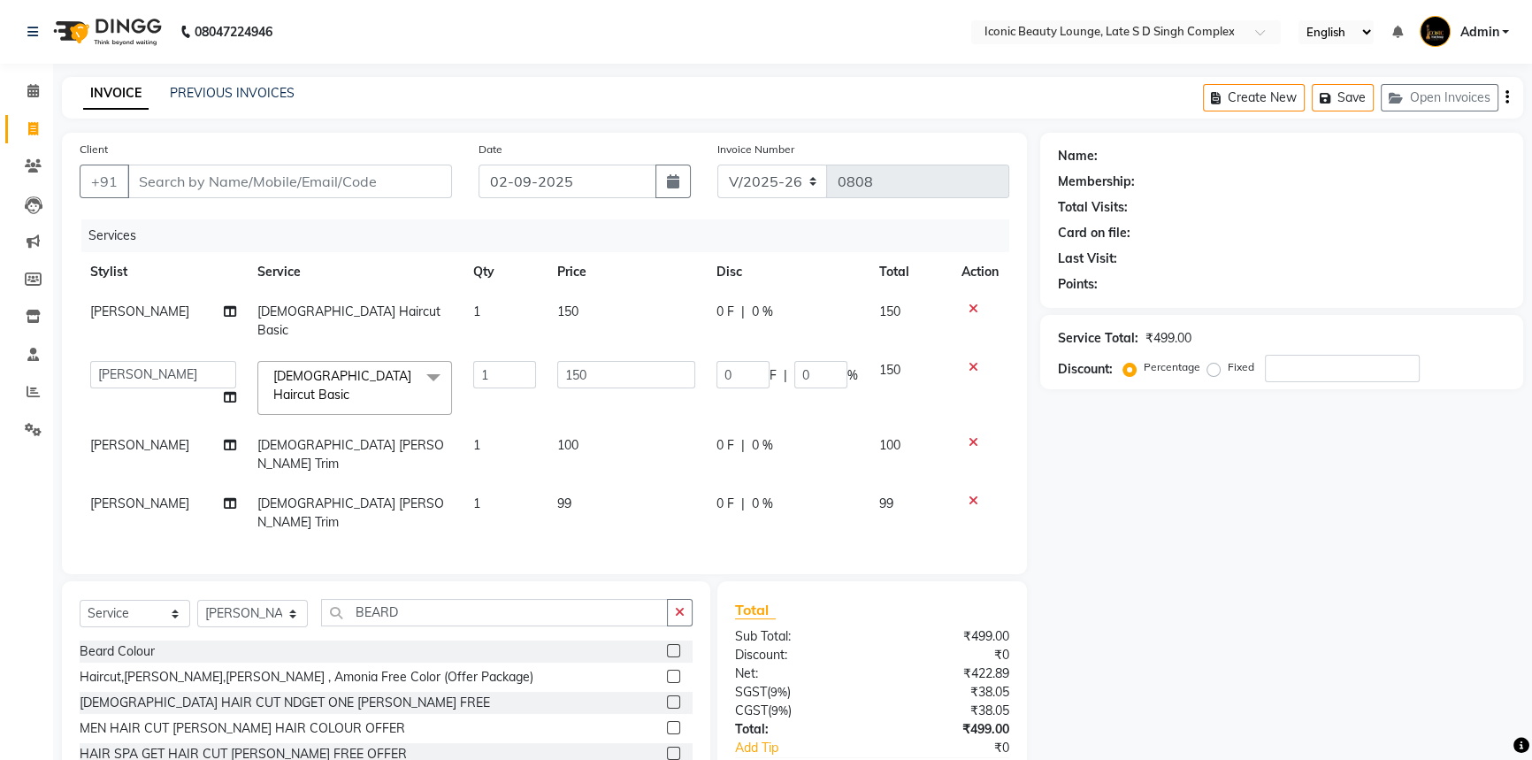
click at [608, 484] on td "99" at bounding box center [626, 513] width 159 height 58
select select "58605"
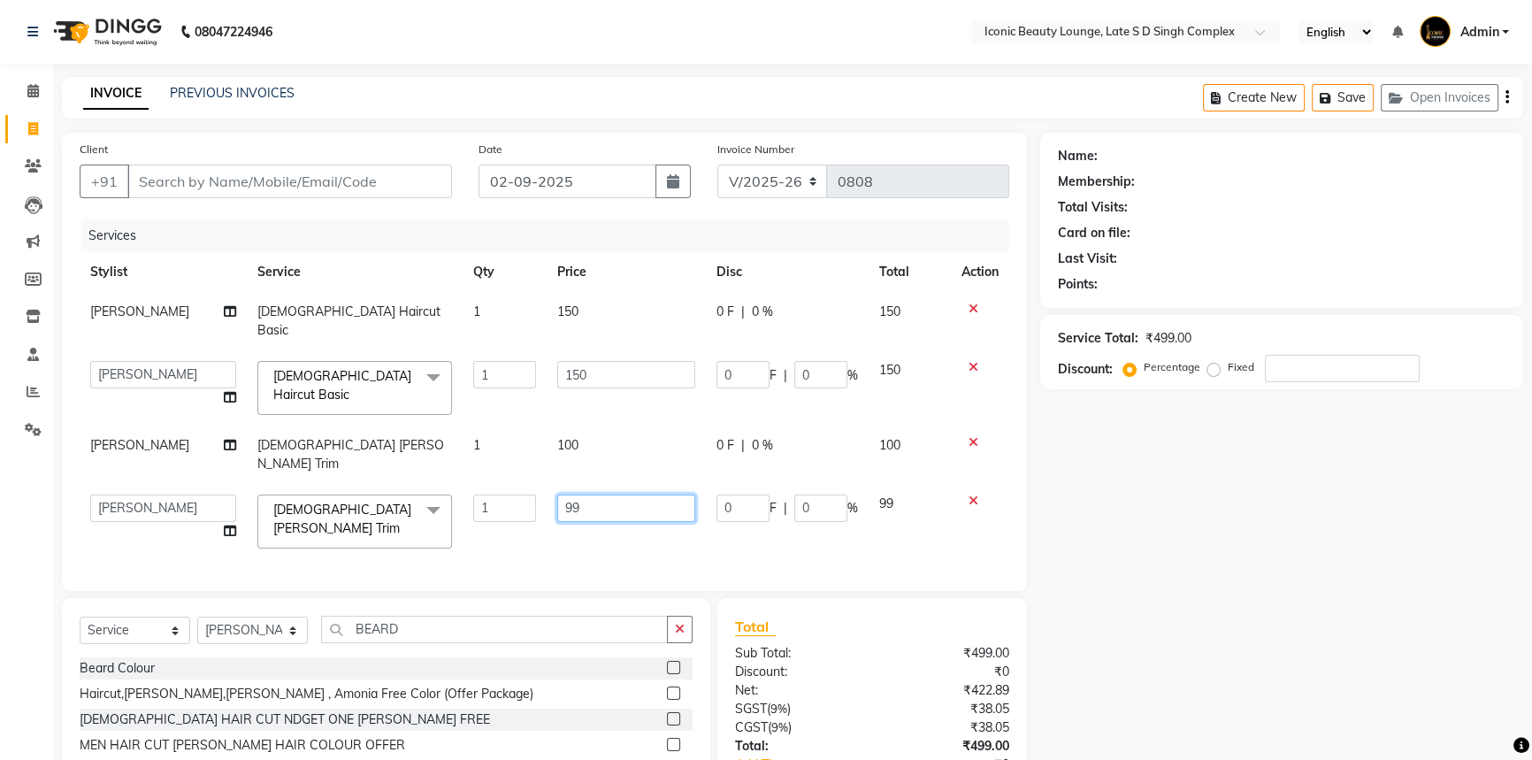
click at [608, 495] on input "99" at bounding box center [626, 508] width 138 height 27
type input "9"
type input "100"
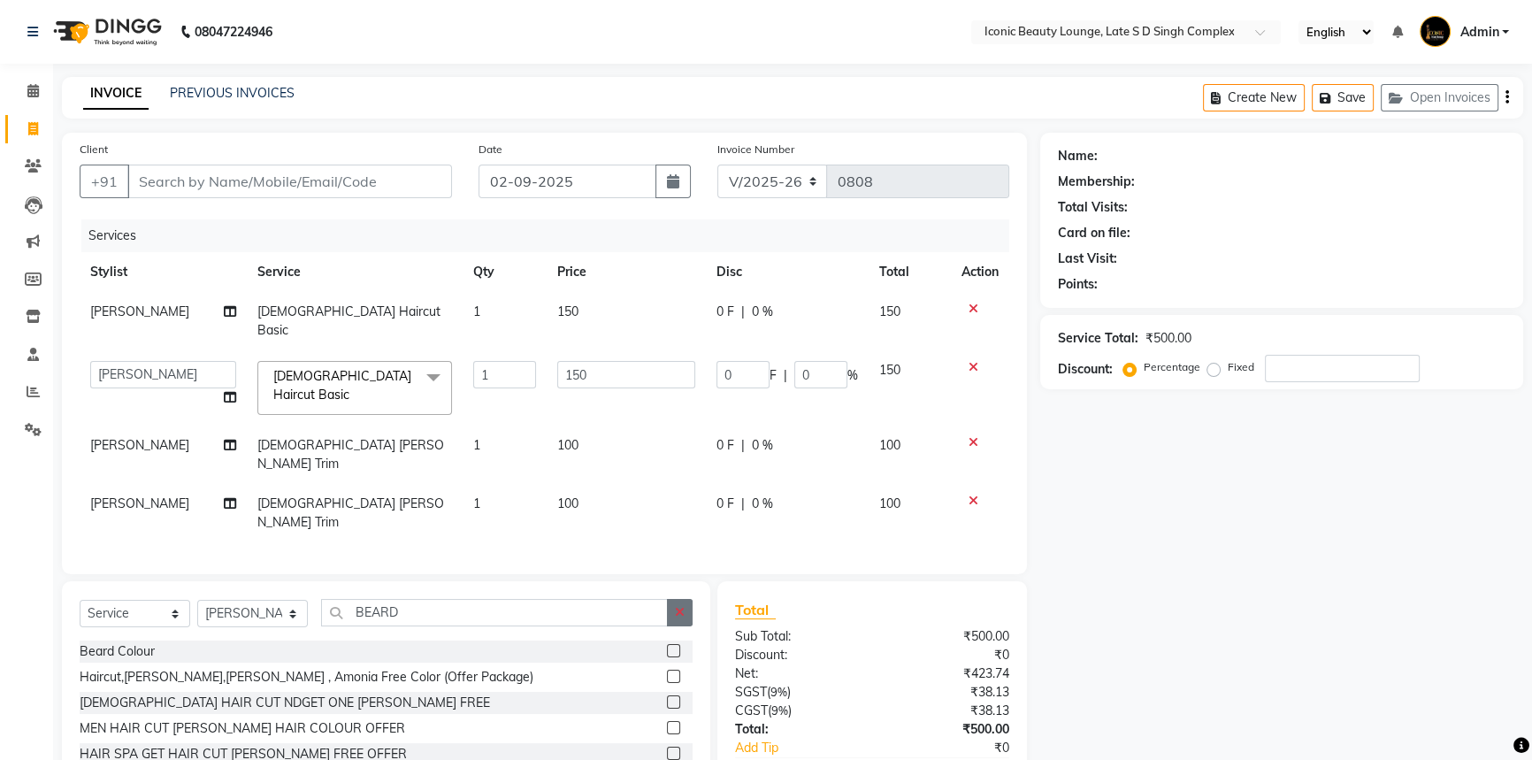
click at [678, 599] on div "Select Service Product Membership Package Voucher Prepaid Gift Card Select Styl…" at bounding box center [386, 620] width 613 height 42
click at [673, 599] on button "button" at bounding box center [680, 612] width 26 height 27
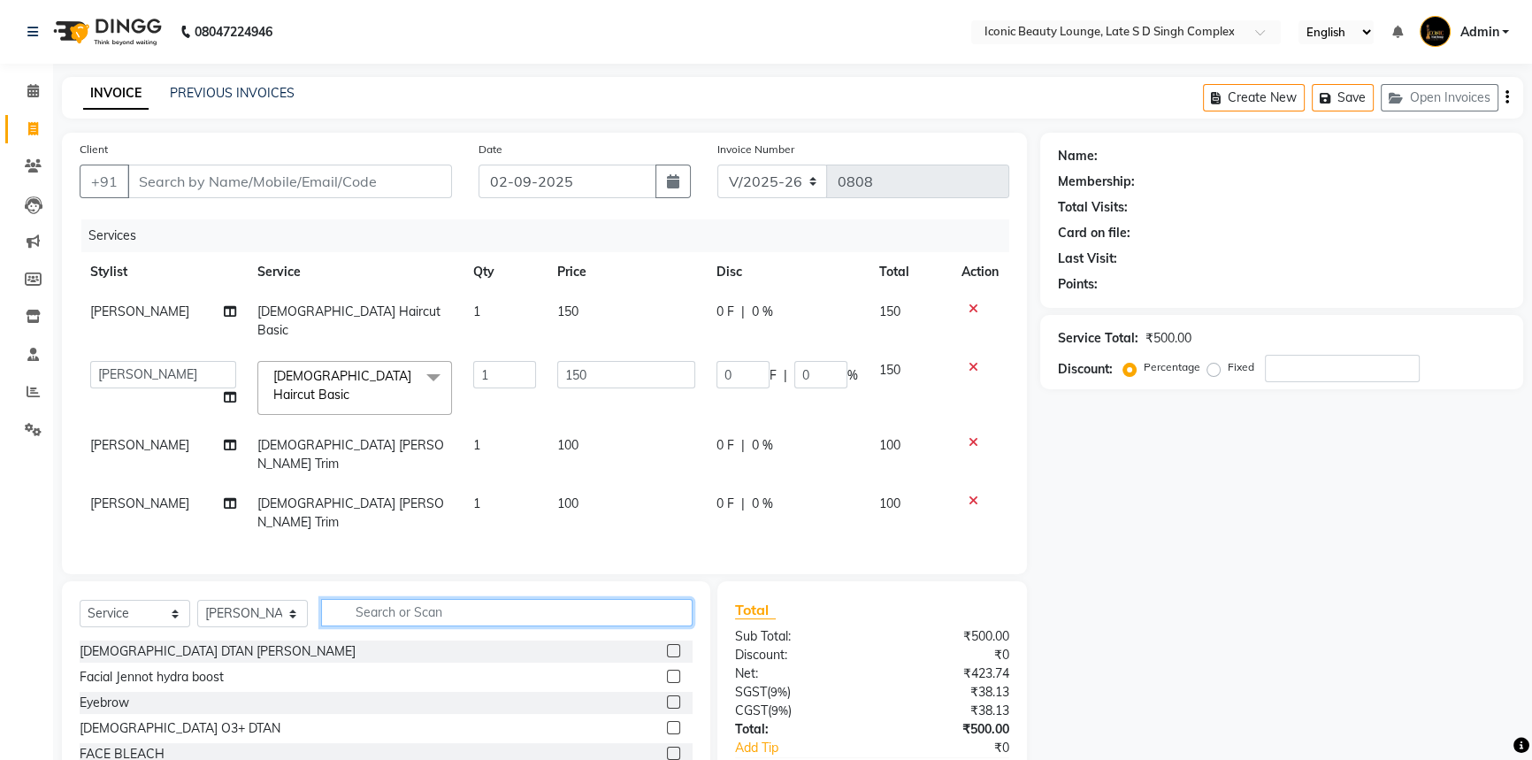
click at [676, 599] on input "text" at bounding box center [507, 612] width 372 height 27
click at [973, 311] on icon at bounding box center [974, 309] width 10 height 12
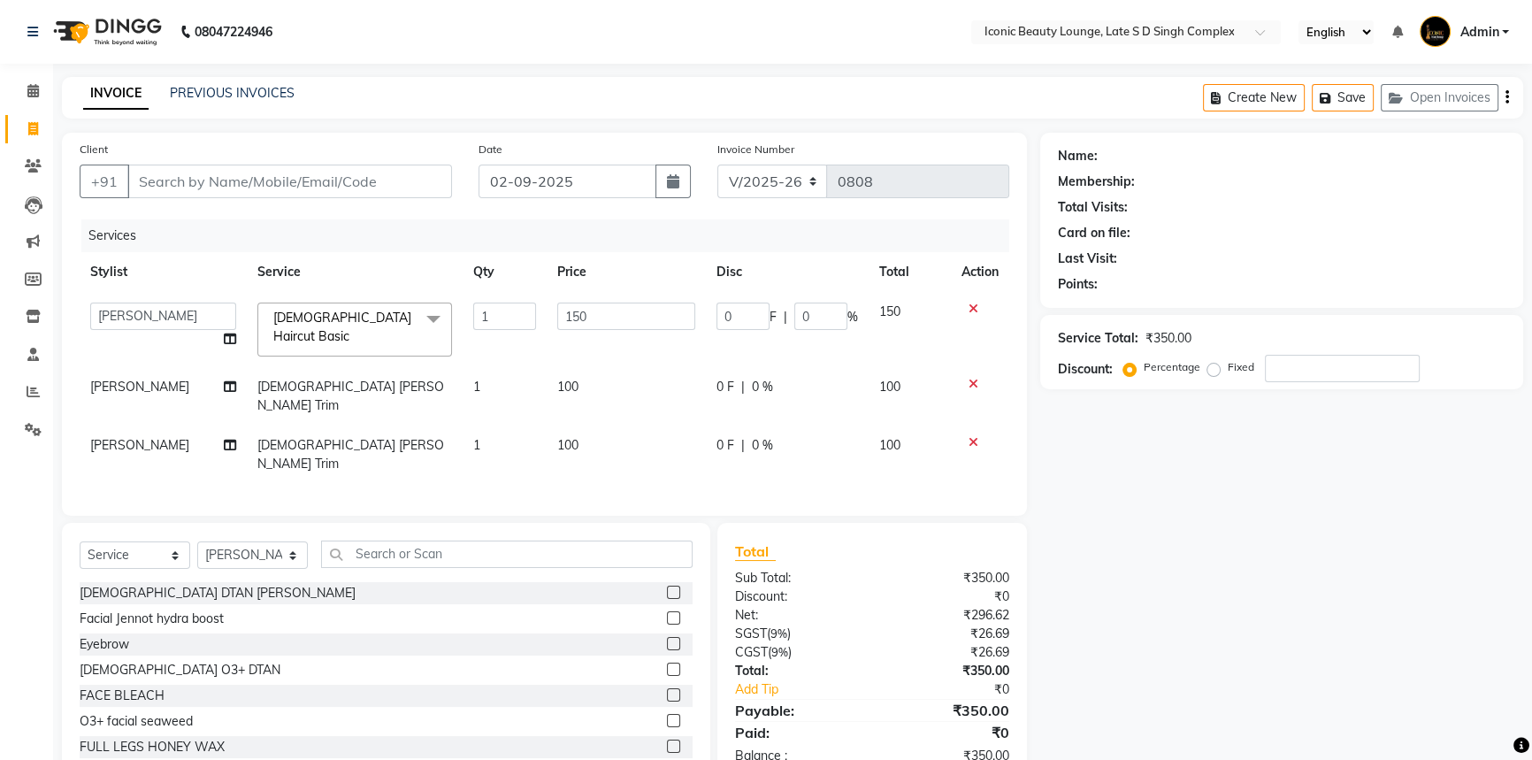
click at [971, 308] on icon at bounding box center [974, 309] width 10 height 12
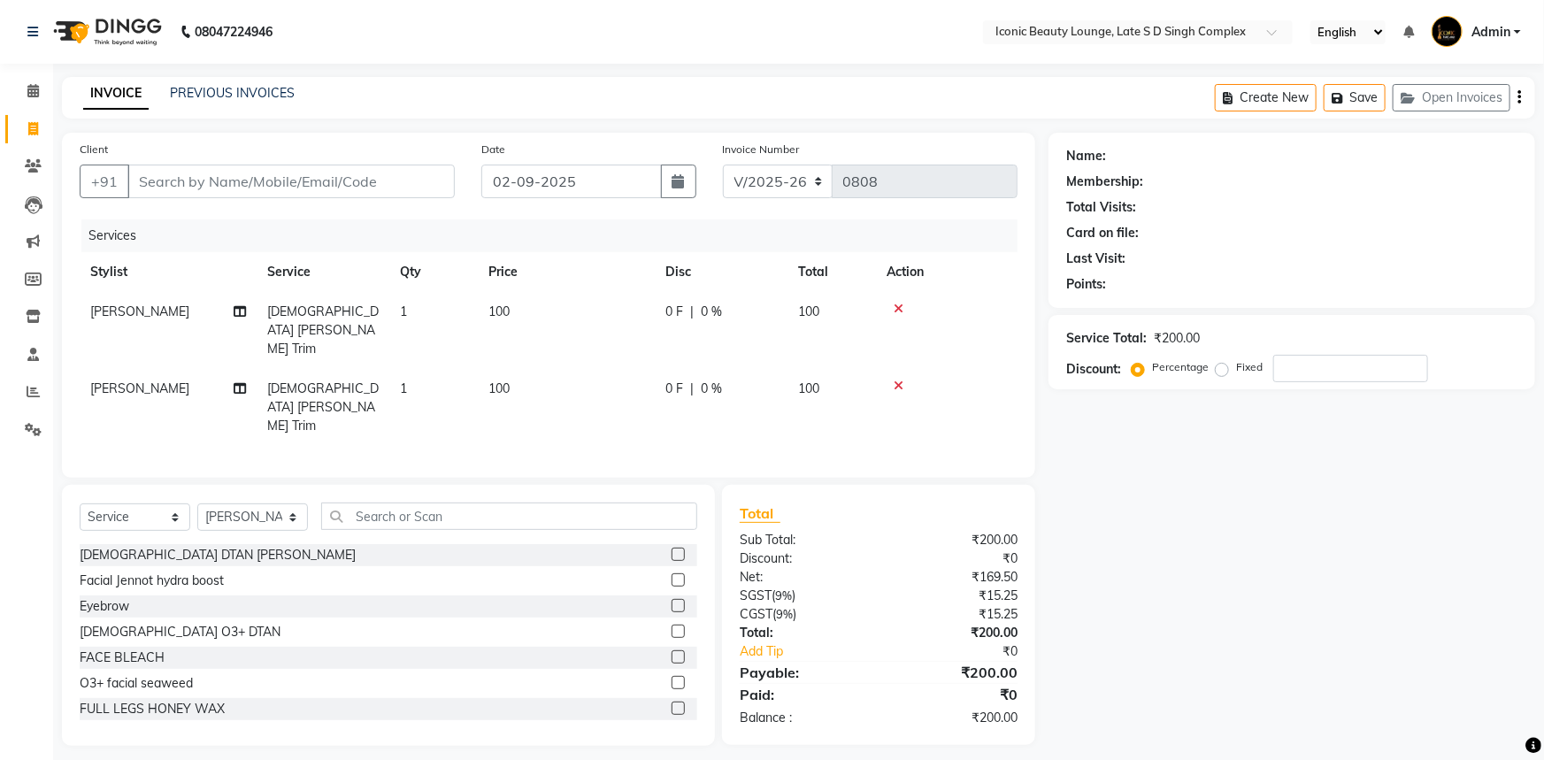
click at [894, 306] on icon at bounding box center [899, 309] width 10 height 12
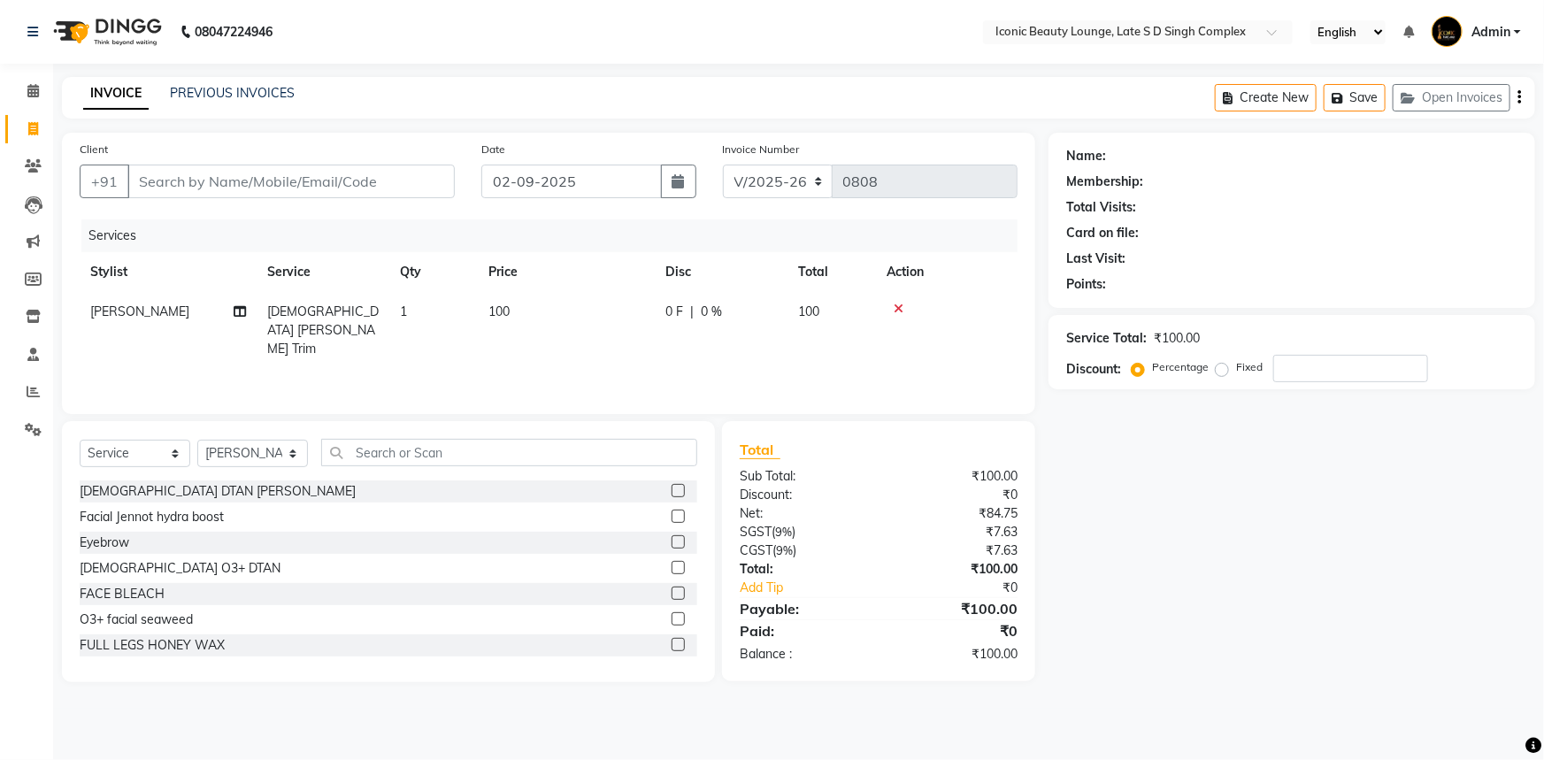
click at [895, 303] on icon at bounding box center [899, 309] width 10 height 12
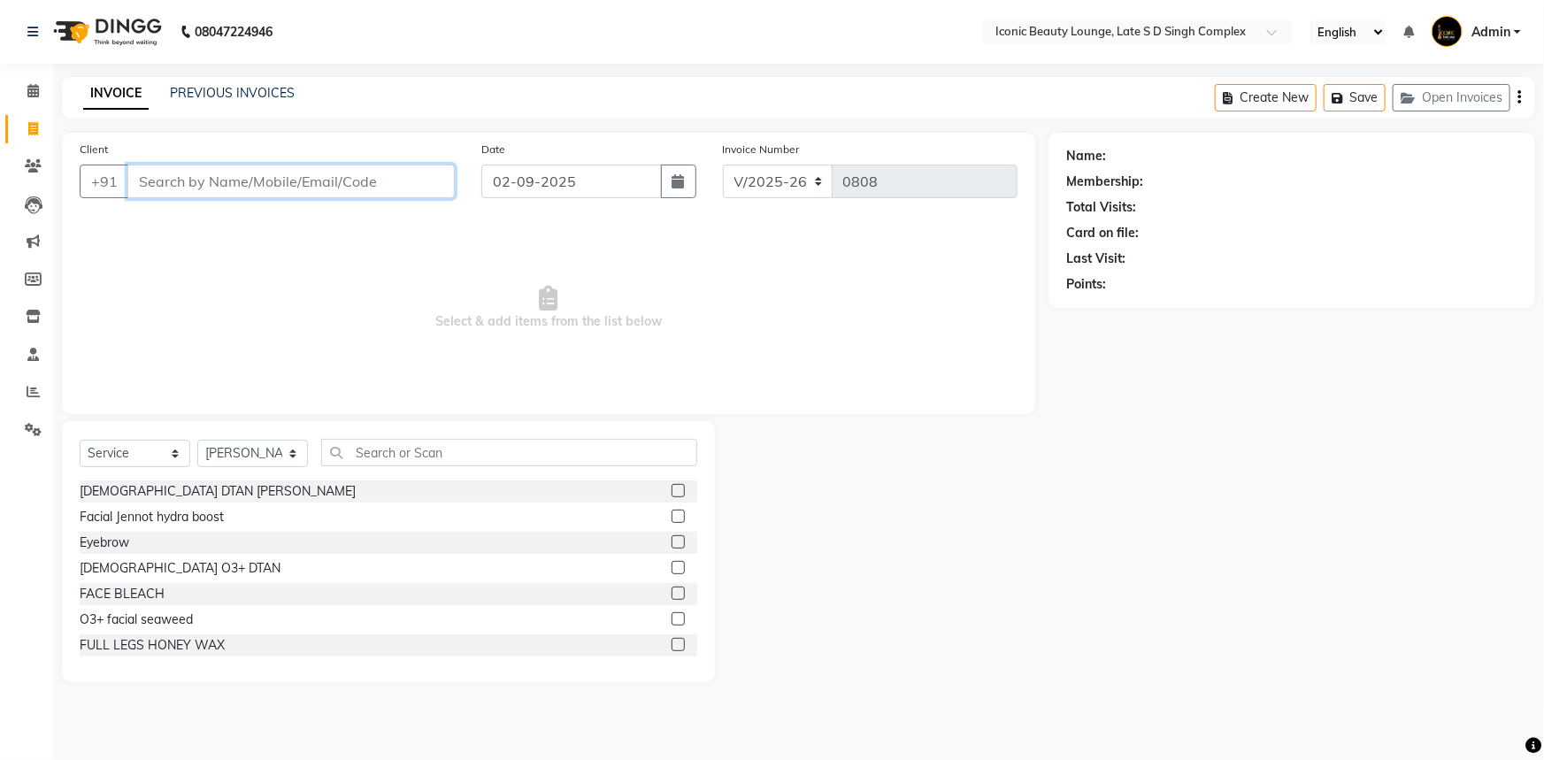
click at [267, 184] on input "Client" at bounding box center [290, 182] width 327 height 34
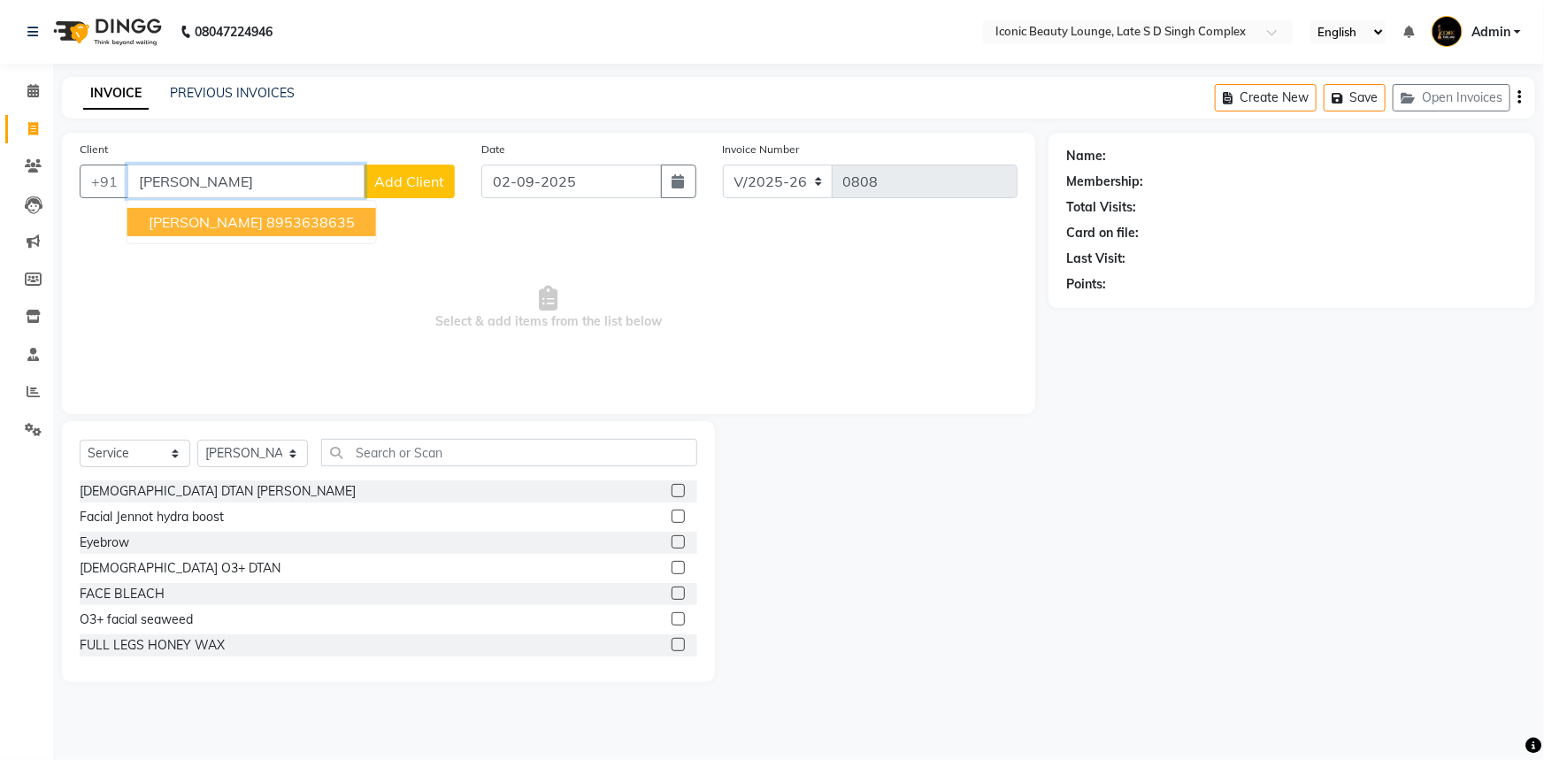
click at [281, 226] on ngb-highlight "8953638635" at bounding box center [310, 222] width 88 height 18
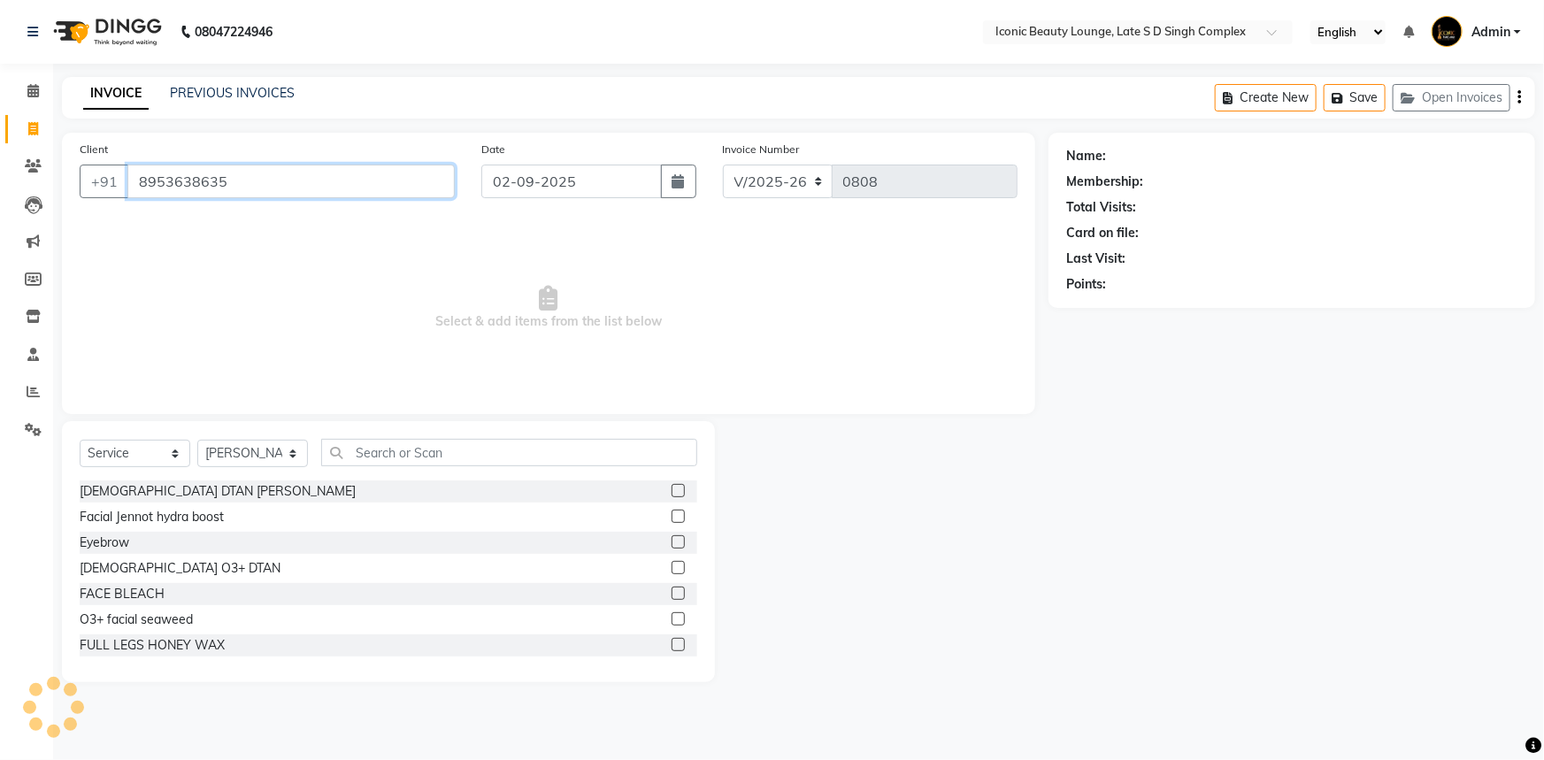
type input "8953638635"
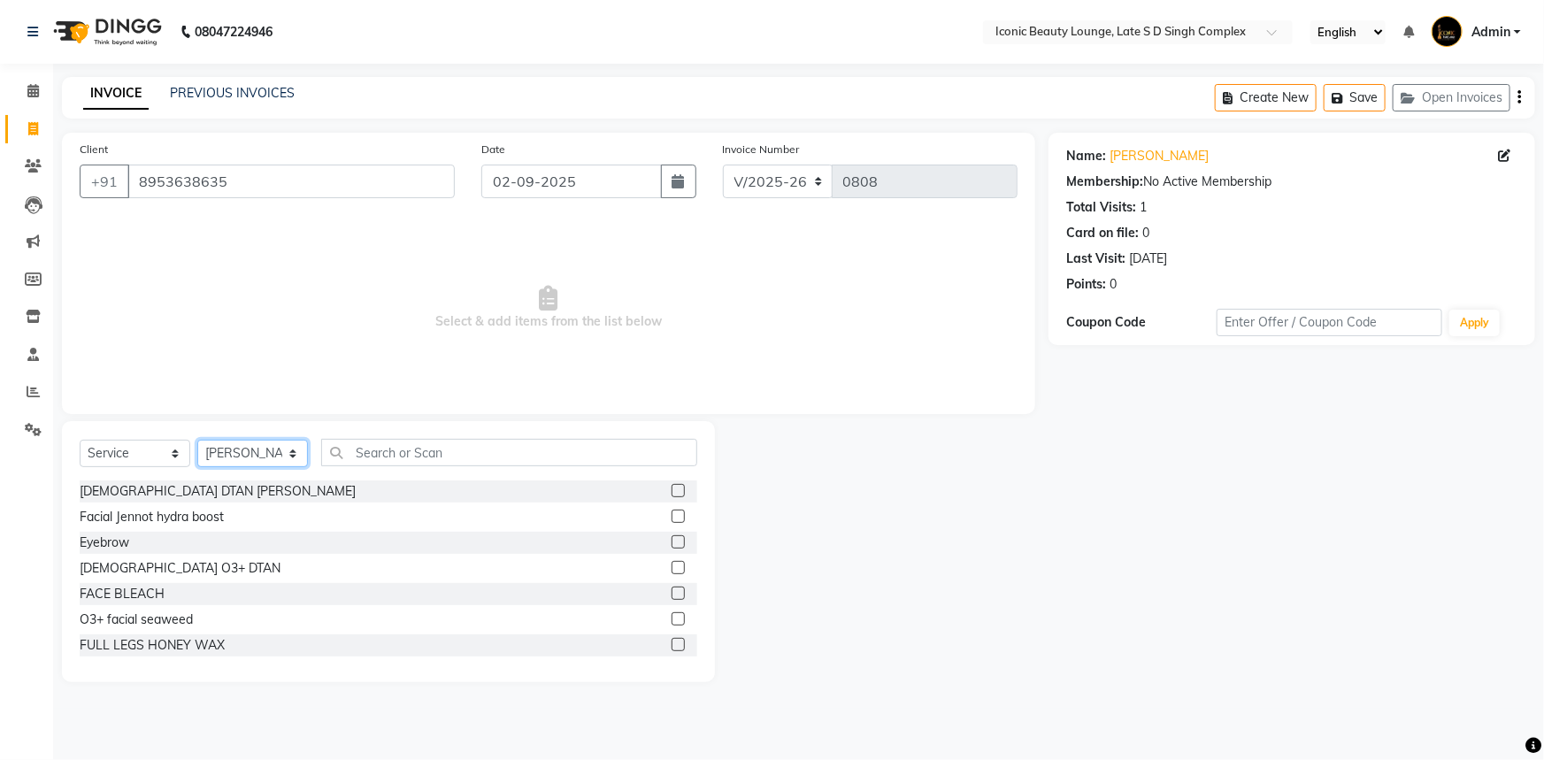
click at [272, 442] on select "Select Stylist Aashu Fatima Neelam neha Priyanka Singh Sakib Tanu Jaiswal" at bounding box center [252, 453] width 111 height 27
select select "50974"
click at [197, 440] on select "Select Stylist Aashu Fatima Neelam neha Priyanka Singh Sakib Tanu Jaiswal" at bounding box center [252, 453] width 111 height 27
click at [367, 450] on input "text" at bounding box center [509, 452] width 376 height 27
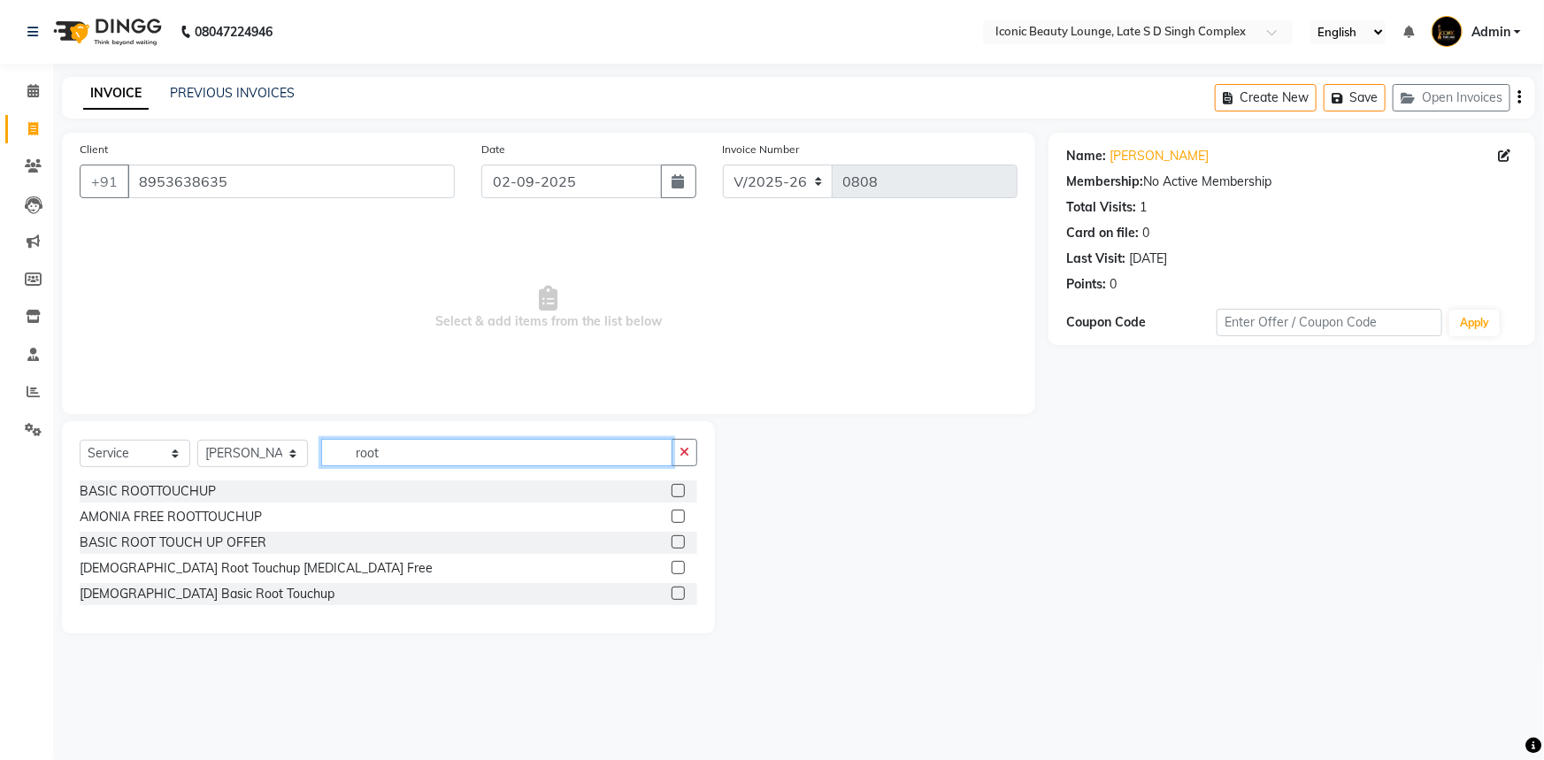
type input "root"
click at [681, 541] on label at bounding box center [677, 541] width 13 height 13
click at [681, 541] on input "checkbox" at bounding box center [677, 543] width 12 height 12
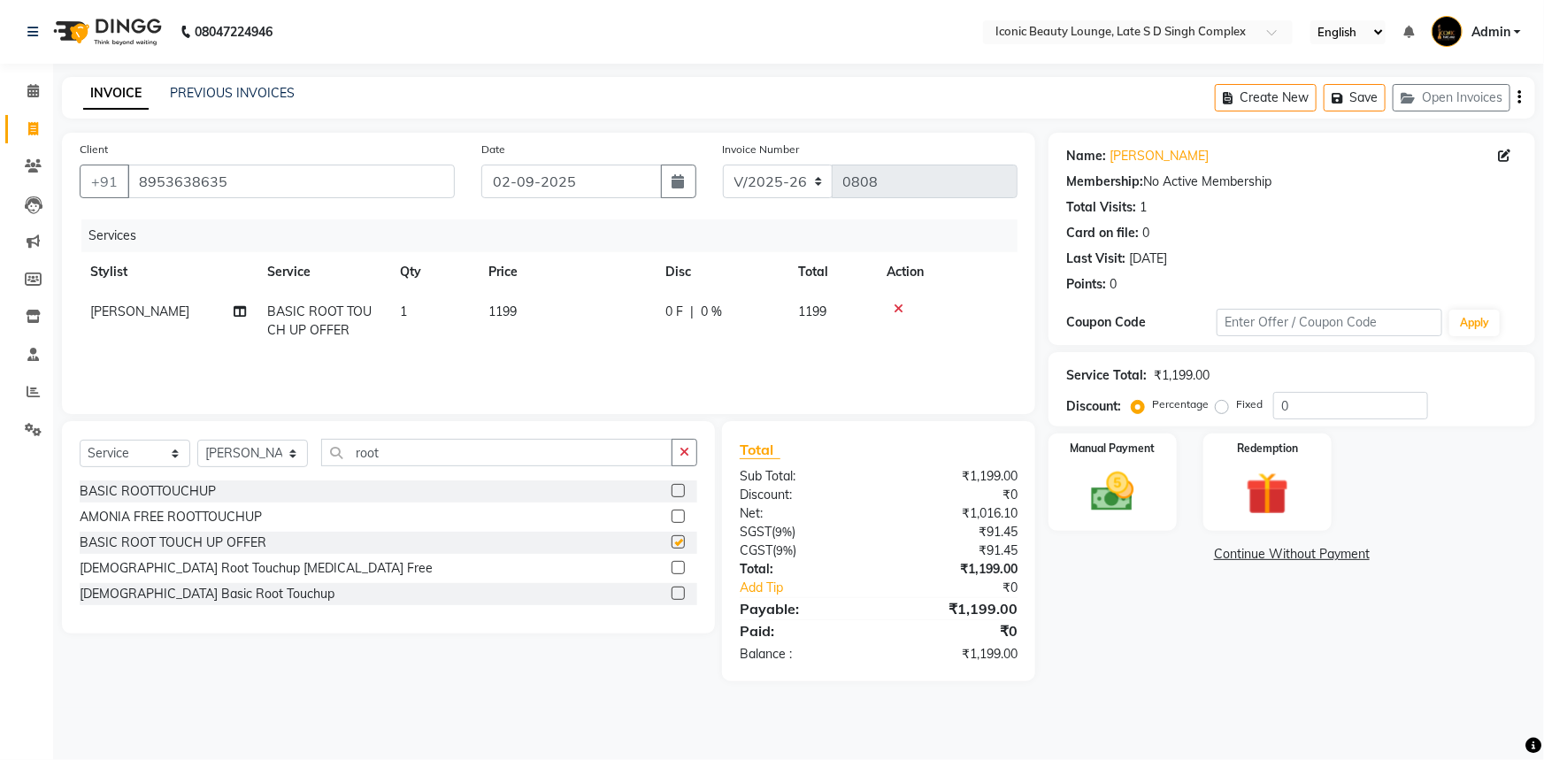
checkbox input "false"
click at [1132, 487] on img at bounding box center [1113, 491] width 73 height 51
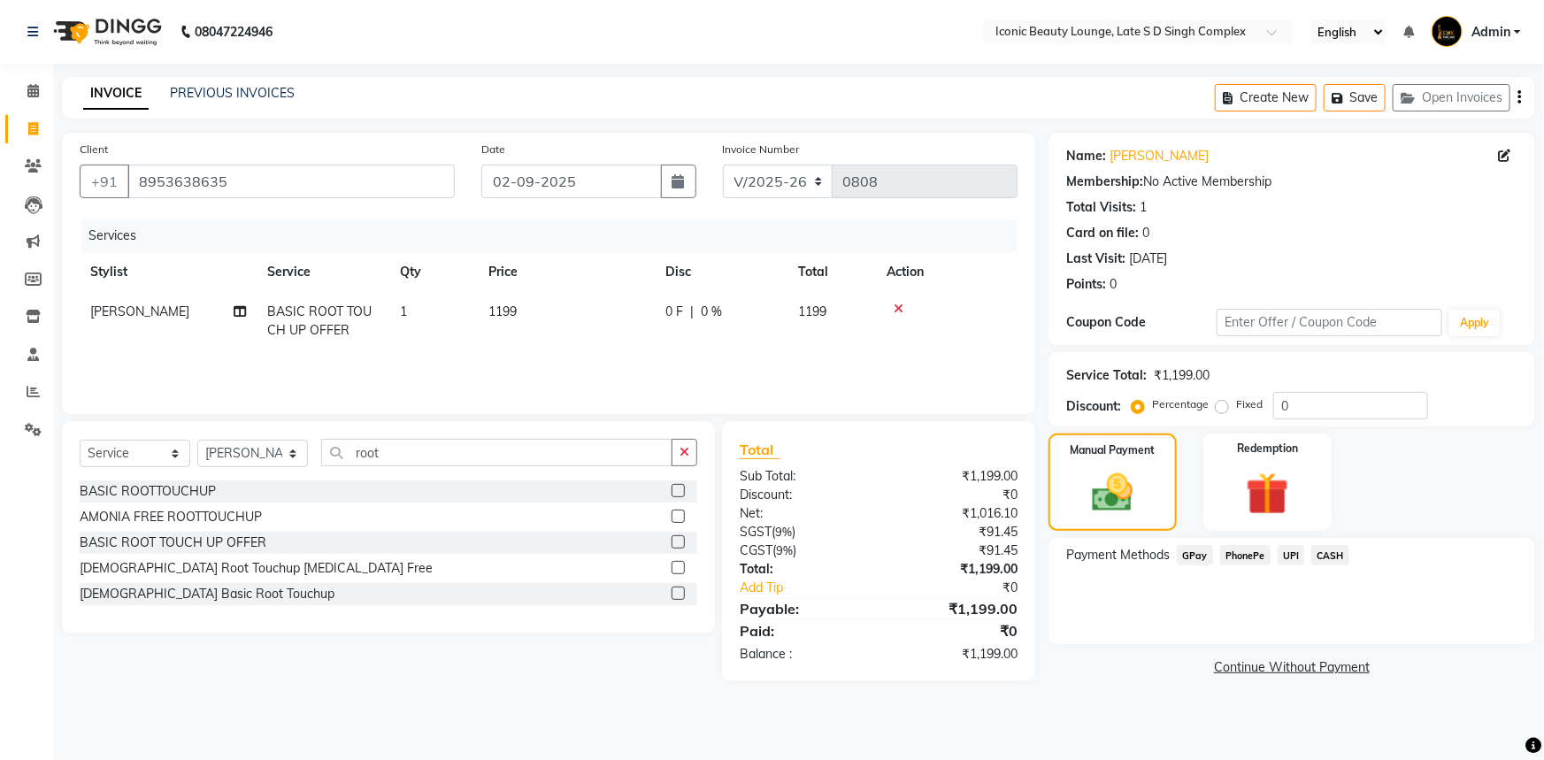
click at [1236, 405] on label "Fixed" at bounding box center [1249, 404] width 27 height 16
click at [1224, 405] on input "Fixed" at bounding box center [1225, 404] width 12 height 12
radio input "true"
click at [1294, 555] on span "UPI" at bounding box center [1291, 555] width 27 height 20
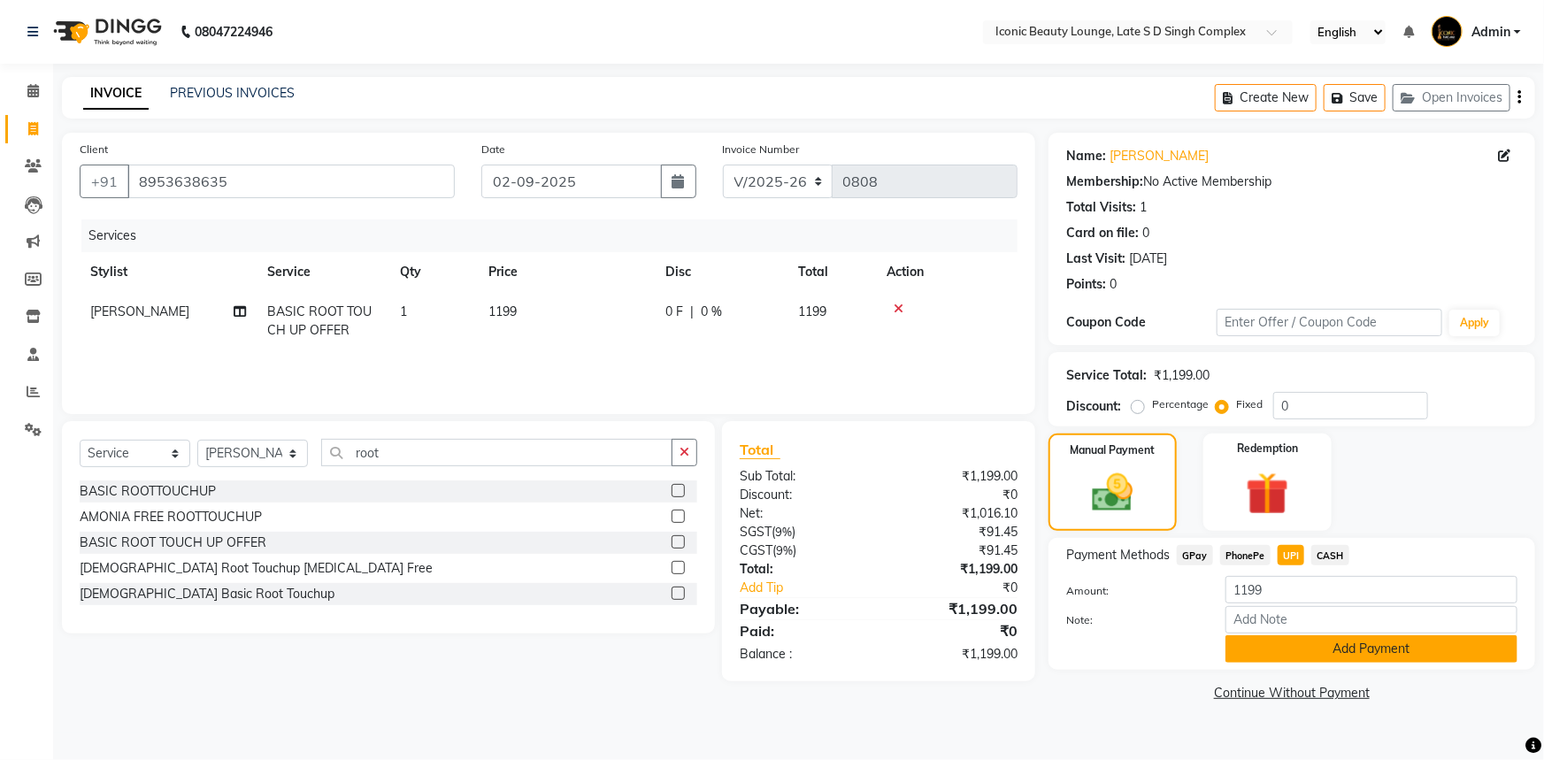
click at [1301, 646] on button "Add Payment" at bounding box center [1371, 648] width 292 height 27
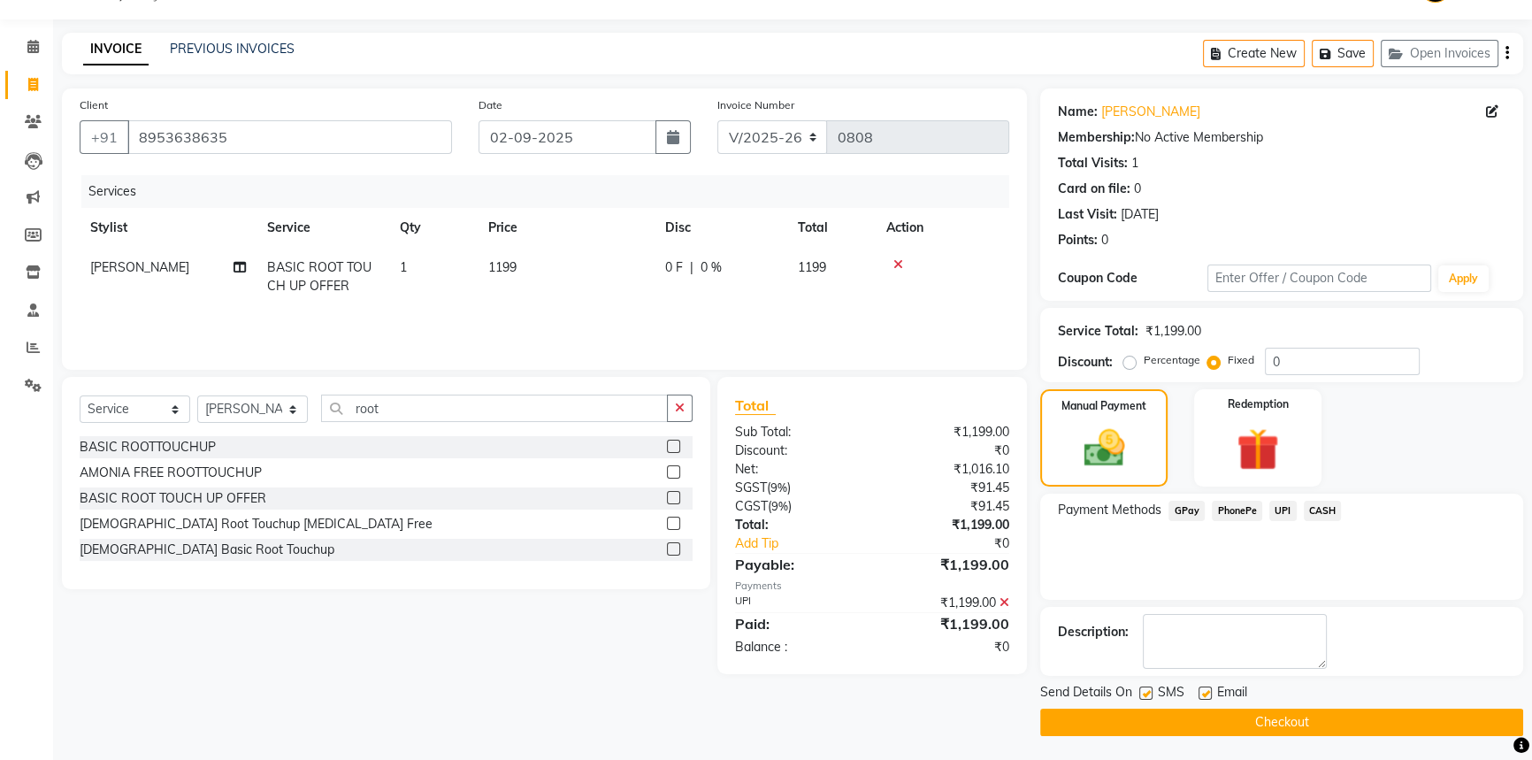
scroll to position [45, 0]
click at [1308, 712] on button "Checkout" at bounding box center [1281, 721] width 483 height 27
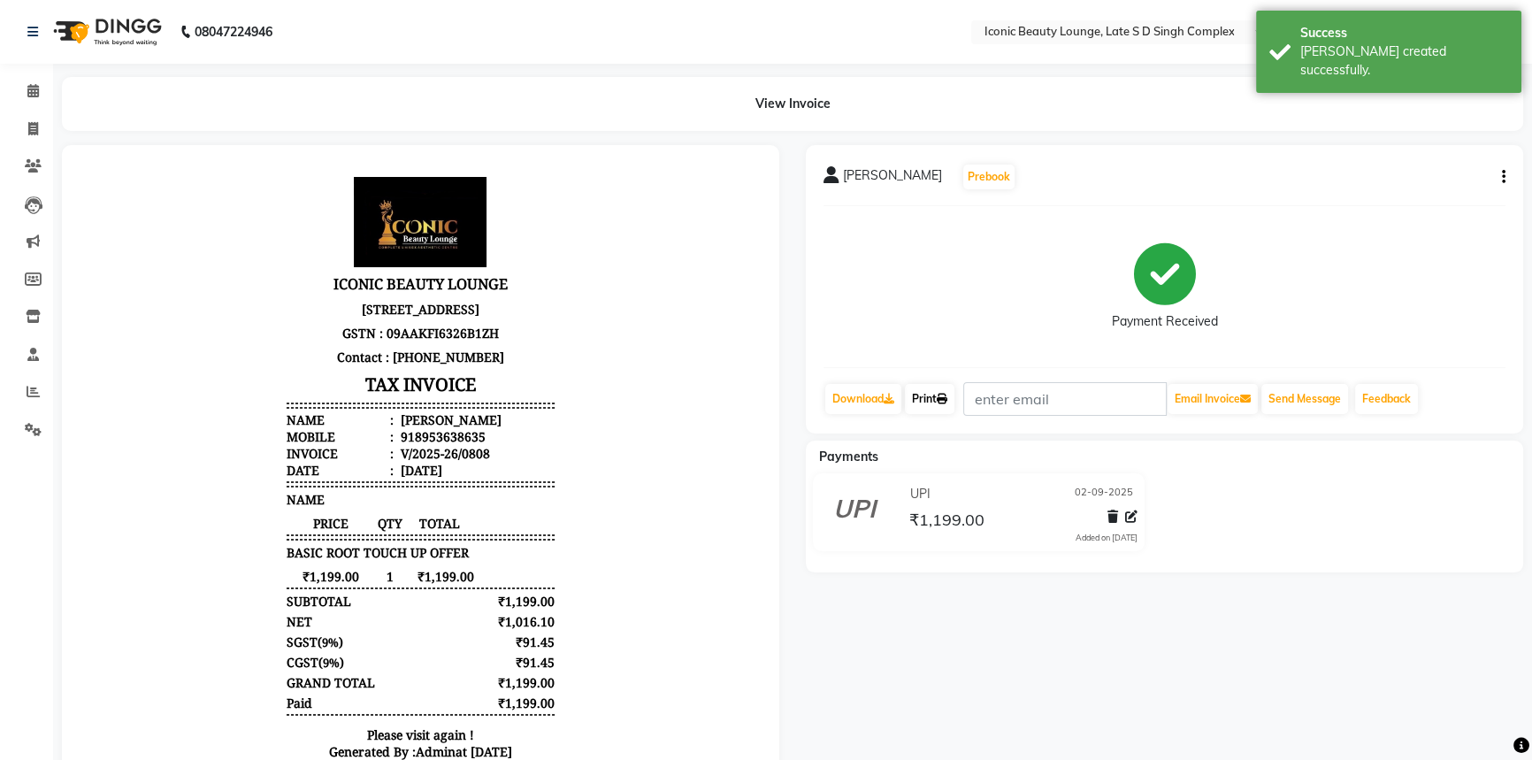
click at [944, 402] on icon at bounding box center [942, 399] width 11 height 11
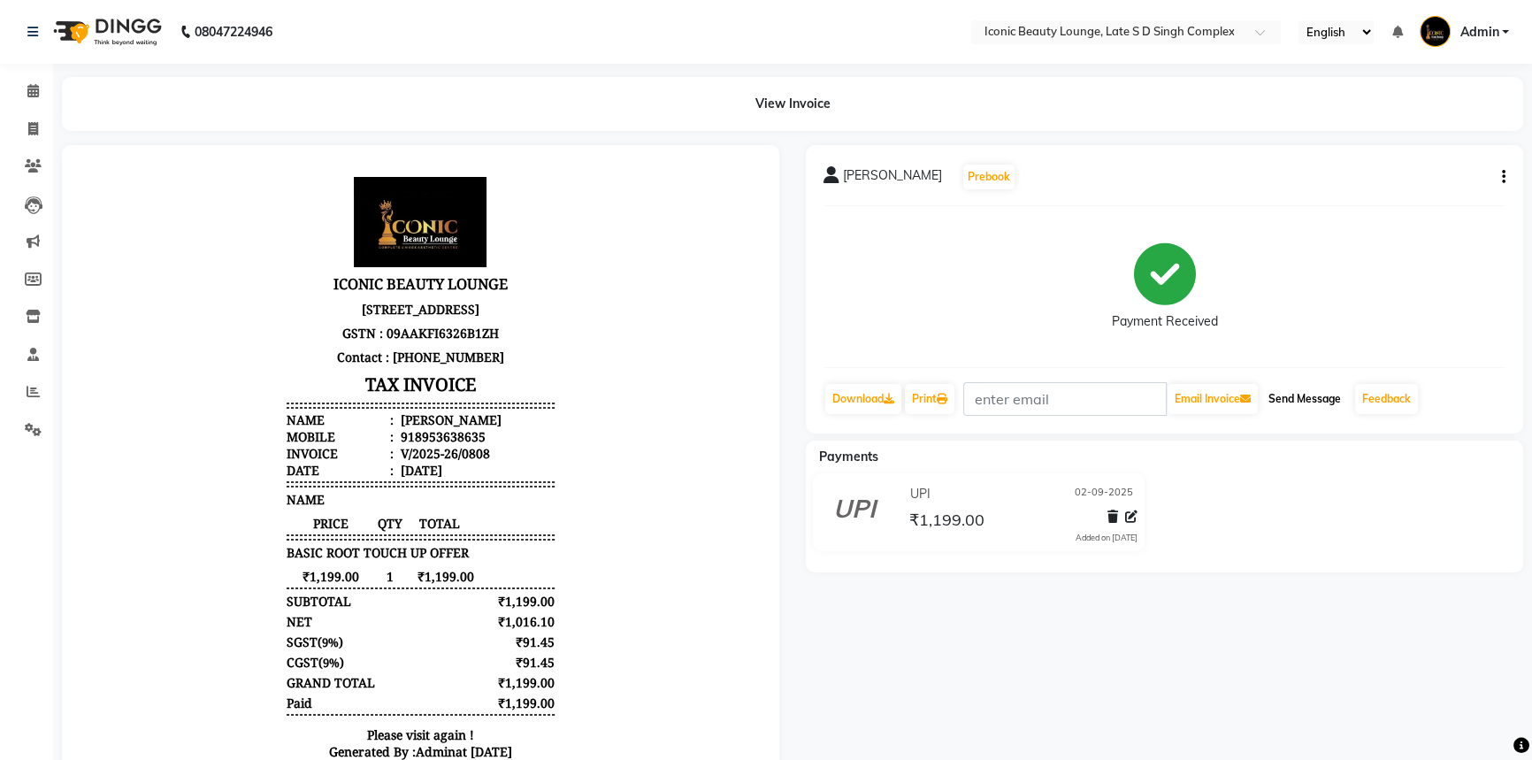
click at [1308, 398] on button "Send Message" at bounding box center [1305, 399] width 87 height 30
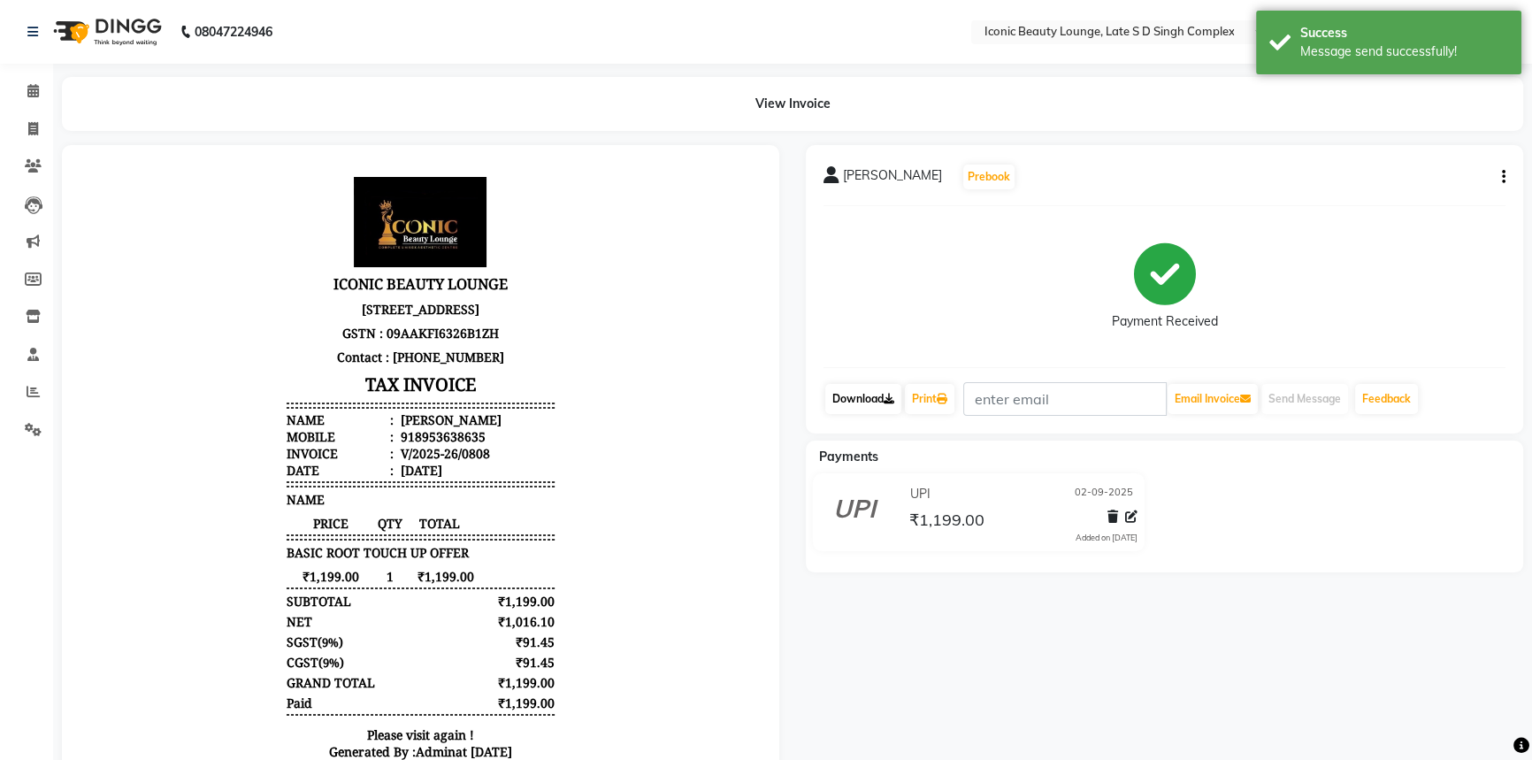
click at [886, 403] on link "Download" at bounding box center [863, 399] width 76 height 30
click at [32, 134] on icon at bounding box center [33, 128] width 10 height 13
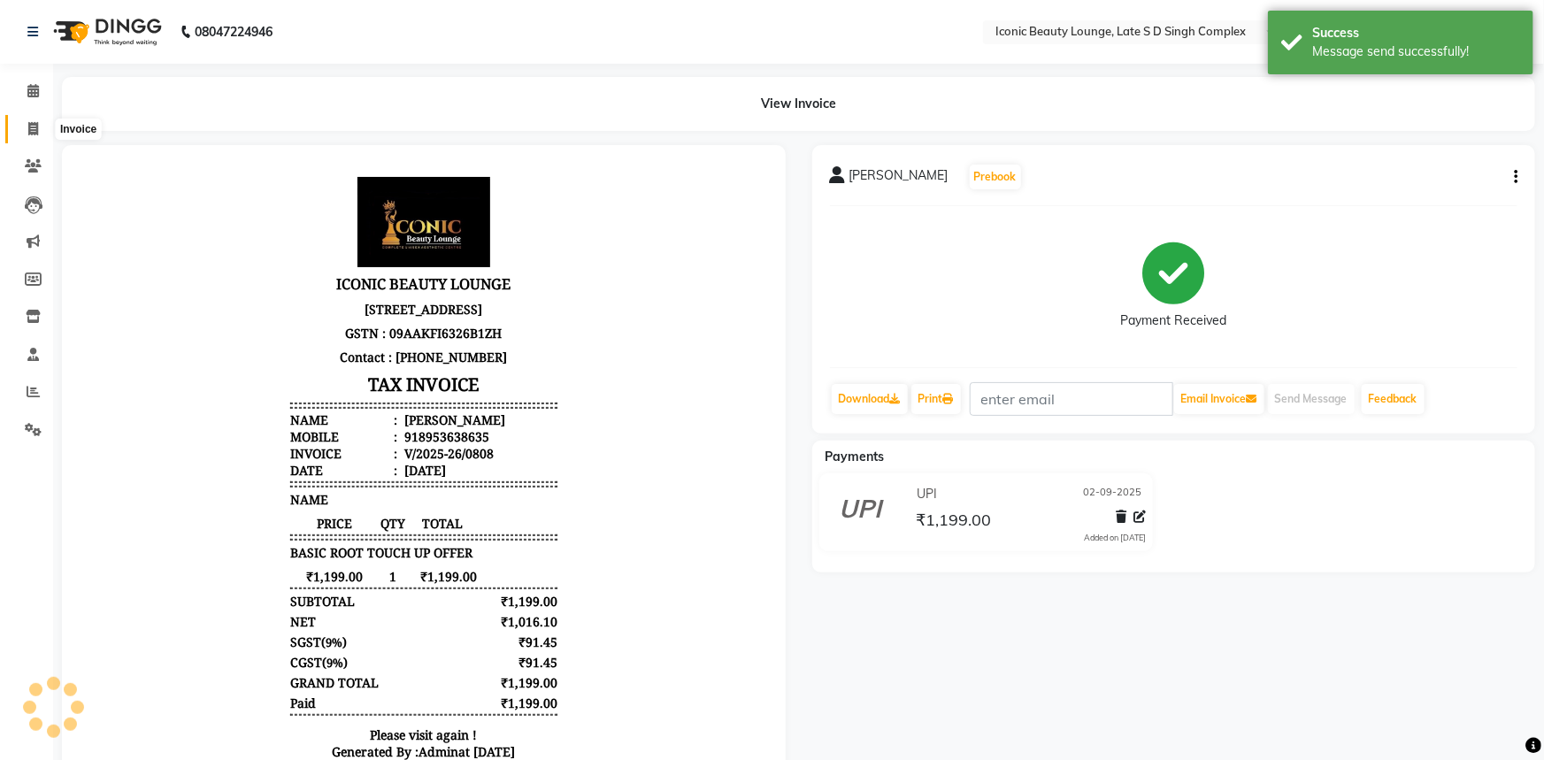
select select "service"
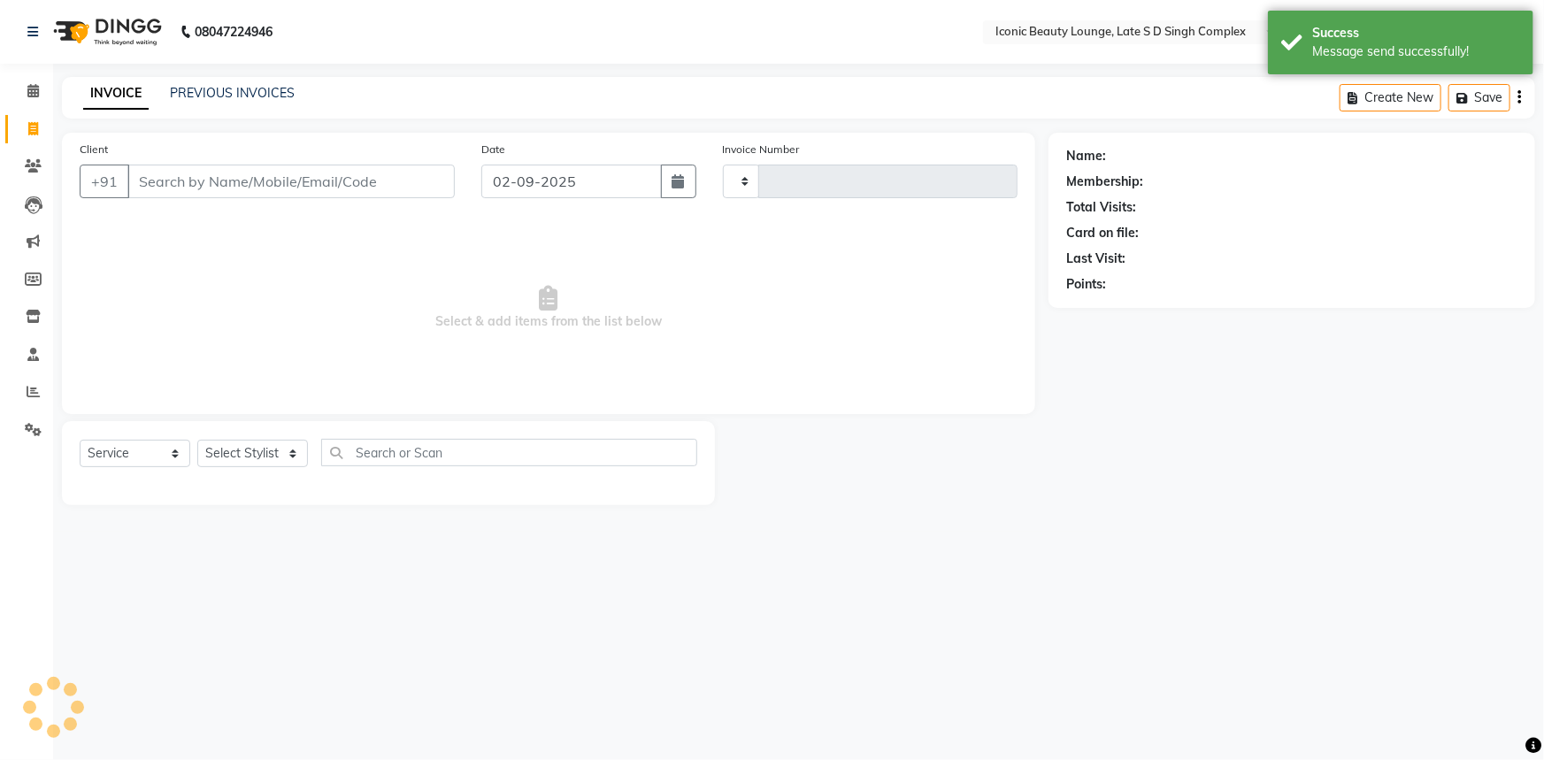
type input "0809"
select select "6614"
click at [200, 175] on input "Client" at bounding box center [290, 182] width 327 height 34
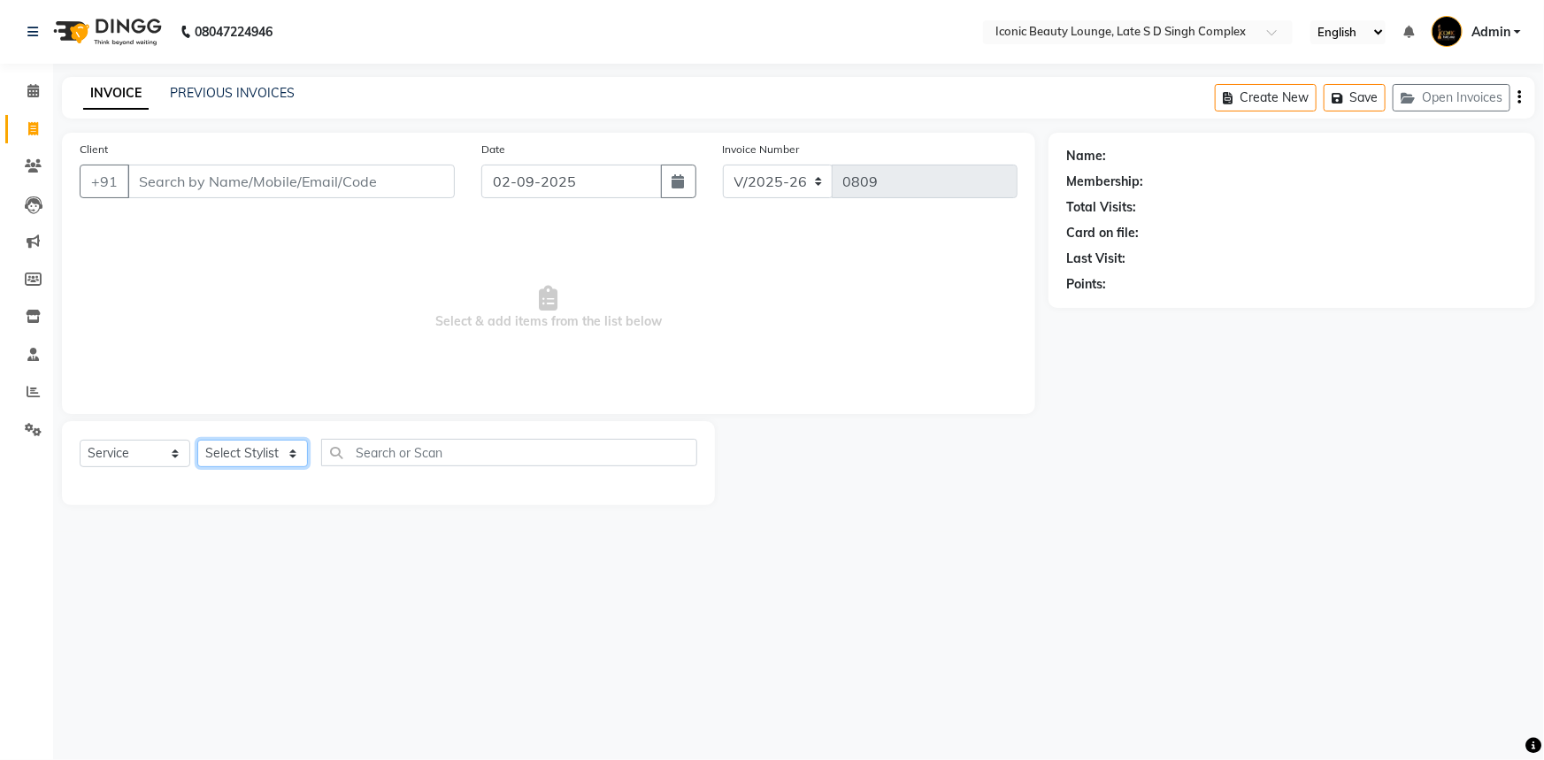
click at [246, 453] on select "Select Stylist Aashu Fatima Neelam neha Priyanka Singh Sakib Tanu Jaiswal" at bounding box center [252, 453] width 111 height 27
select select "58605"
click at [197, 440] on select "Select Stylist Aashu Fatima Neelam neha Priyanka Singh Sakib Tanu Jaiswal" at bounding box center [252, 453] width 111 height 27
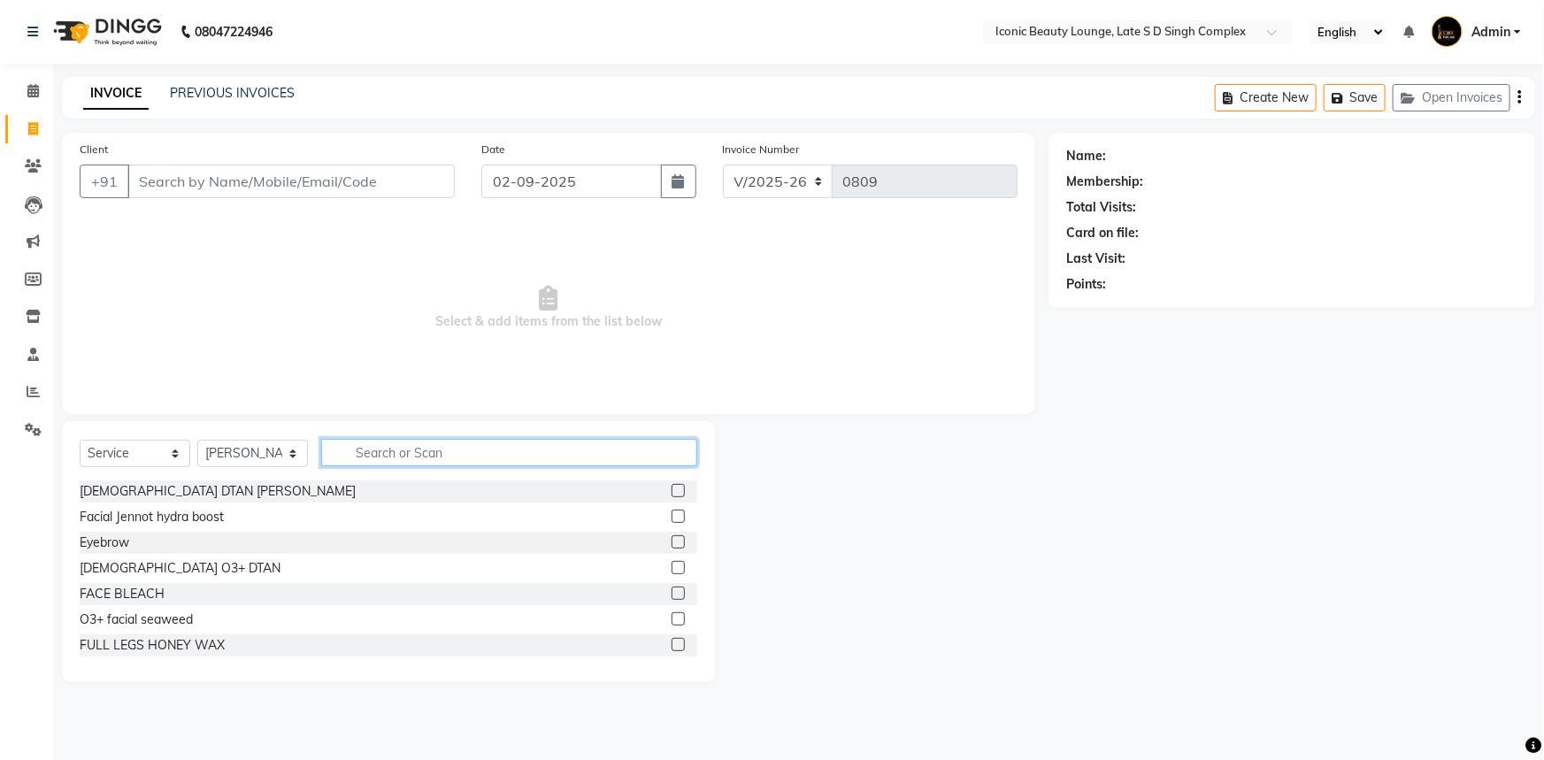
click at [441, 449] on input "text" at bounding box center [509, 452] width 376 height 27
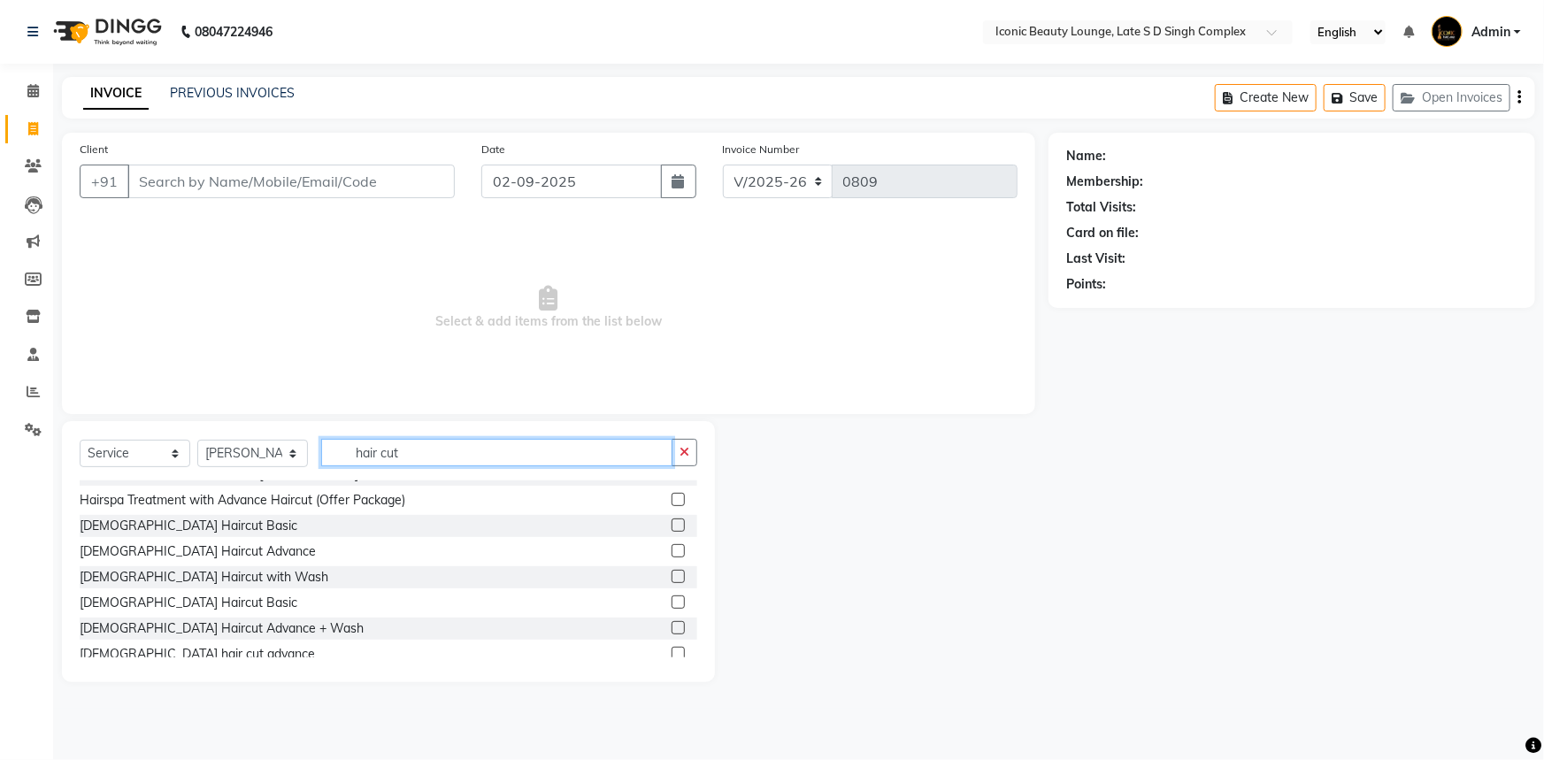
scroll to position [241, 0]
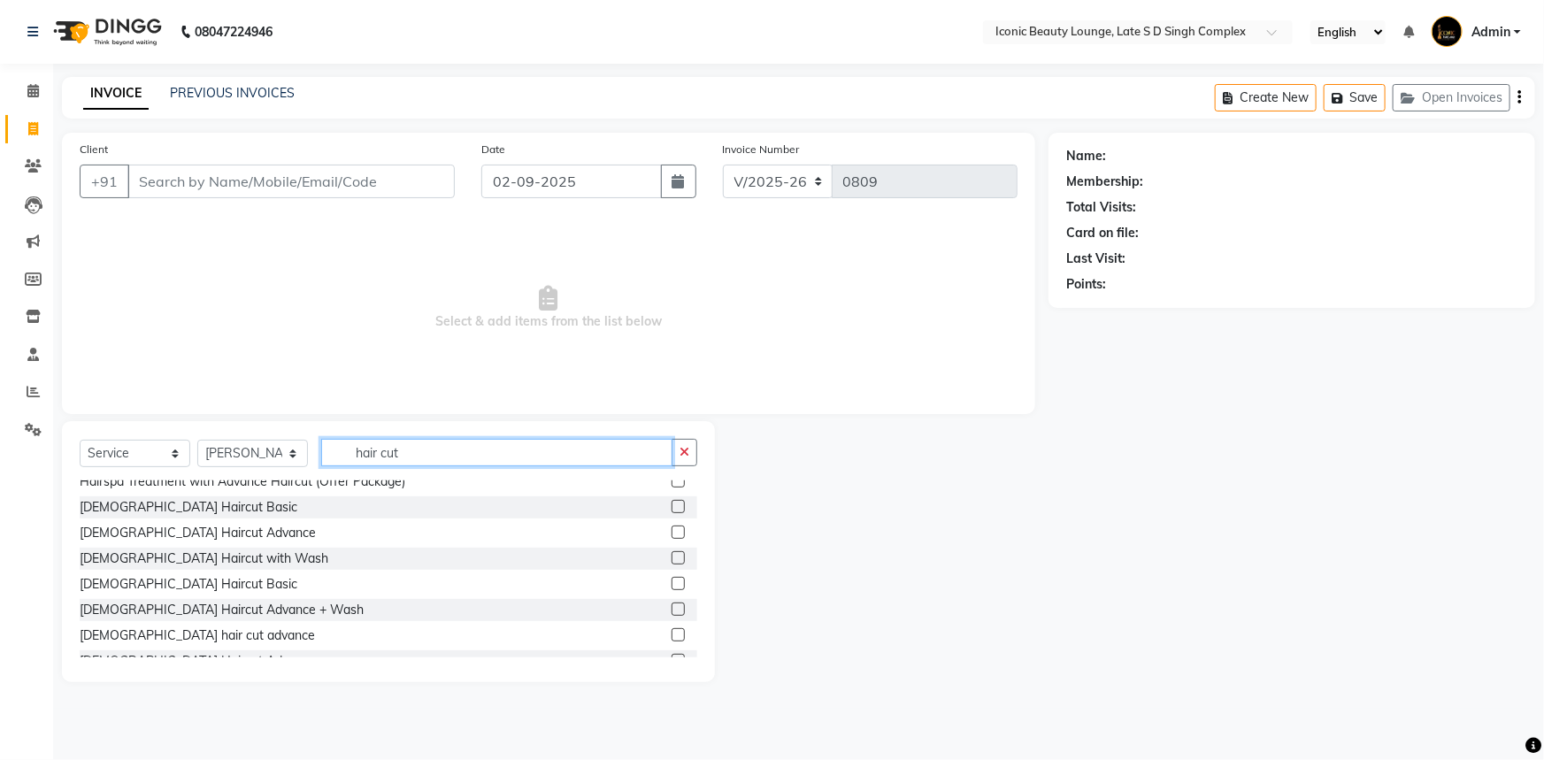
type input "hair cut"
click at [671, 578] on label at bounding box center [677, 583] width 13 height 13
click at [671, 579] on input "checkbox" at bounding box center [677, 585] width 12 height 12
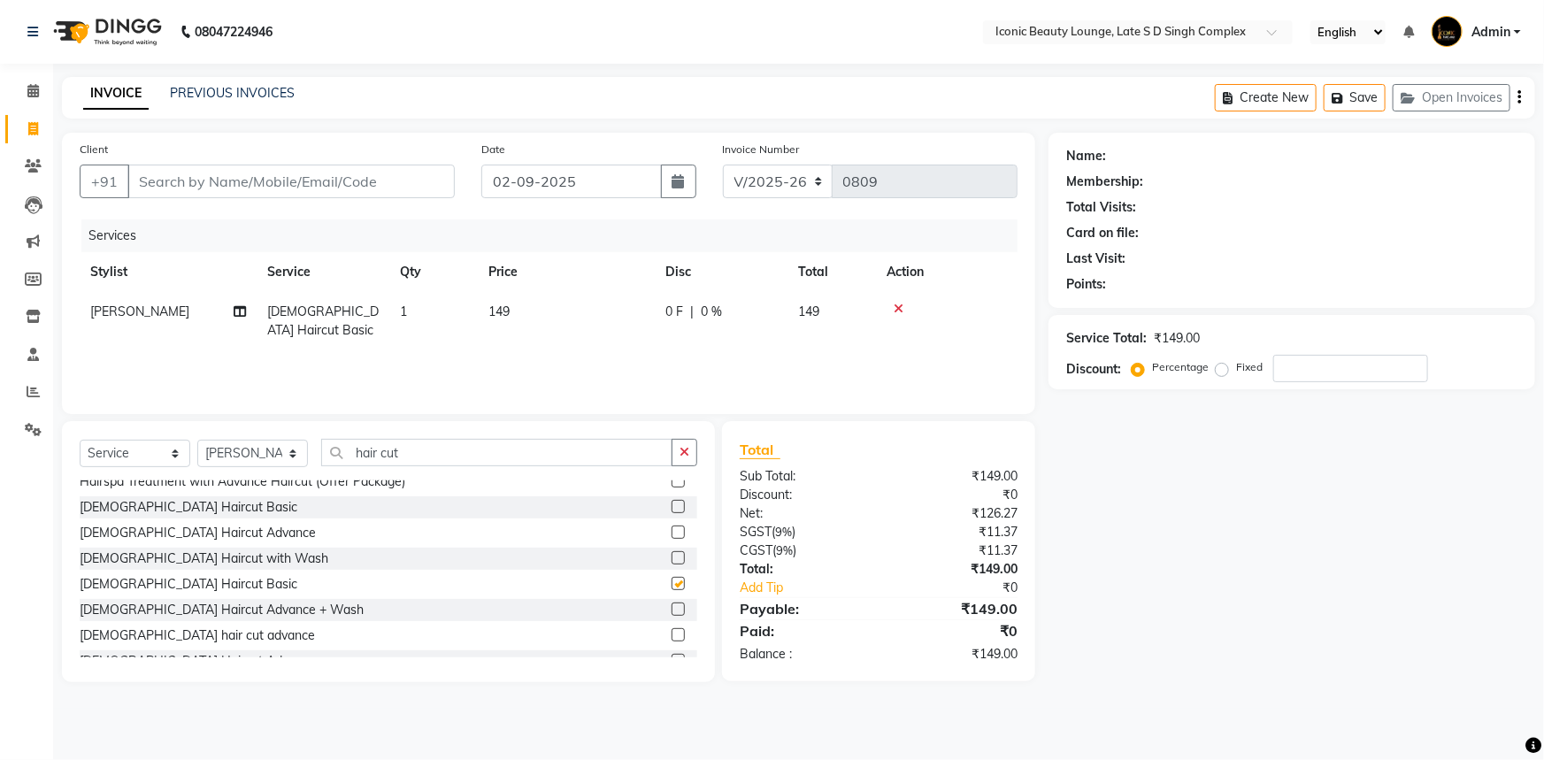
checkbox input "false"
click at [675, 436] on div "Select Service Product Membership Package Voucher Prepaid Gift Card Select Styl…" at bounding box center [388, 551] width 653 height 261
click at [676, 441] on button "button" at bounding box center [684, 452] width 26 height 27
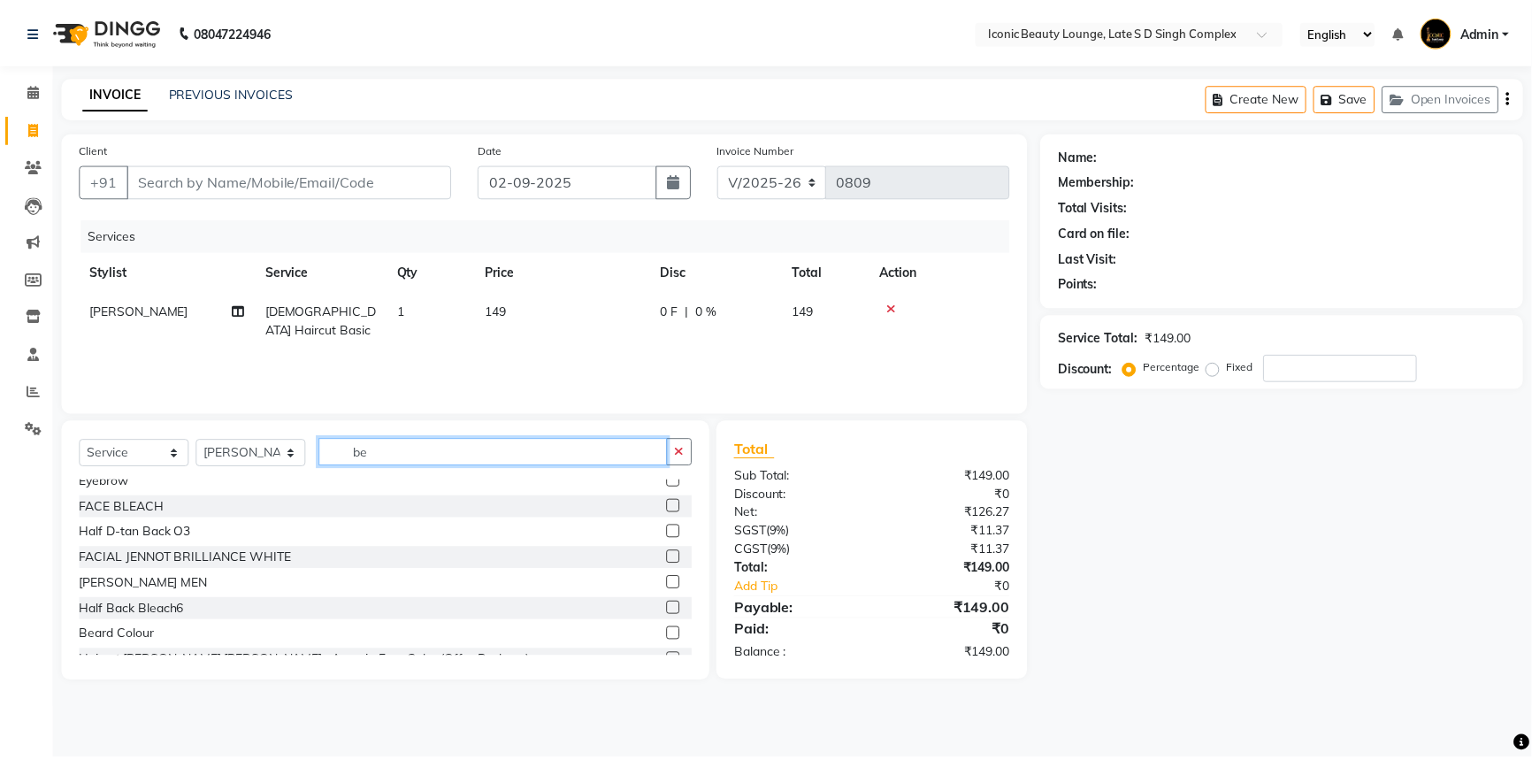
scroll to position [0, 0]
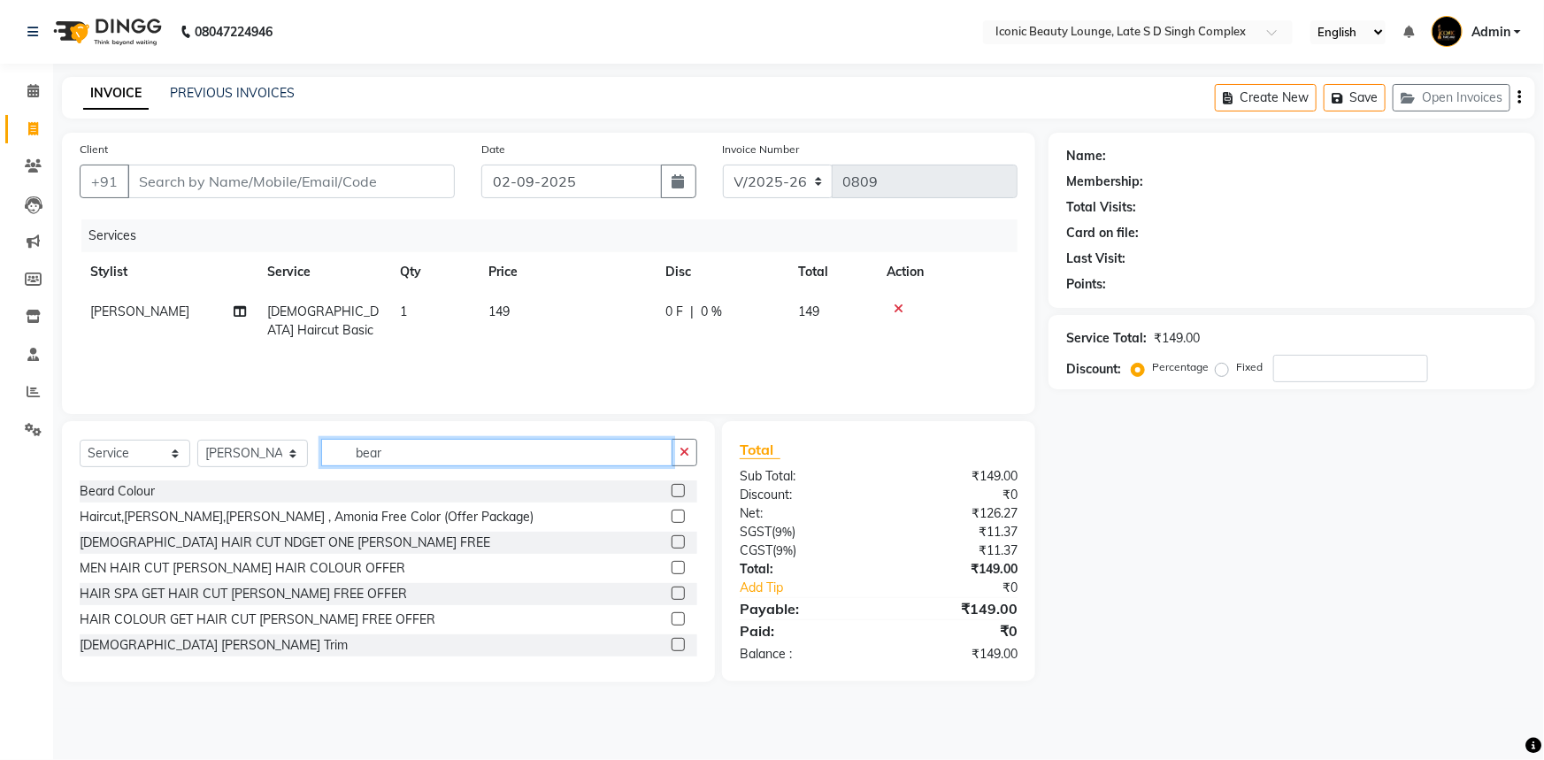
type input "bear"
click at [671, 646] on label at bounding box center [677, 644] width 13 height 13
click at [671, 646] on input "checkbox" at bounding box center [677, 646] width 12 height 12
click at [671, 631] on div at bounding box center [677, 621] width 12 height 19
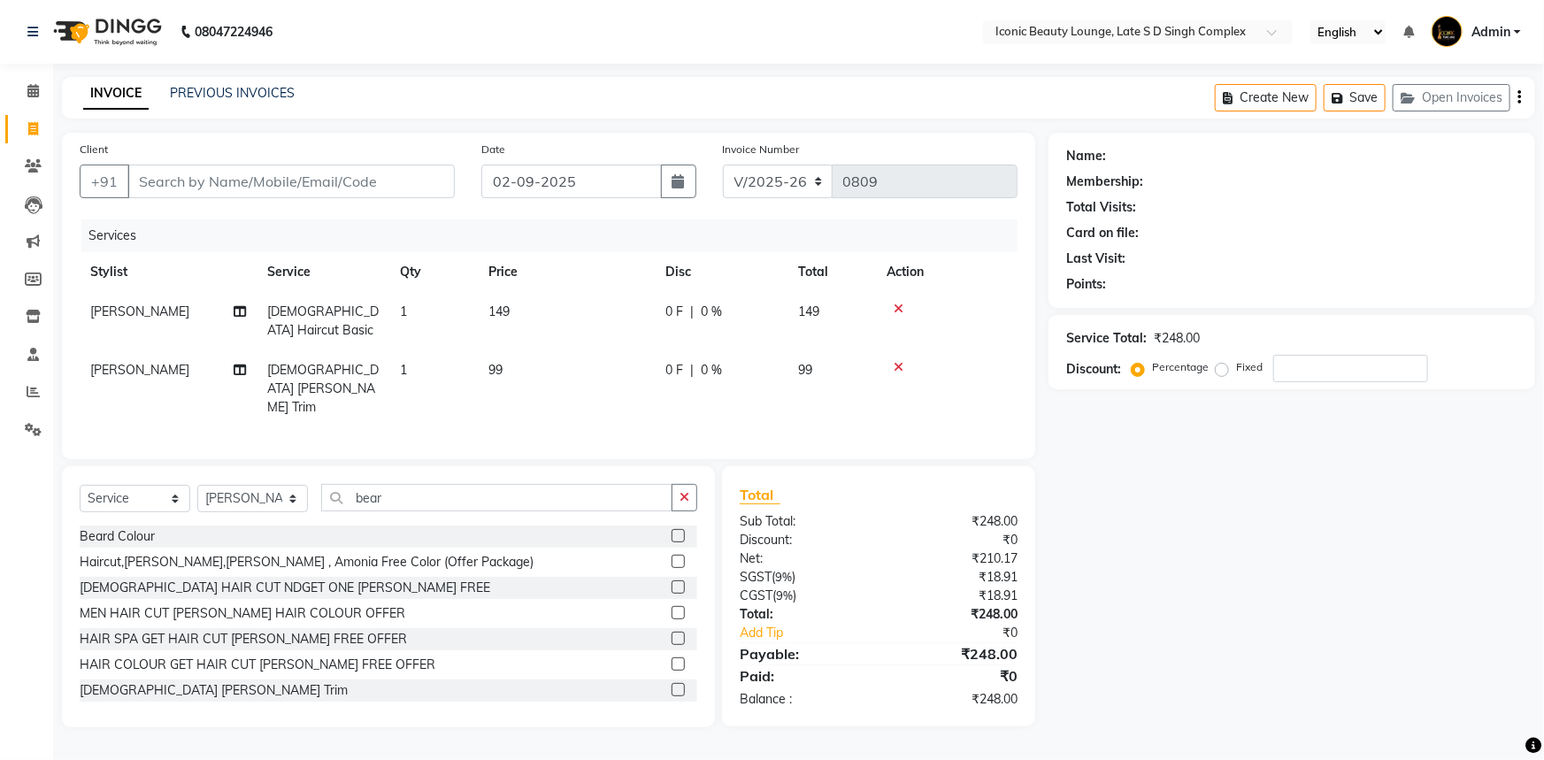
checkbox input "false"
click at [545, 306] on td "149" at bounding box center [566, 321] width 177 height 58
select select "58605"
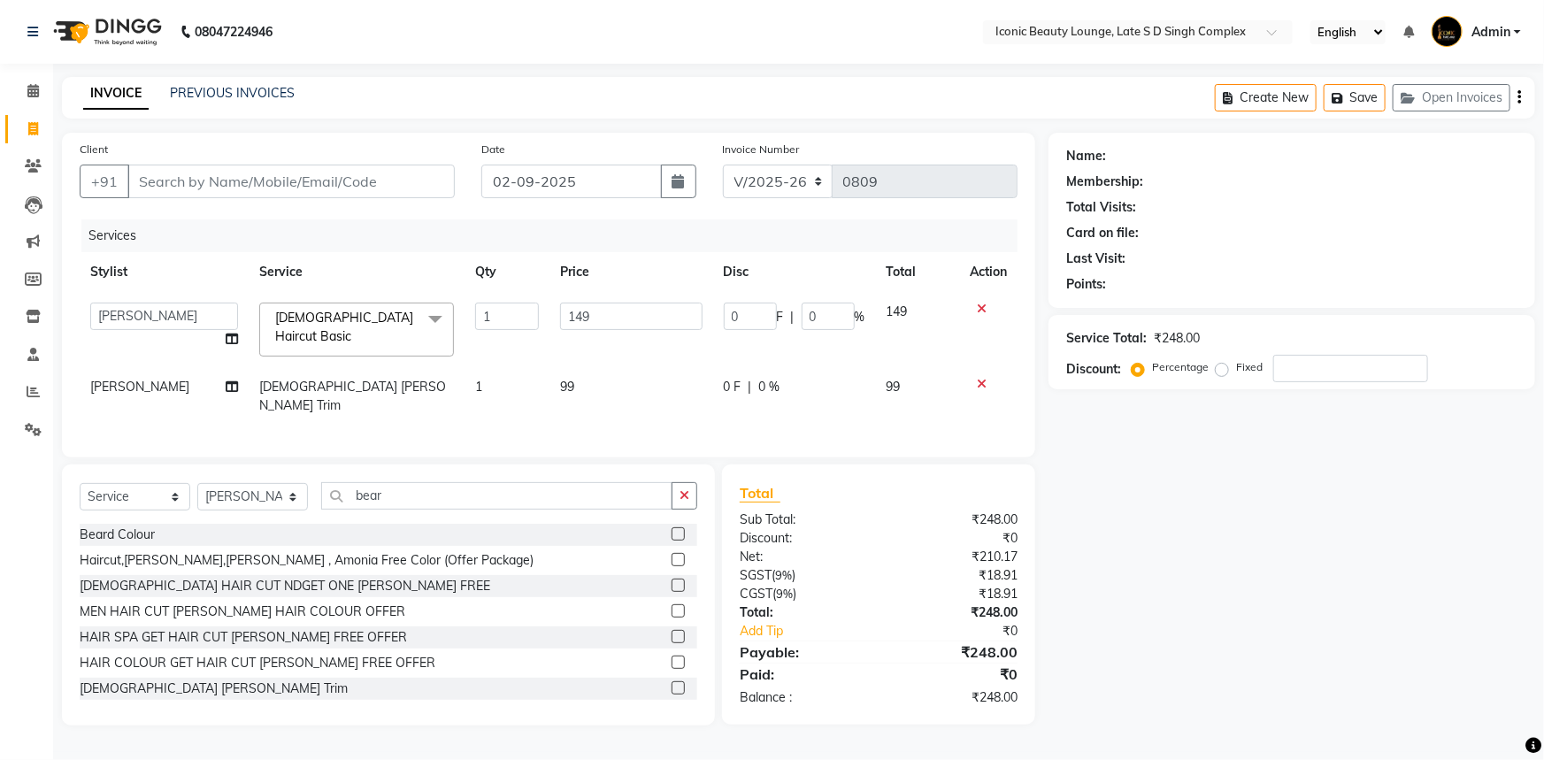
click at [549, 308] on td "149" at bounding box center [630, 329] width 163 height 75
click at [619, 303] on input "149" at bounding box center [631, 316] width 142 height 27
click at [624, 315] on input "149" at bounding box center [631, 316] width 142 height 27
type input "1"
type input "150"
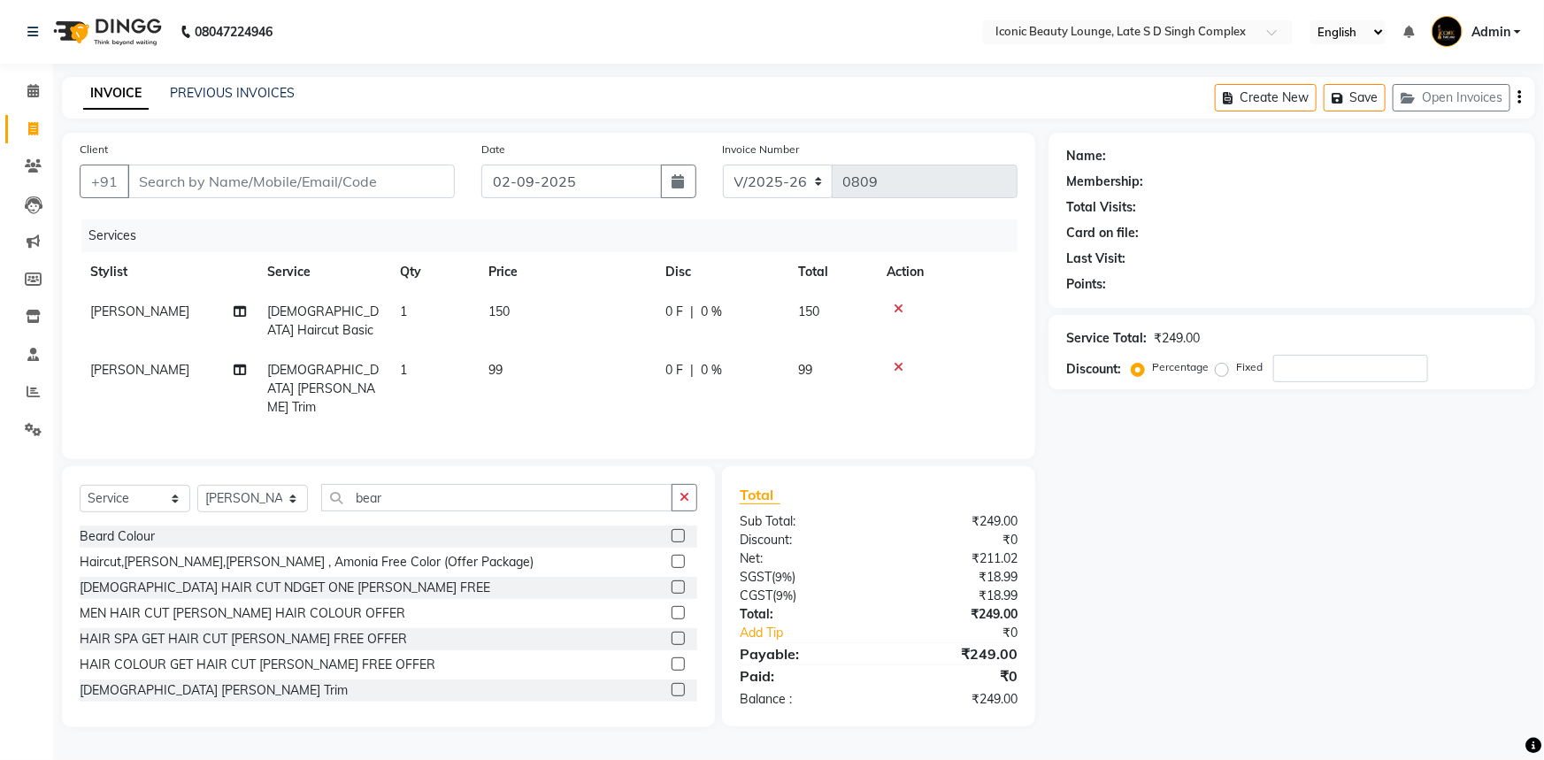
click at [629, 363] on td "99" at bounding box center [566, 388] width 177 height 77
select select "58605"
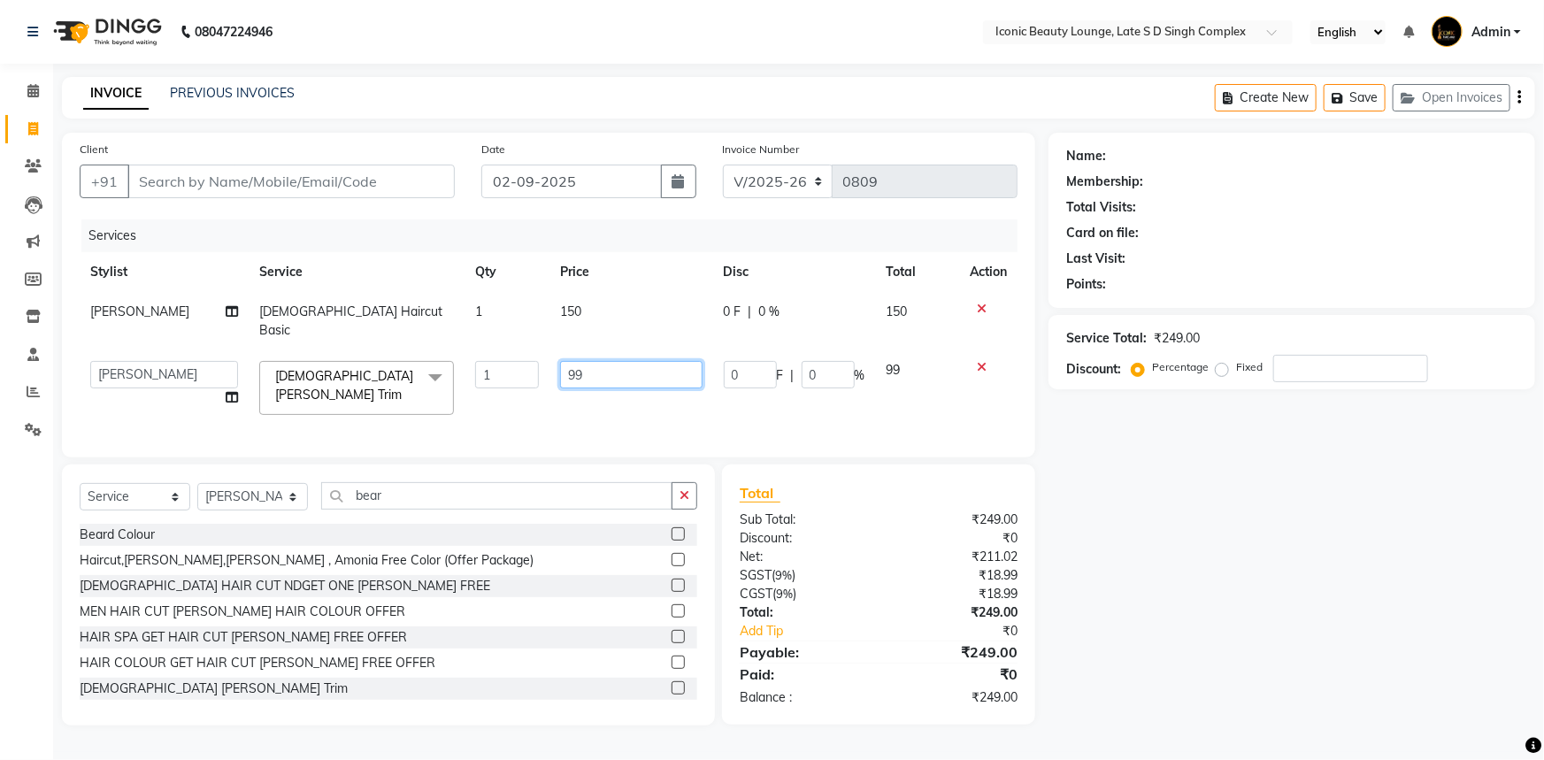
click at [632, 368] on input "99" at bounding box center [631, 374] width 142 height 27
type input "9"
type input "100"
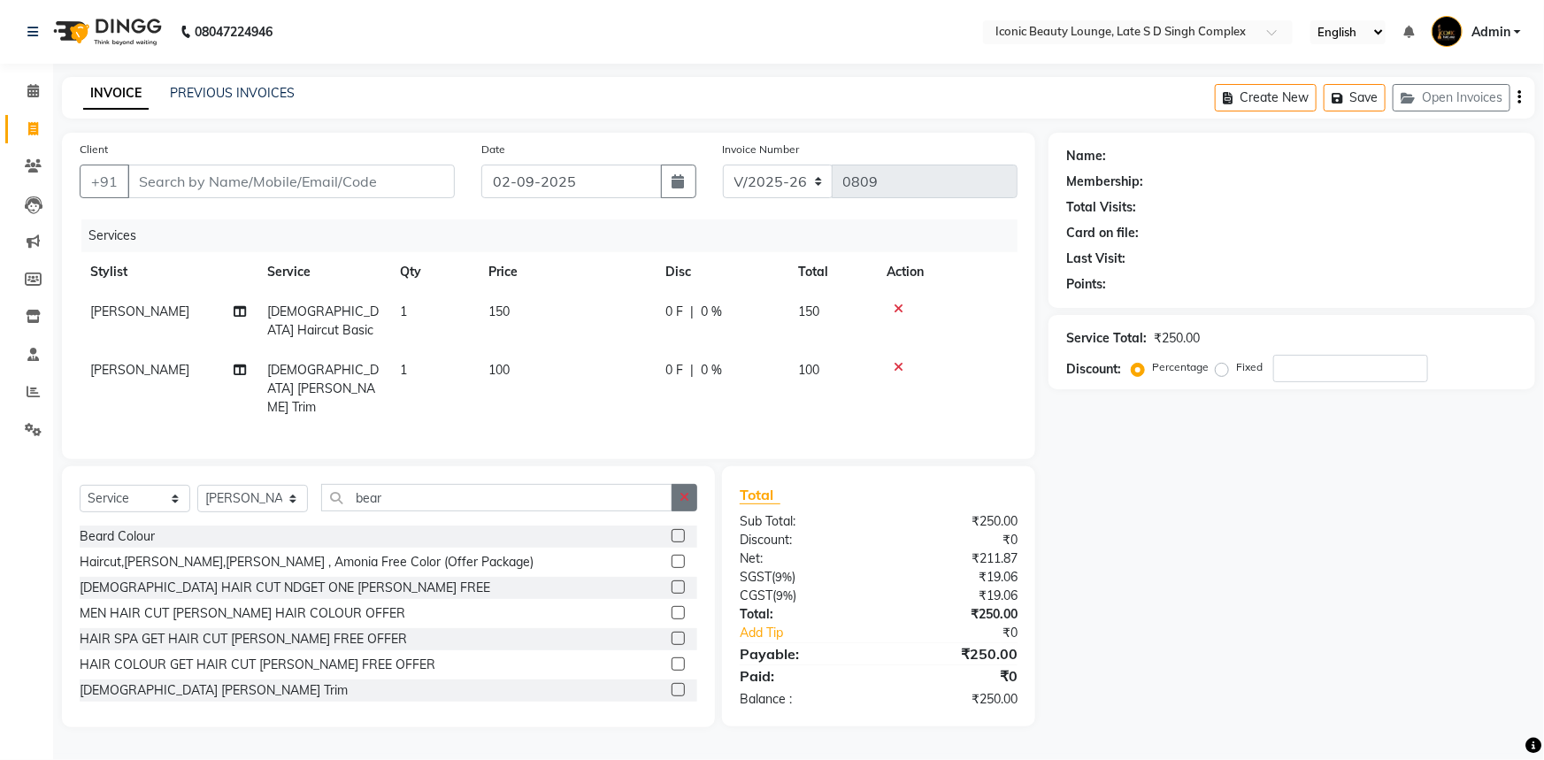
click at [688, 484] on button "button" at bounding box center [684, 497] width 26 height 27
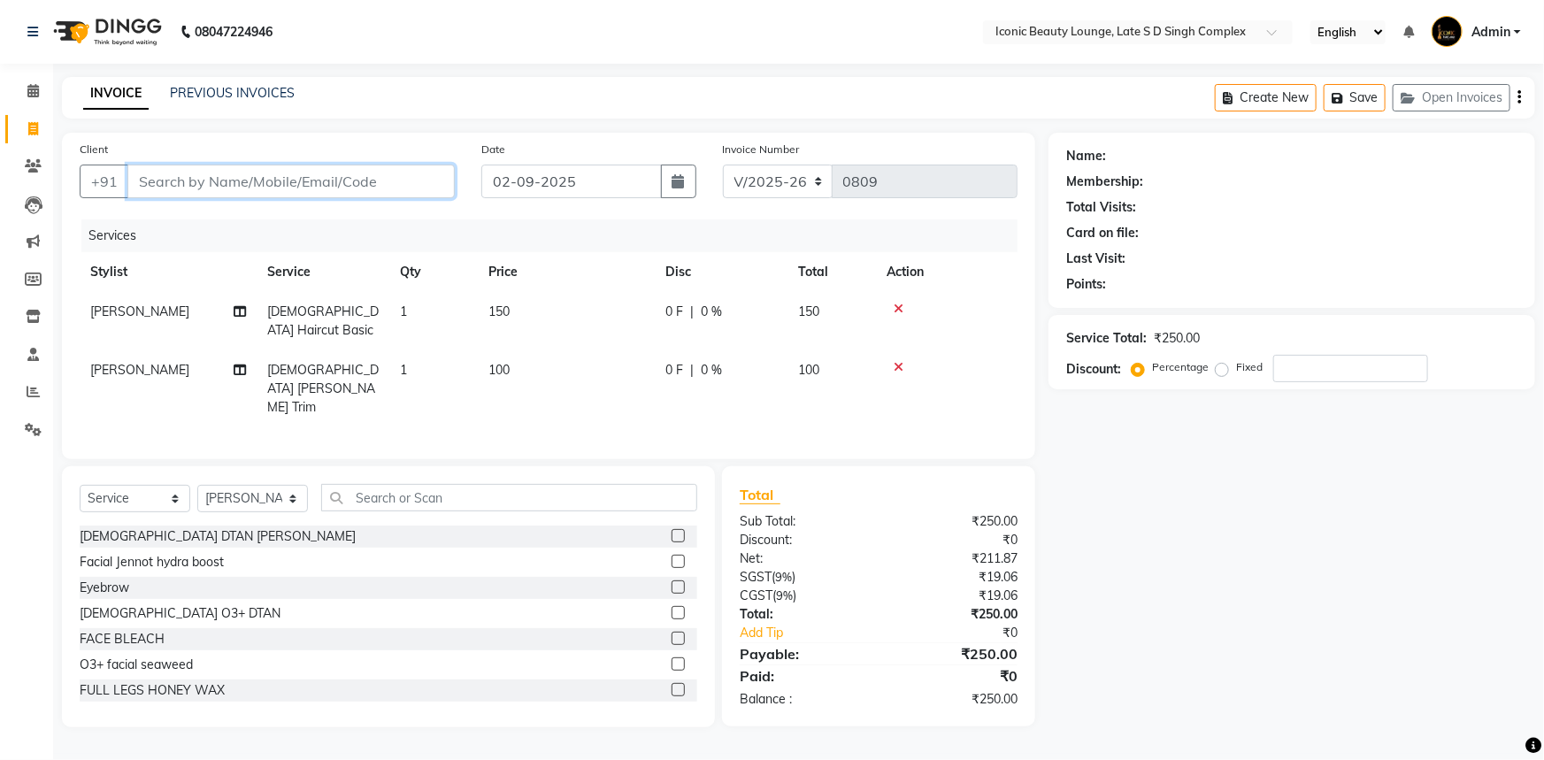
click at [266, 172] on input "Client" at bounding box center [290, 182] width 327 height 34
type input "h"
type input "0"
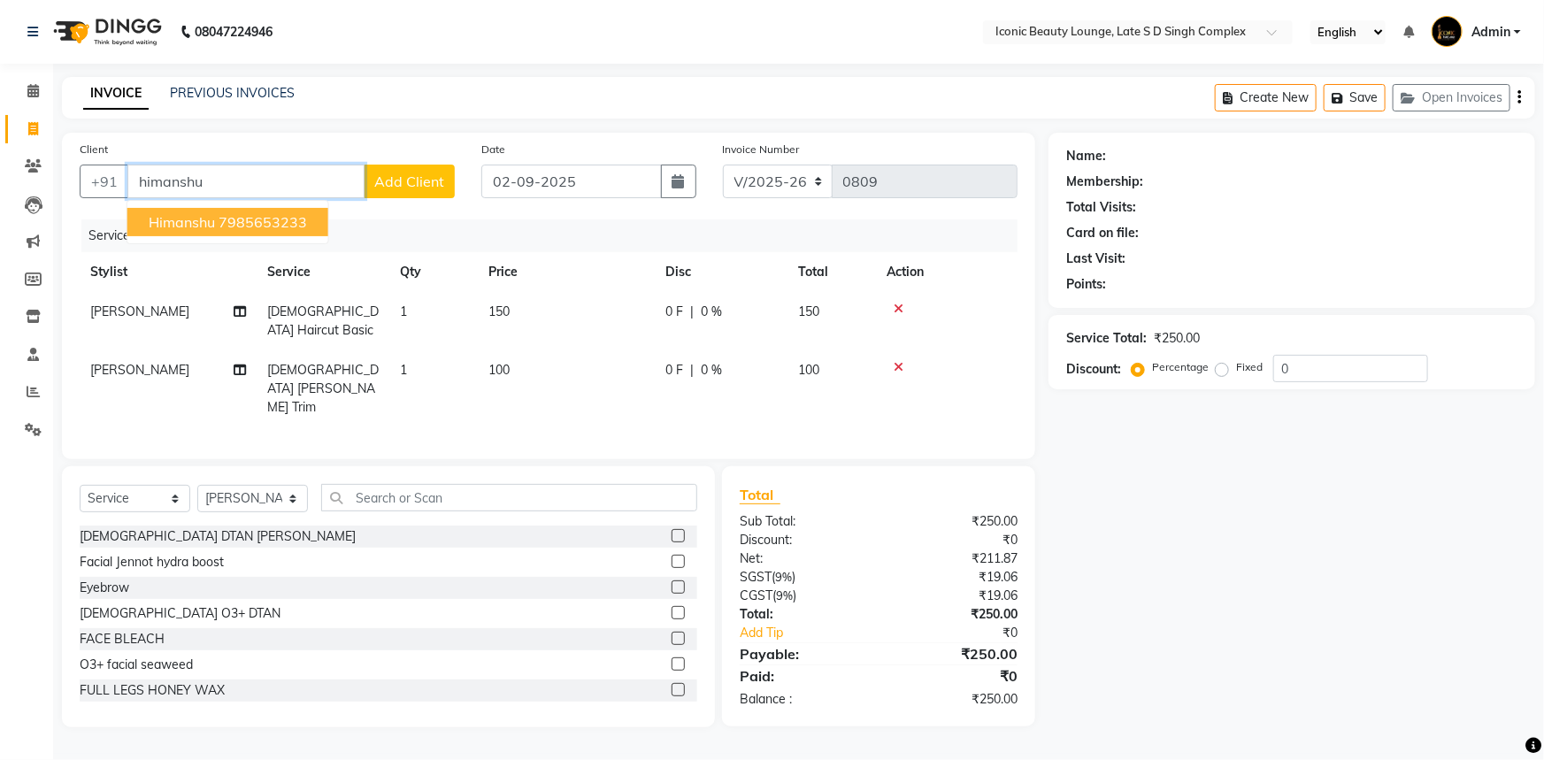
click at [293, 213] on ngb-highlight "7985653233" at bounding box center [263, 222] width 88 height 18
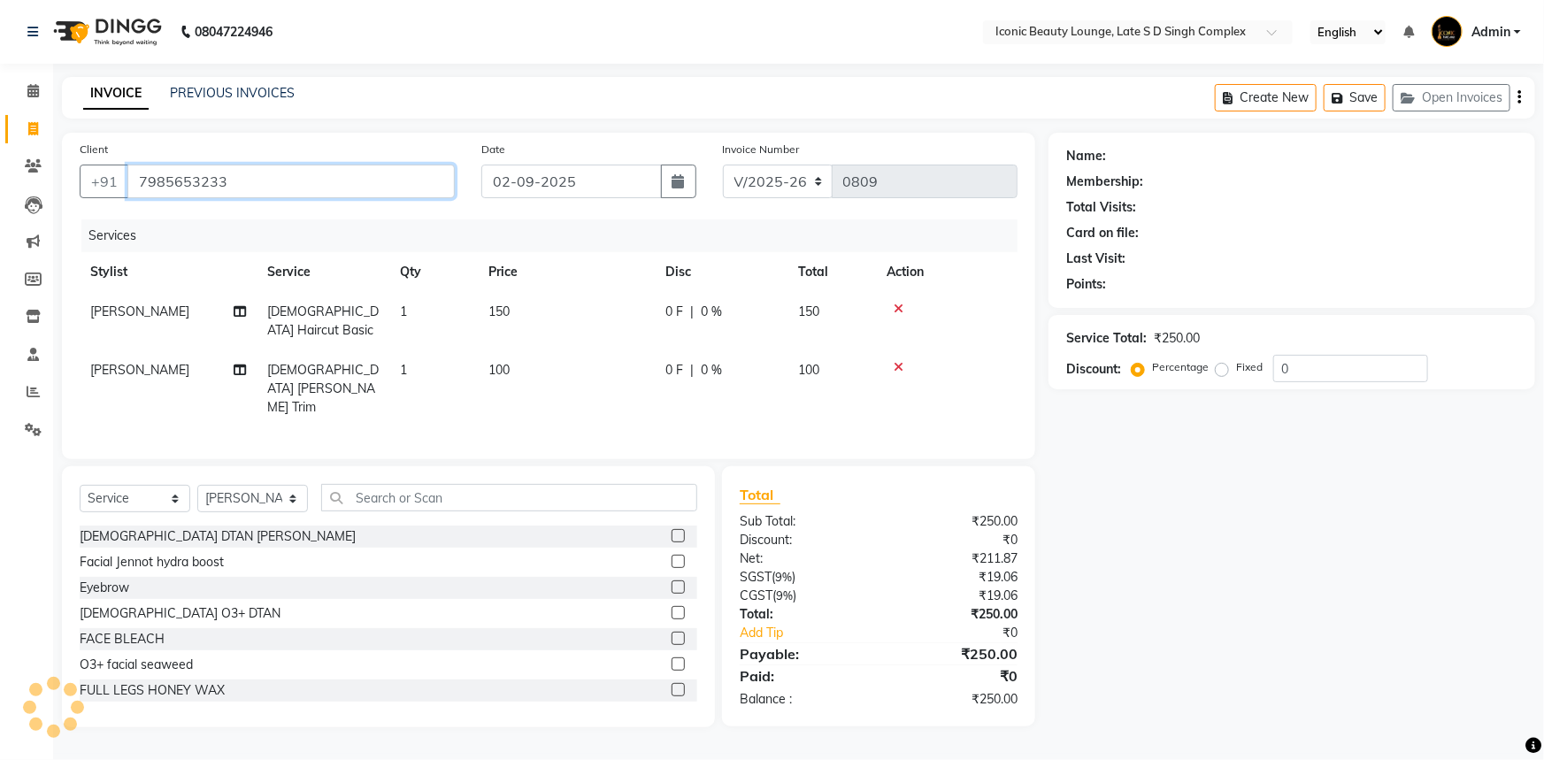
type input "7985653233"
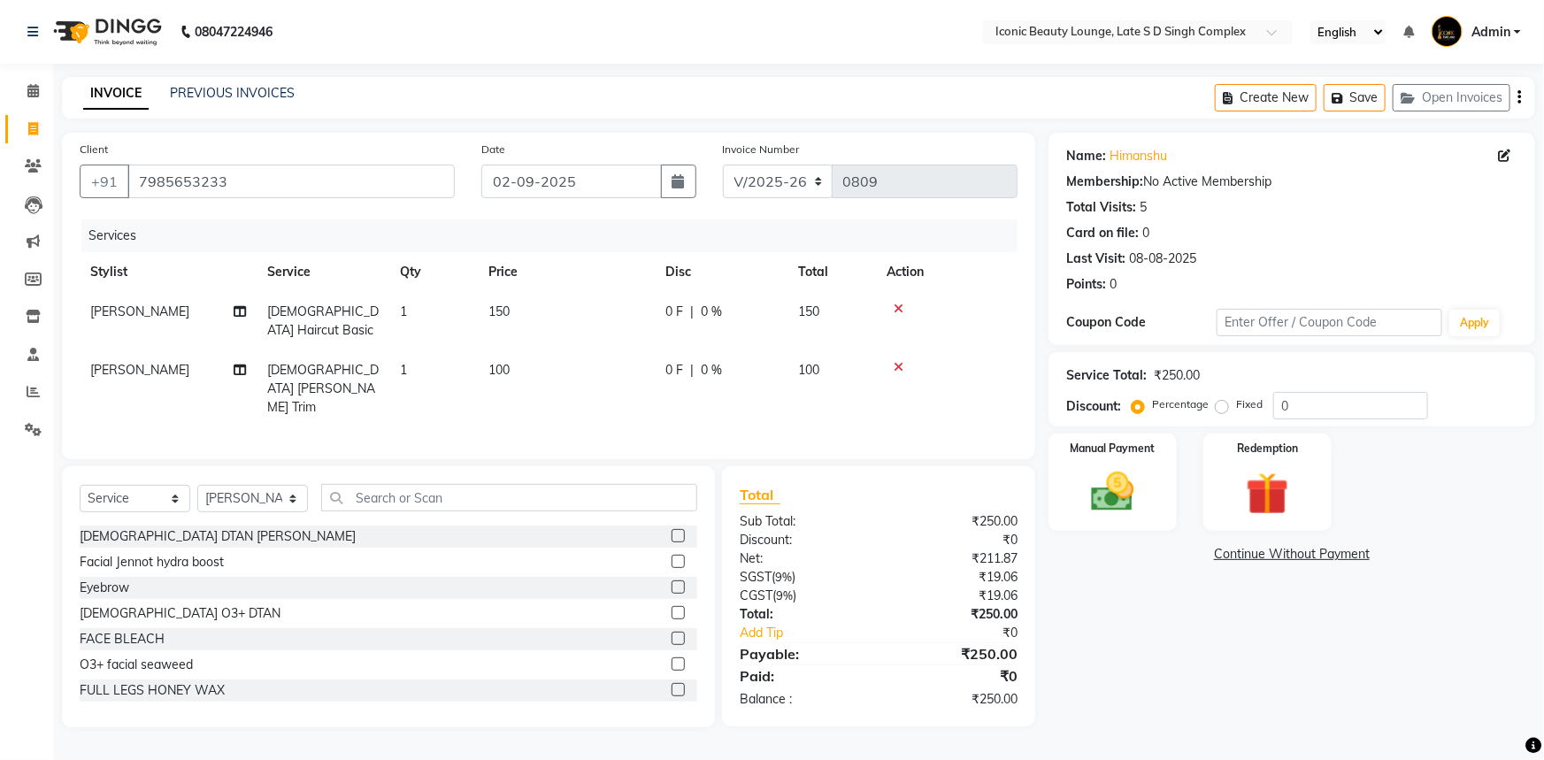
click at [429, 319] on td "1" at bounding box center [433, 321] width 88 height 58
select select "58605"
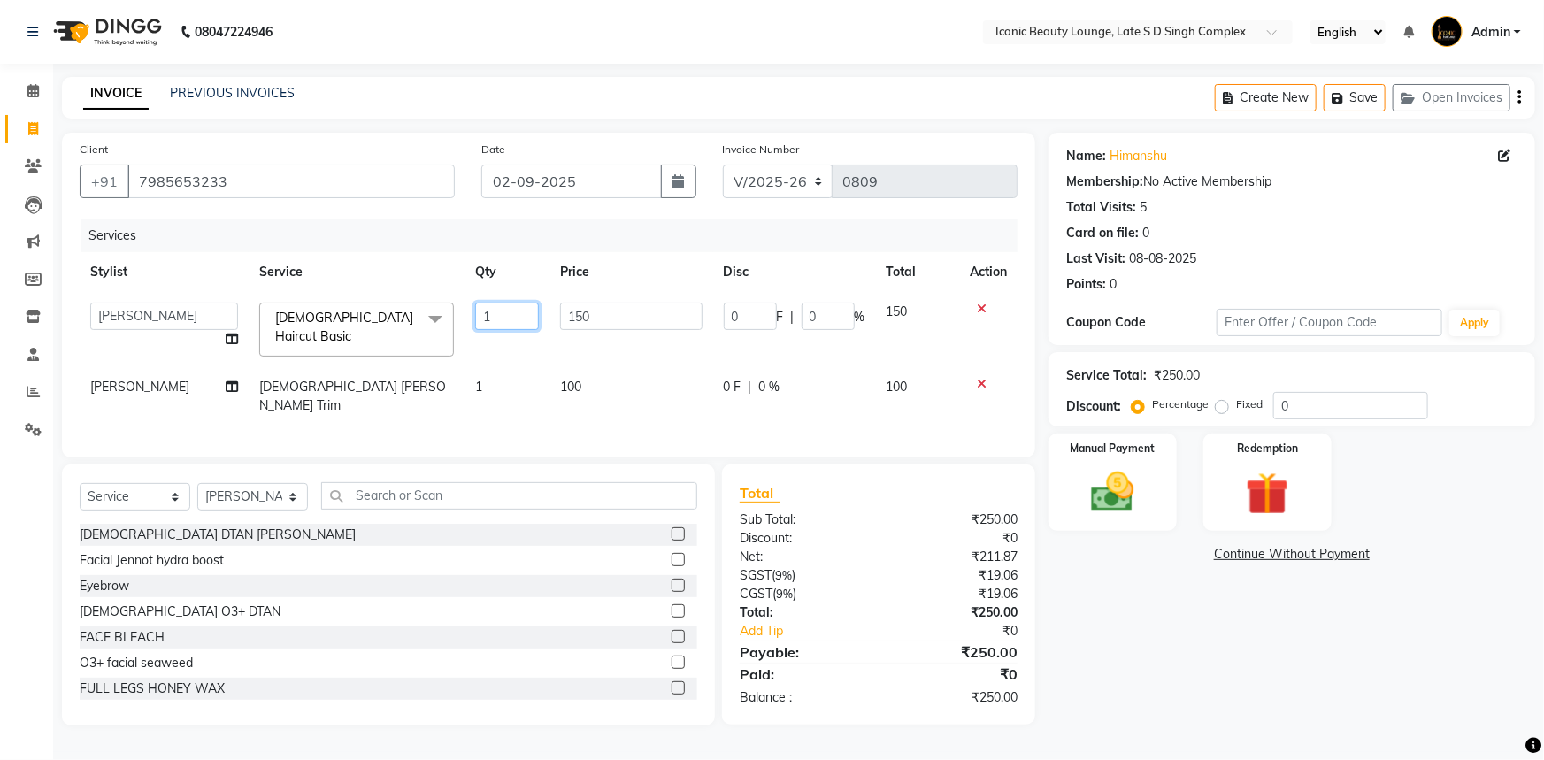
click at [513, 320] on input "1" at bounding box center [507, 316] width 64 height 27
type input "2"
click at [968, 548] on div "₹211.87" at bounding box center [955, 557] width 152 height 19
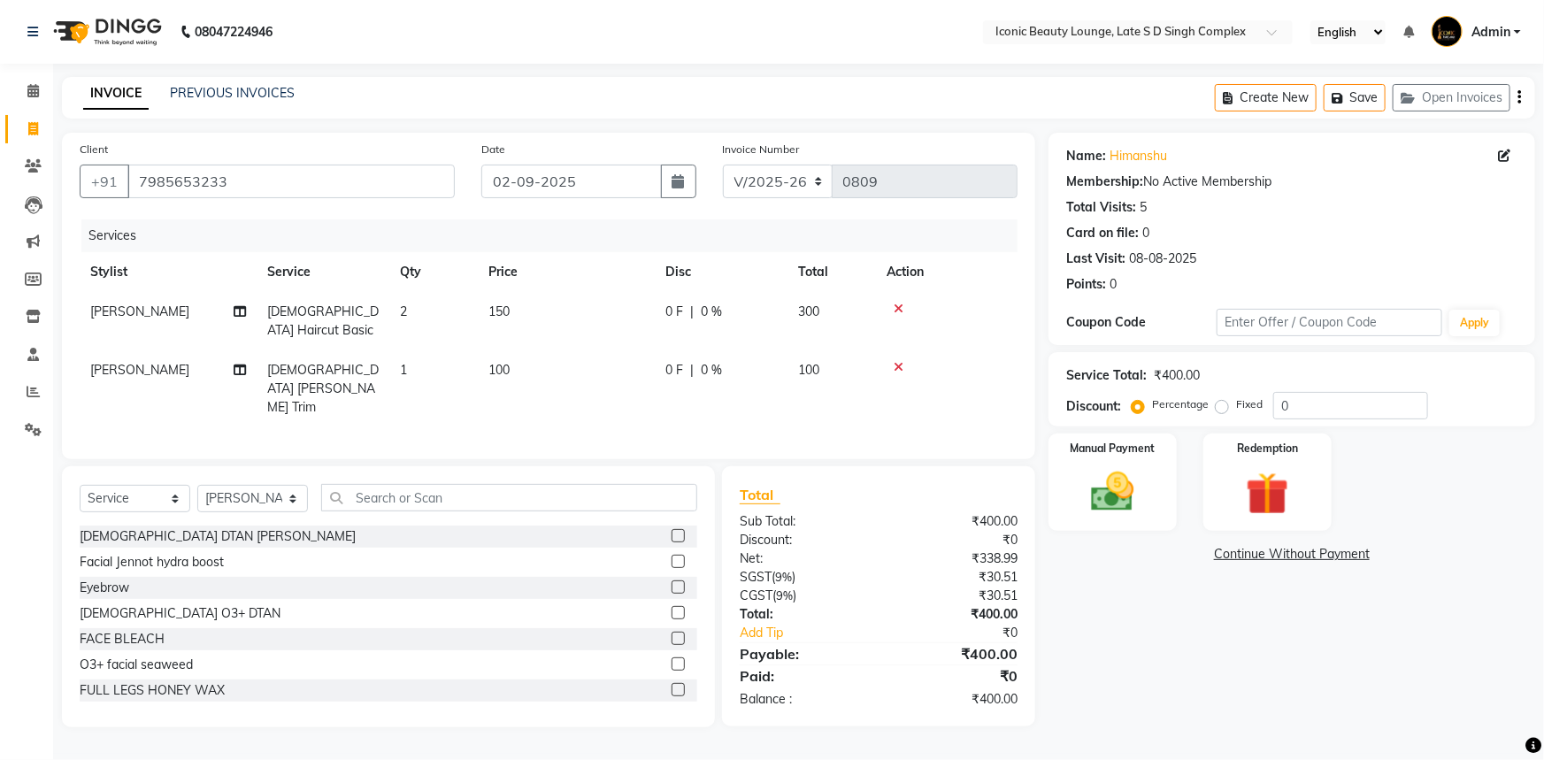
click at [1236, 408] on label "Fixed" at bounding box center [1249, 404] width 27 height 16
click at [1219, 408] on input "Fixed" at bounding box center [1225, 404] width 12 height 12
radio input "true"
click at [1141, 467] on img at bounding box center [1113, 491] width 73 height 51
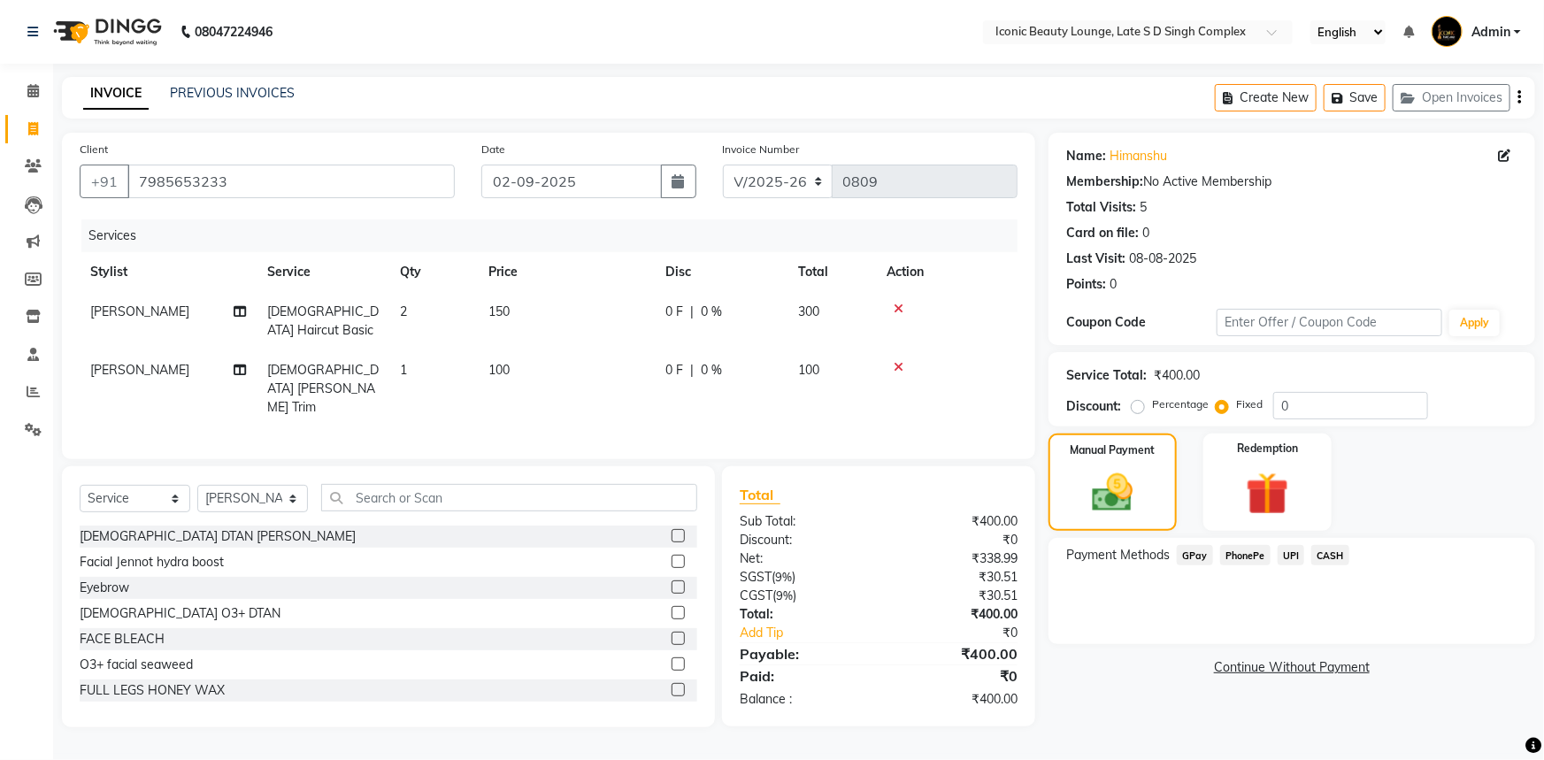
click at [1286, 552] on span "UPI" at bounding box center [1291, 555] width 27 height 20
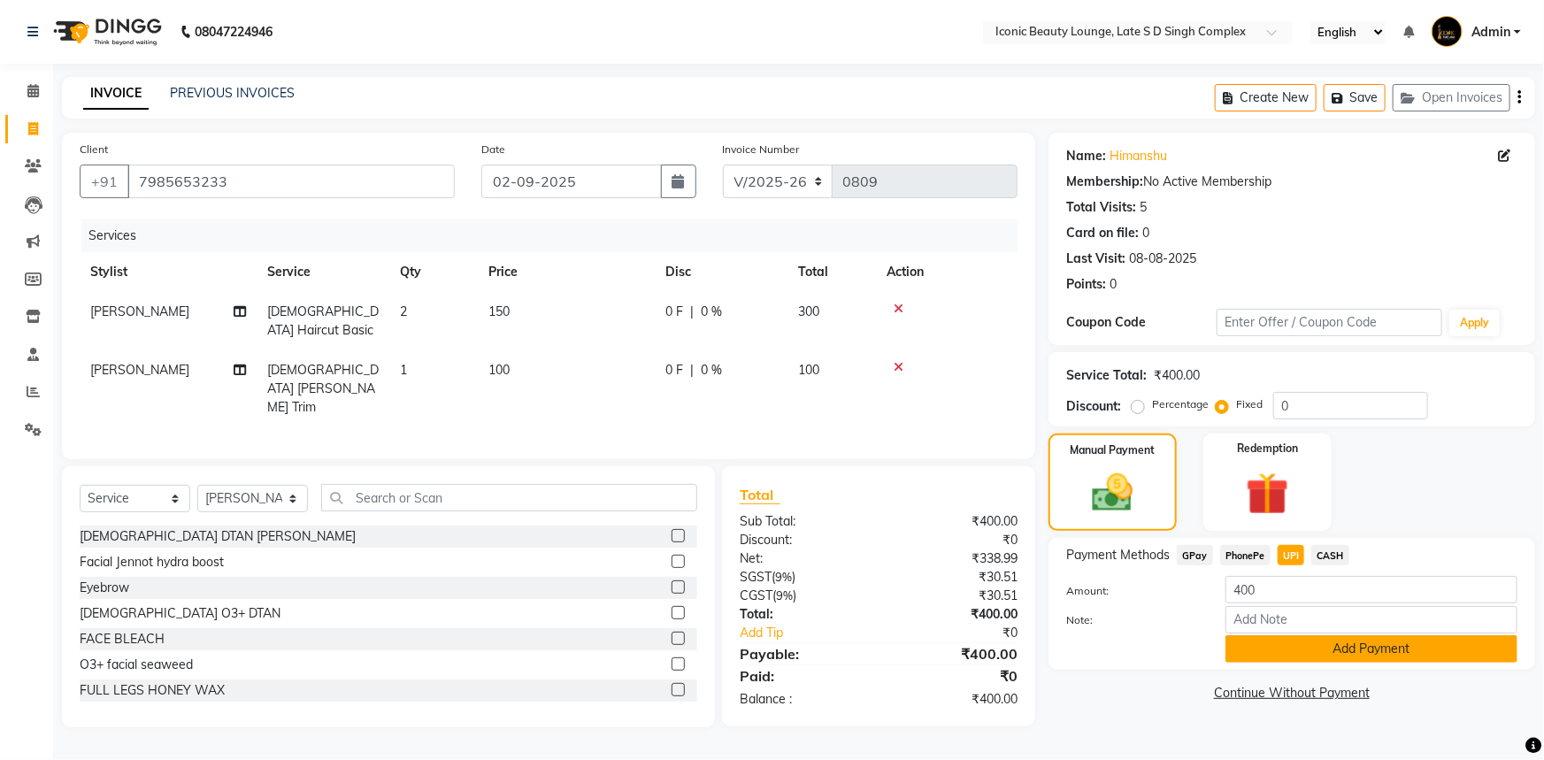
click at [1288, 637] on button "Add Payment" at bounding box center [1371, 648] width 292 height 27
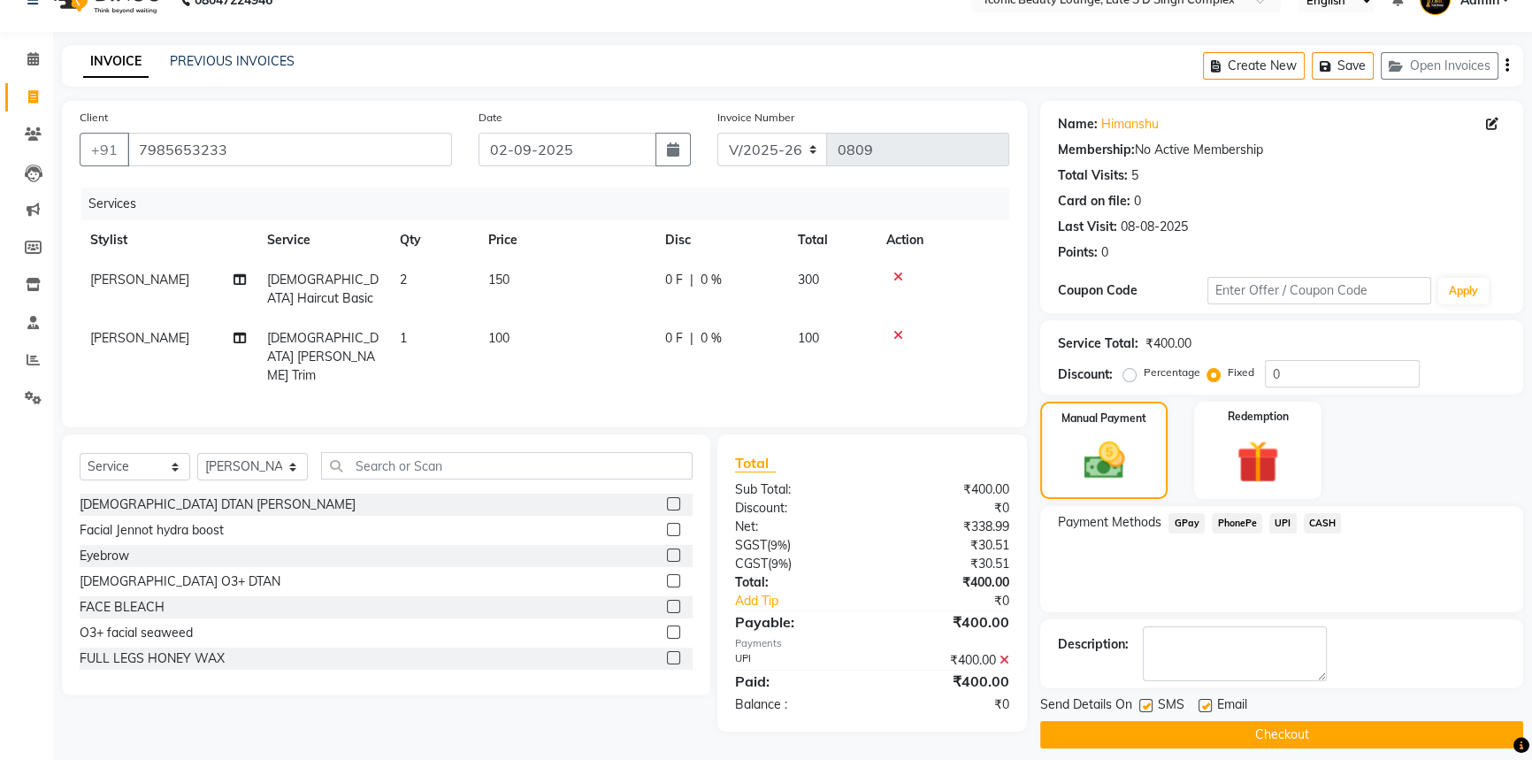
scroll to position [45, 0]
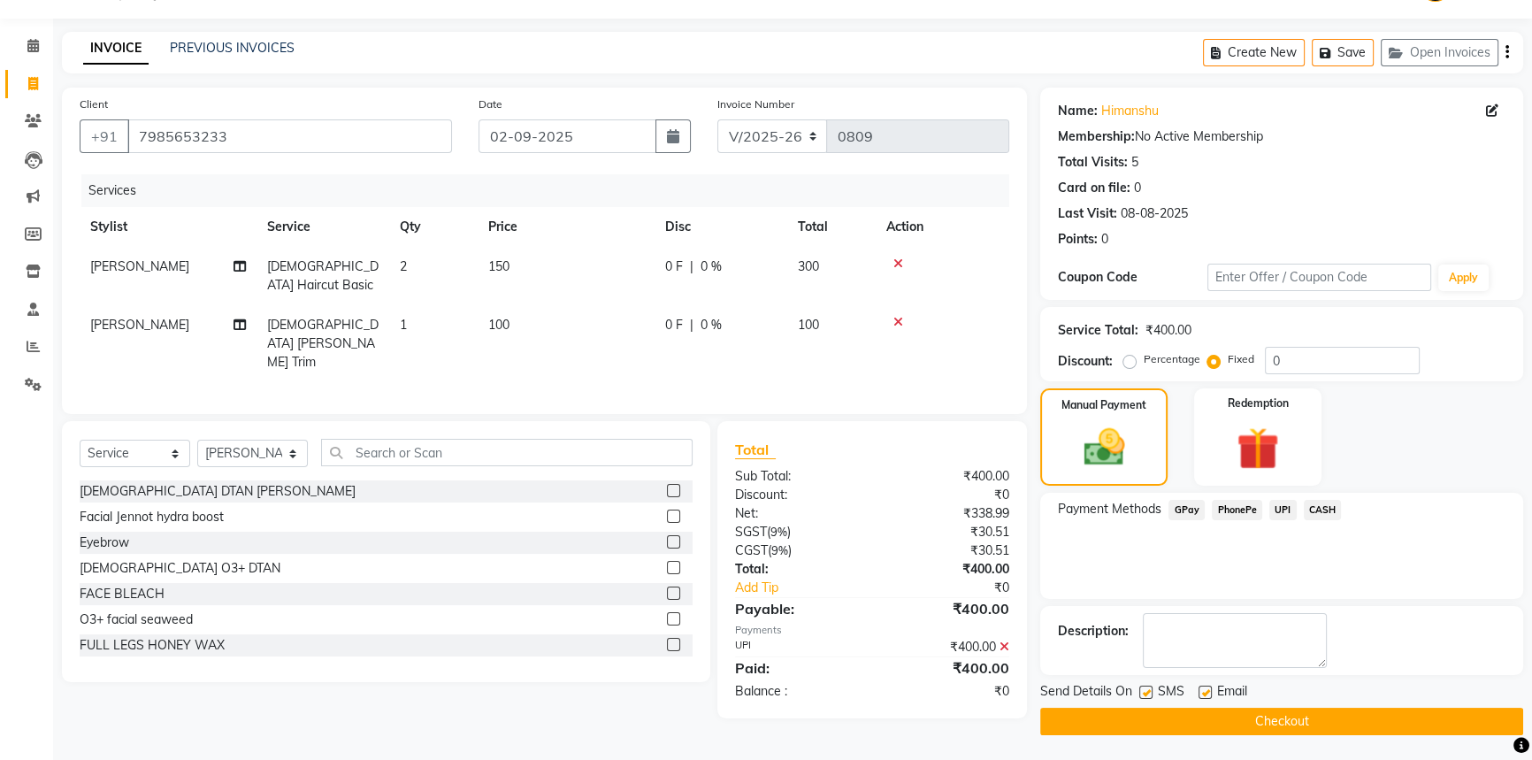
click at [1284, 725] on button "Checkout" at bounding box center [1281, 721] width 483 height 27
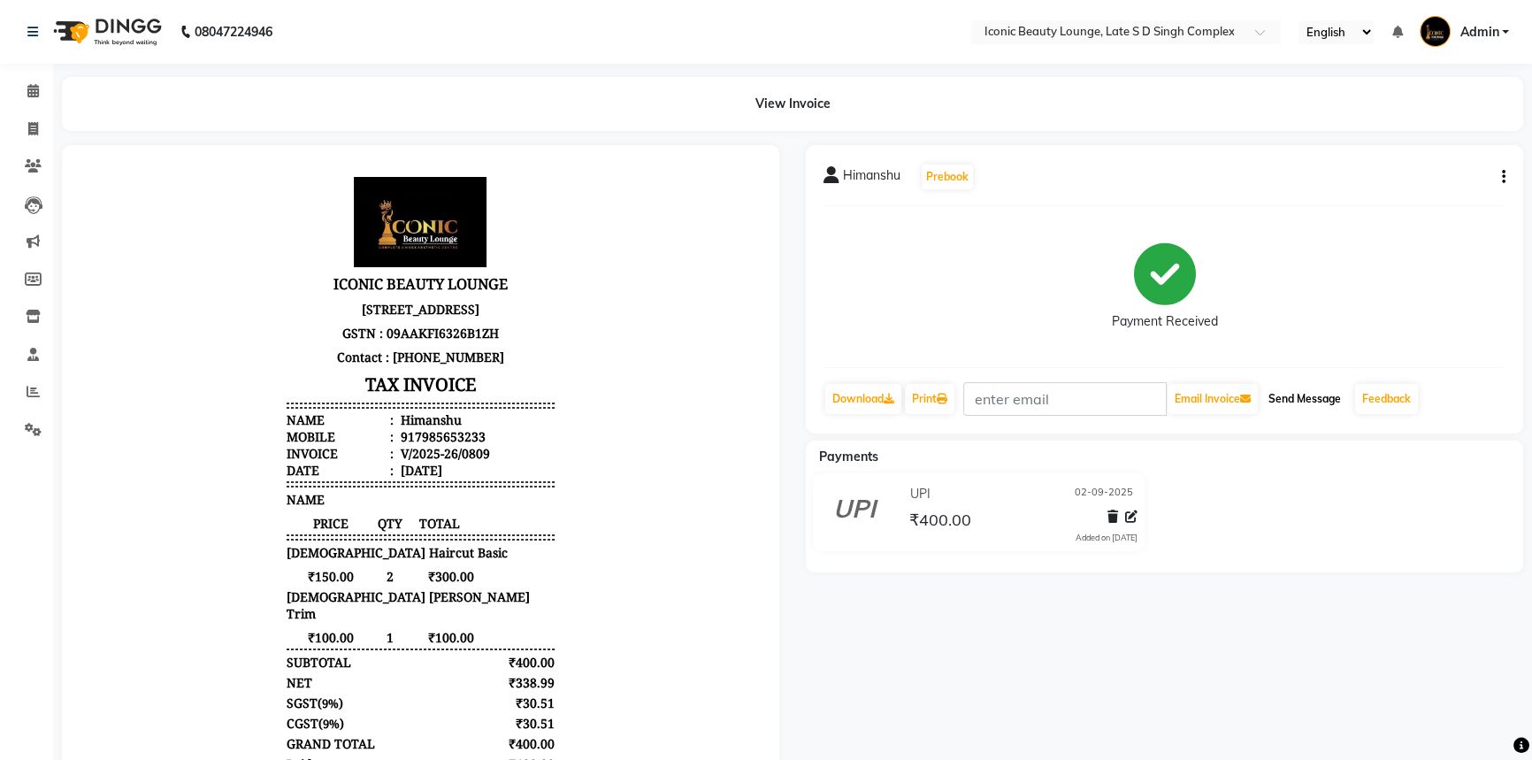
click at [1310, 394] on button "Send Message" at bounding box center [1305, 399] width 87 height 30
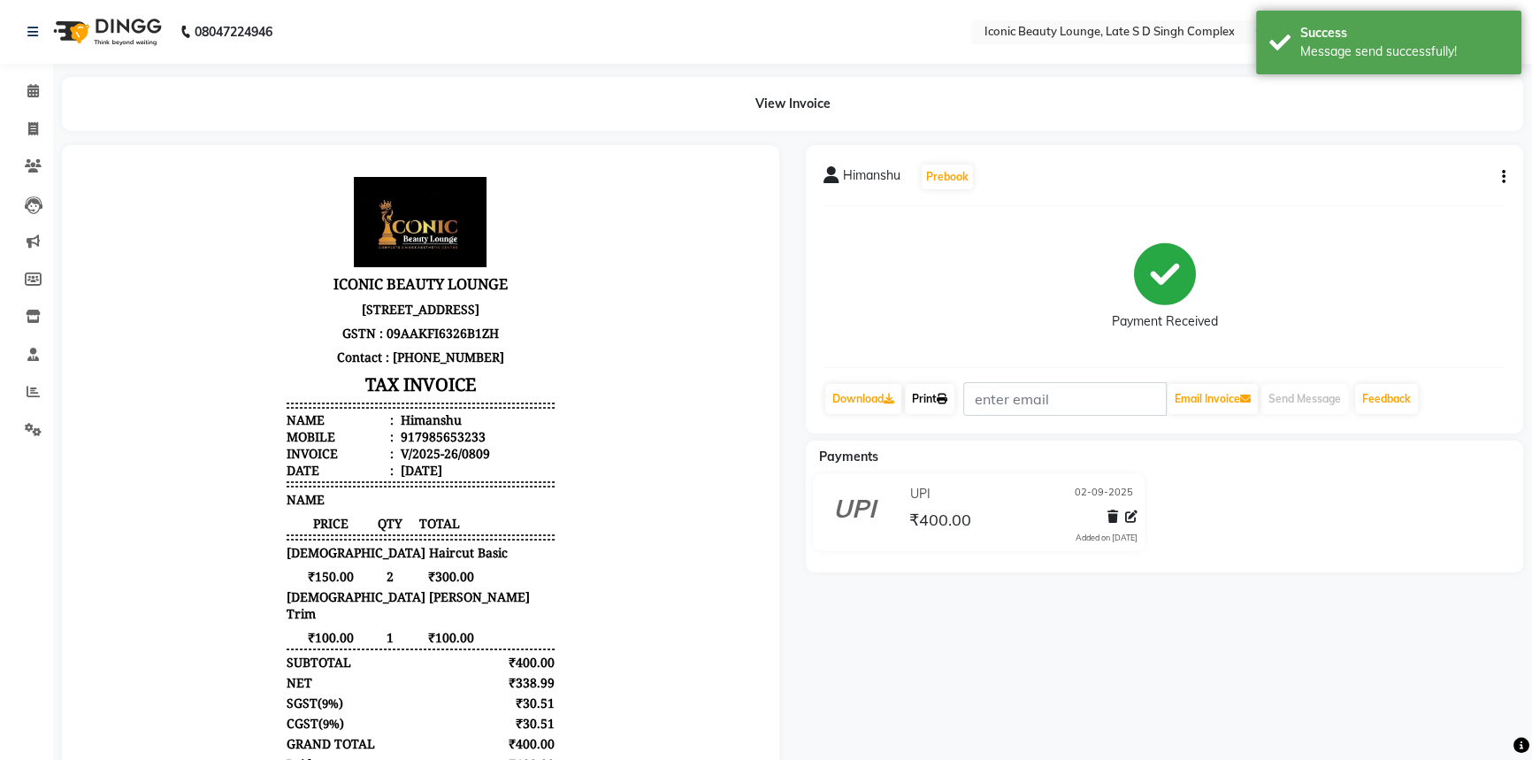
click at [926, 388] on link "Print" at bounding box center [930, 399] width 50 height 30
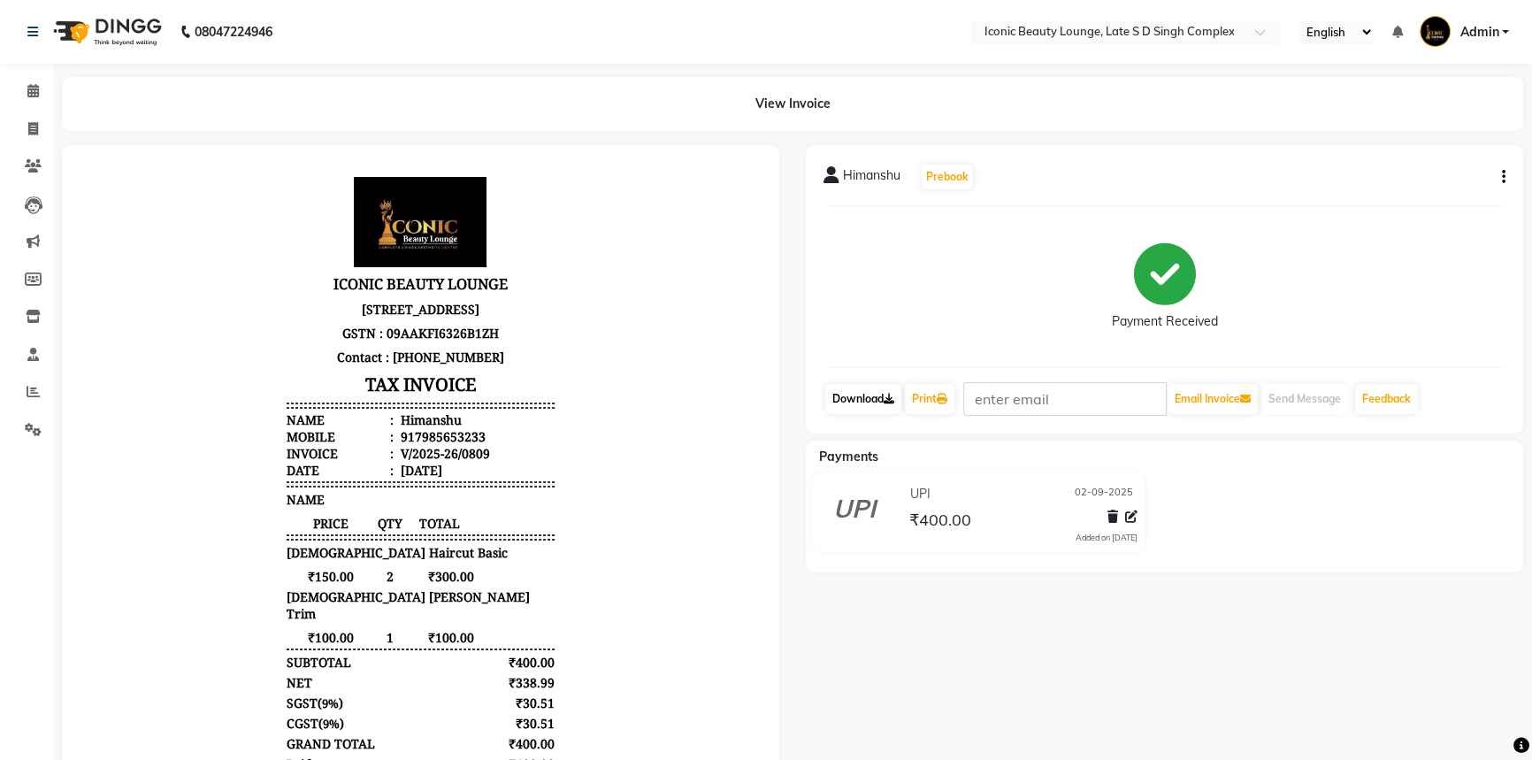
click at [885, 388] on link "Download" at bounding box center [863, 399] width 76 height 30
click at [887, 396] on icon at bounding box center [889, 399] width 11 height 11
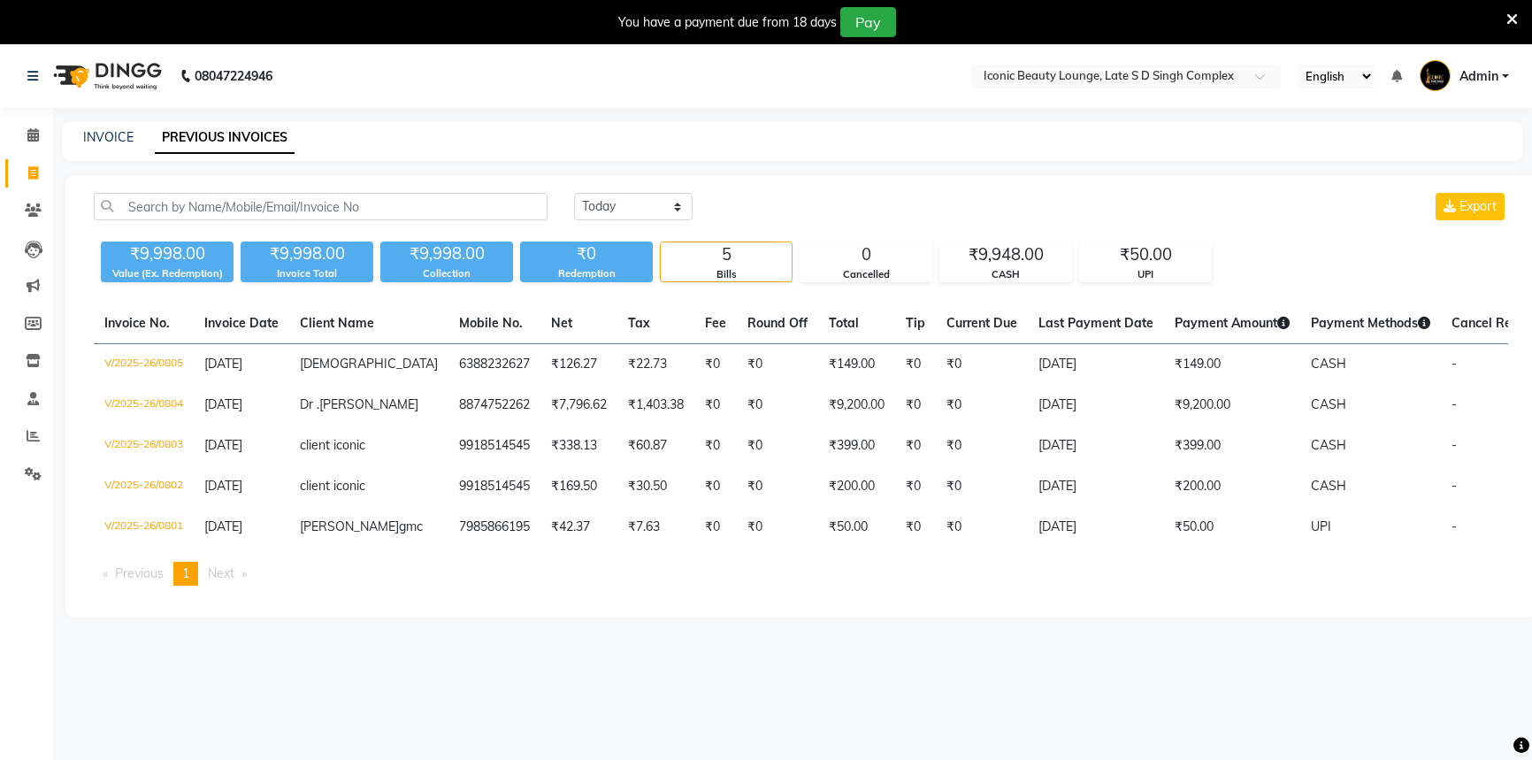
select select "yesterday"
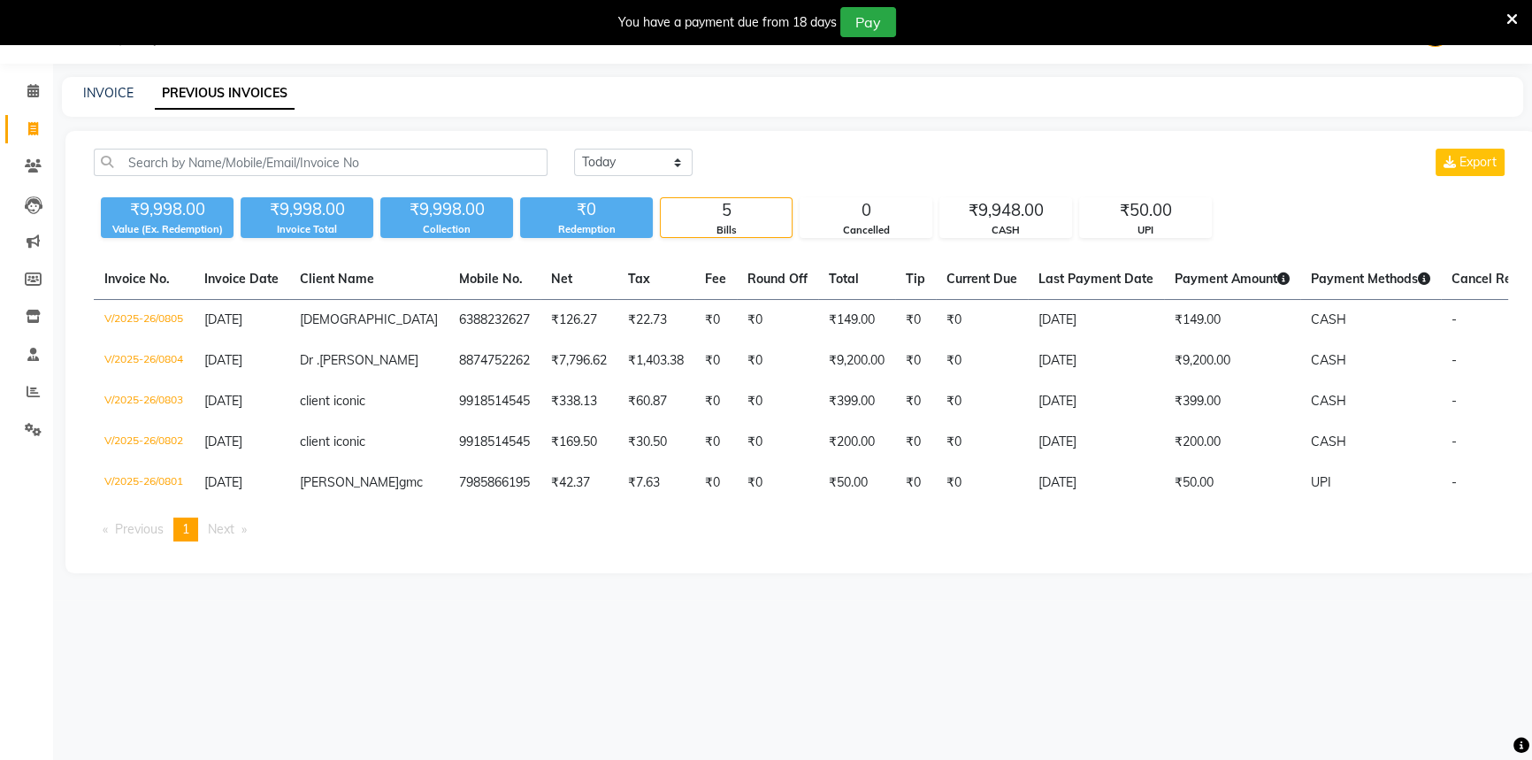
click at [1508, 14] on icon at bounding box center [1513, 20] width 12 height 16
